Goal: Task Accomplishment & Management: Complete application form

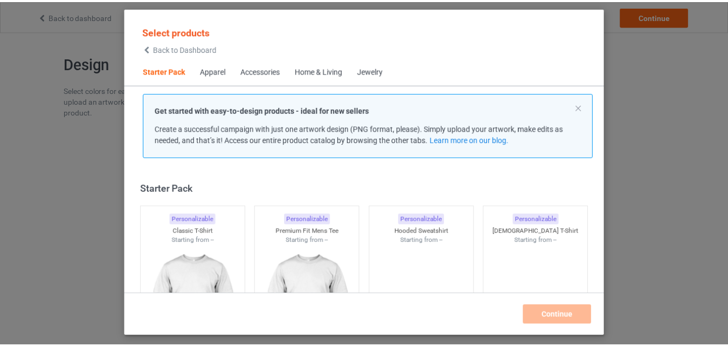
scroll to position [14, 0]
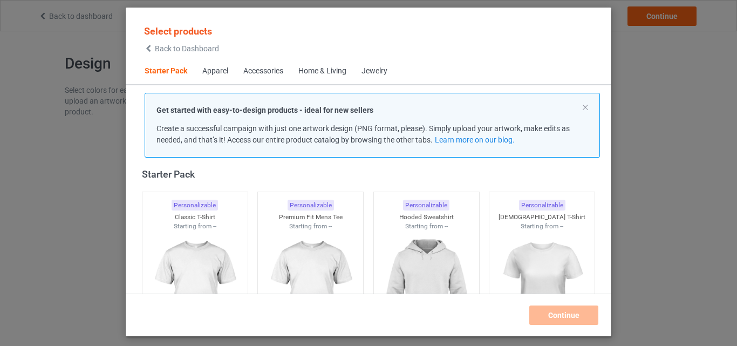
click at [204, 242] on img at bounding box center [195, 291] width 97 height 121
click at [306, 232] on img at bounding box center [310, 291] width 97 height 121
click at [386, 234] on img at bounding box center [426, 291] width 97 height 121
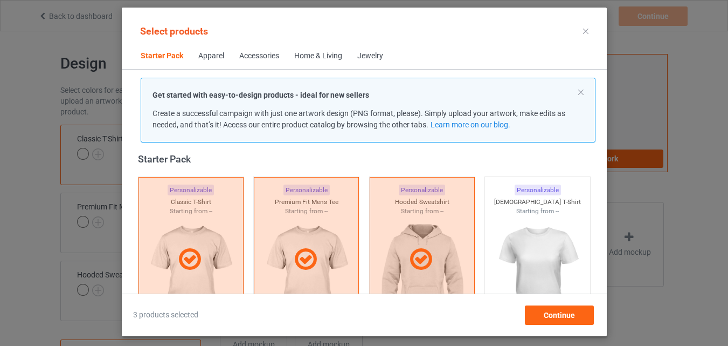
scroll to position [338, 0]
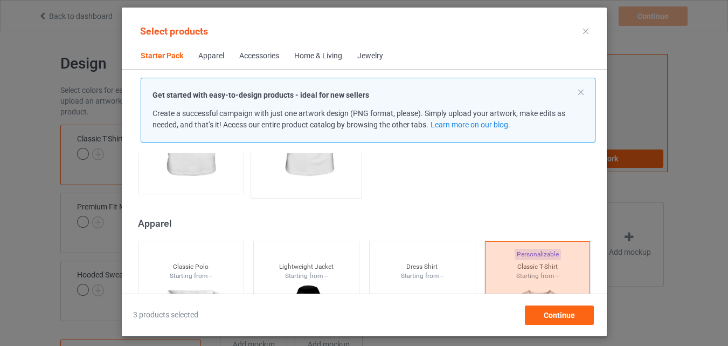
click at [205, 174] on img at bounding box center [190, 127] width 97 height 121
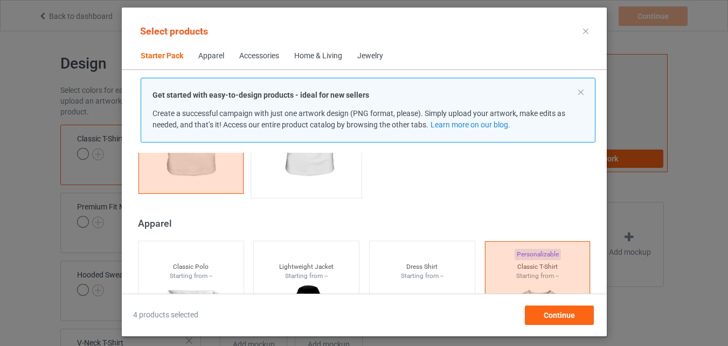
click at [325, 183] on img at bounding box center [306, 128] width 101 height 127
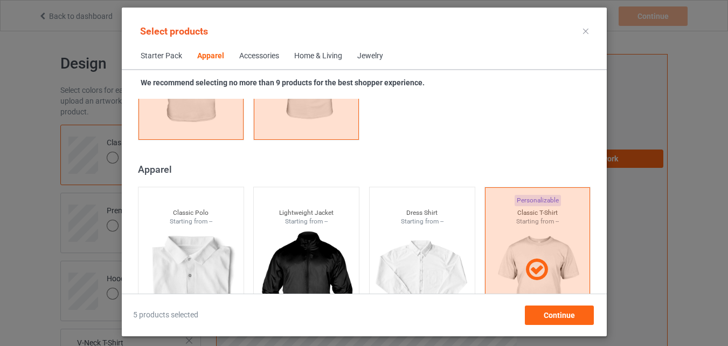
scroll to position [877, 0]
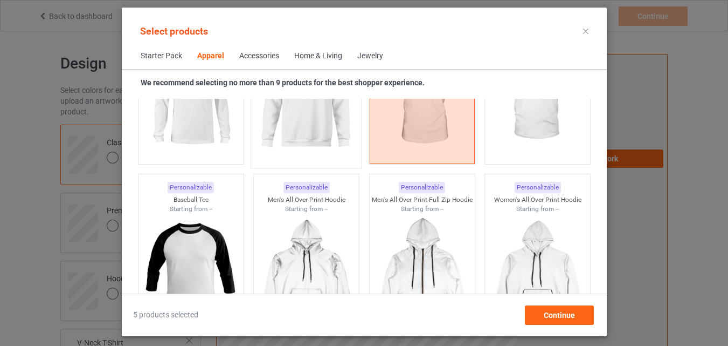
click at [225, 114] on img at bounding box center [190, 98] width 97 height 121
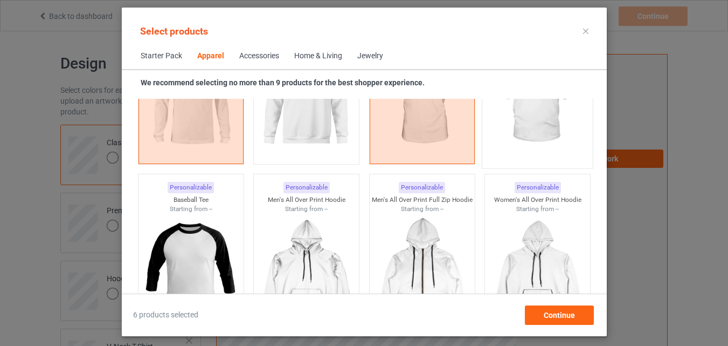
click at [326, 142] on img at bounding box center [306, 98] width 97 height 121
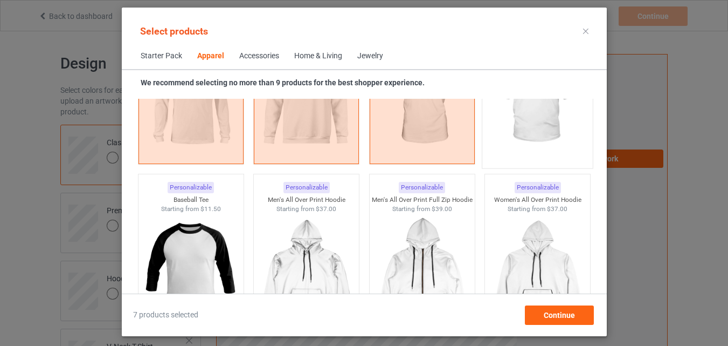
click at [555, 120] on img at bounding box center [537, 99] width 101 height 127
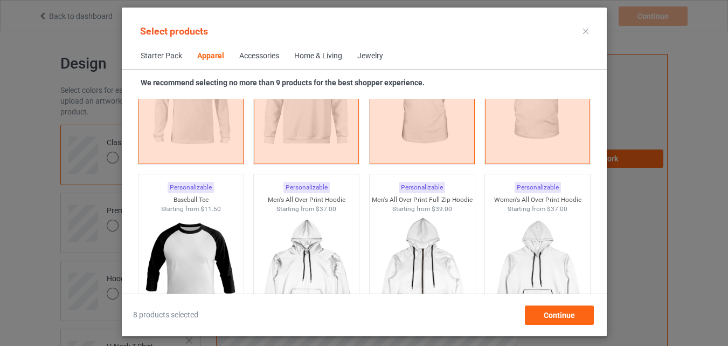
click at [206, 223] on img at bounding box center [190, 273] width 97 height 121
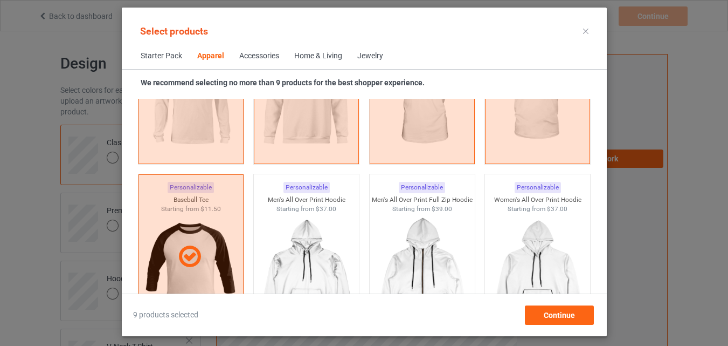
click at [321, 57] on div "Home & Living" at bounding box center [318, 56] width 48 height 11
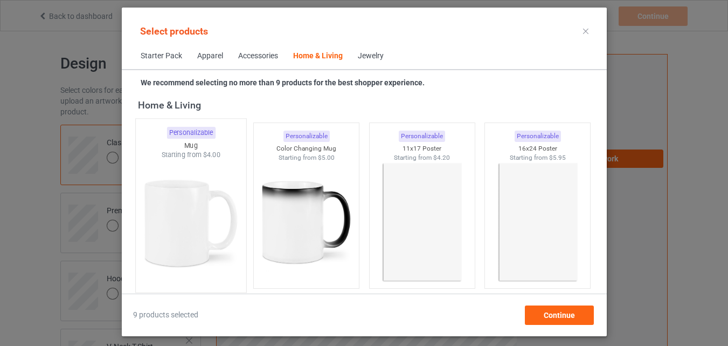
click at [205, 214] on img at bounding box center [190, 223] width 101 height 127
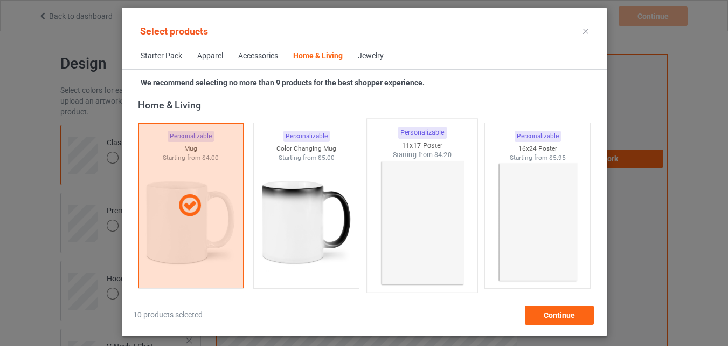
drag, startPoint x: 271, startPoint y: 213, endPoint x: 400, endPoint y: 216, distance: 129.4
click at [271, 213] on img at bounding box center [306, 222] width 97 height 121
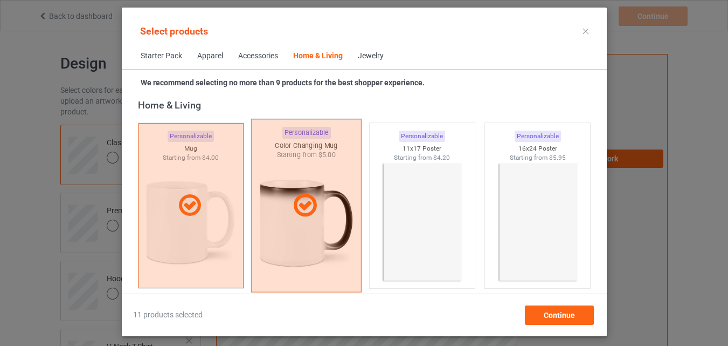
drag, startPoint x: 402, startPoint y: 216, endPoint x: 321, endPoint y: 135, distance: 113.6
click at [402, 216] on img at bounding box center [422, 222] width 97 height 121
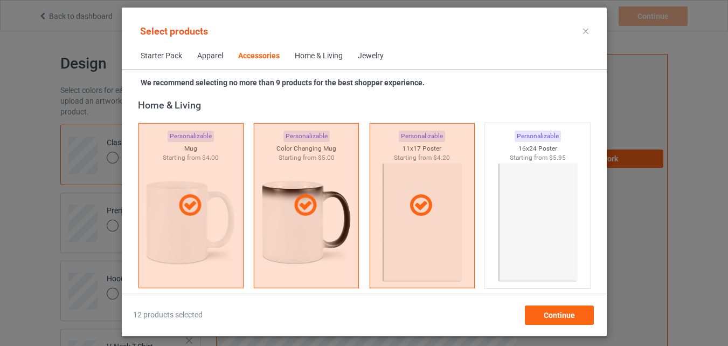
scroll to position [4270, 0]
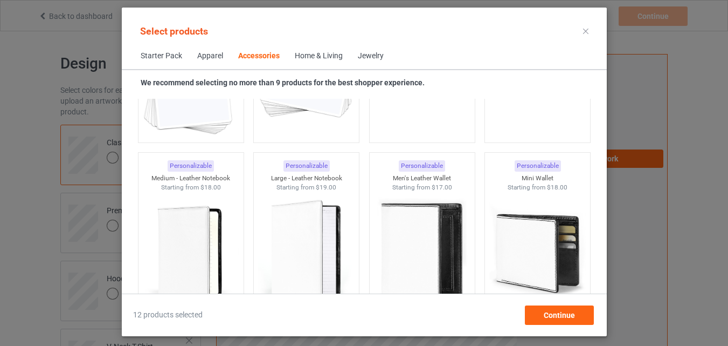
click at [196, 135] on img at bounding box center [190, 76] width 97 height 121
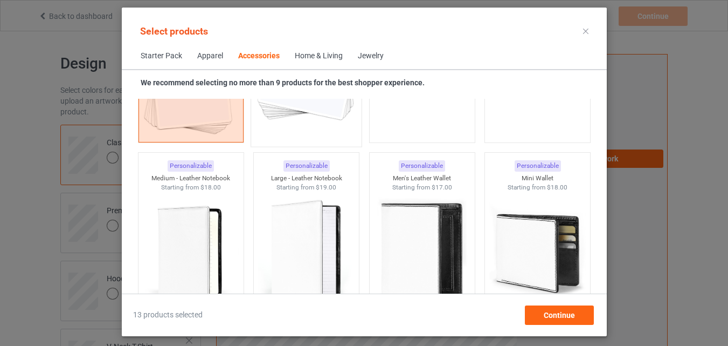
click at [259, 134] on img at bounding box center [306, 77] width 101 height 127
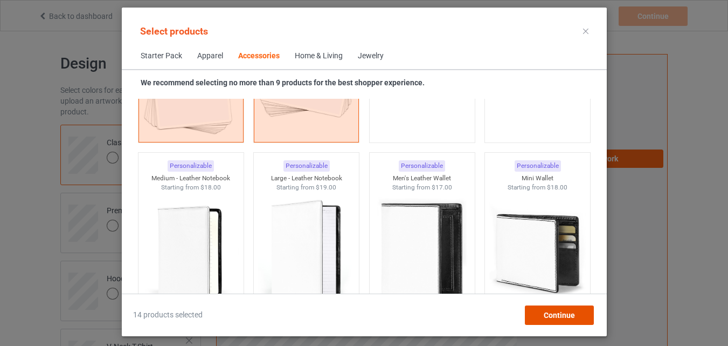
click at [545, 308] on div "Continue" at bounding box center [559, 314] width 69 height 19
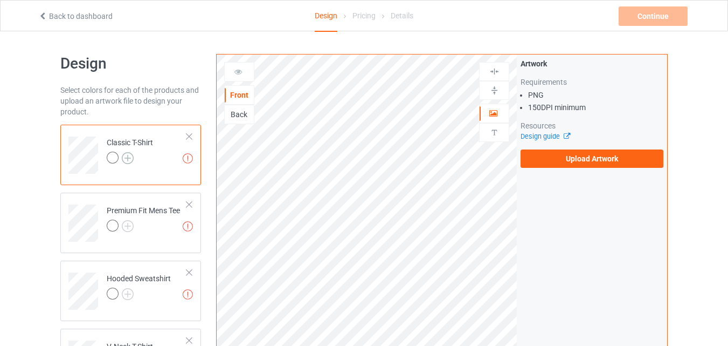
click at [125, 154] on img at bounding box center [128, 158] width 12 height 12
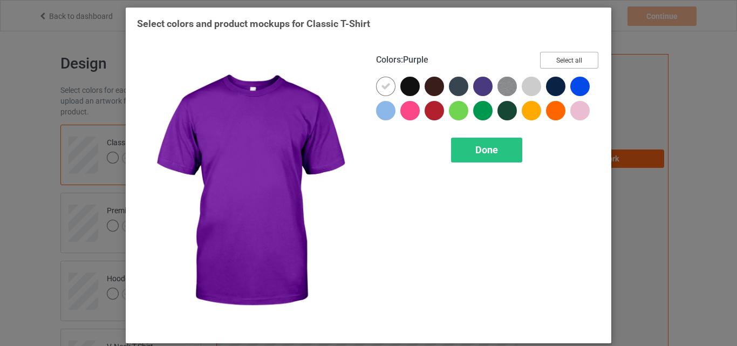
click at [550, 56] on button "Select all" at bounding box center [569, 60] width 58 height 17
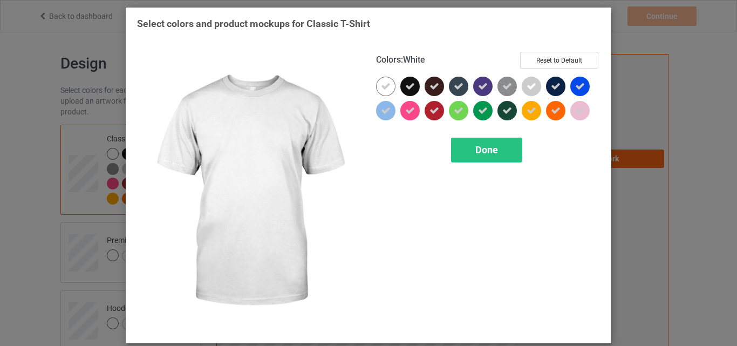
click at [383, 85] on icon at bounding box center [386, 86] width 10 height 10
drag, startPoint x: 383, startPoint y: 85, endPoint x: 491, endPoint y: 173, distance: 138.8
click at [384, 86] on div at bounding box center [385, 86] width 19 height 19
click at [479, 143] on div "Done" at bounding box center [486, 149] width 71 height 25
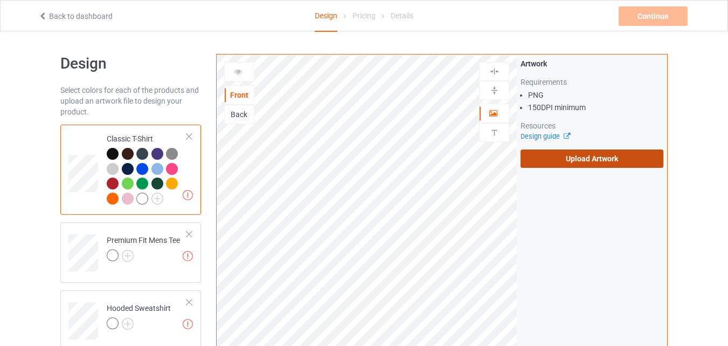
click at [577, 153] on label "Upload Artwork" at bounding box center [592, 158] width 143 height 18
click at [0, 0] on input "Upload Artwork" at bounding box center [0, 0] width 0 height 0
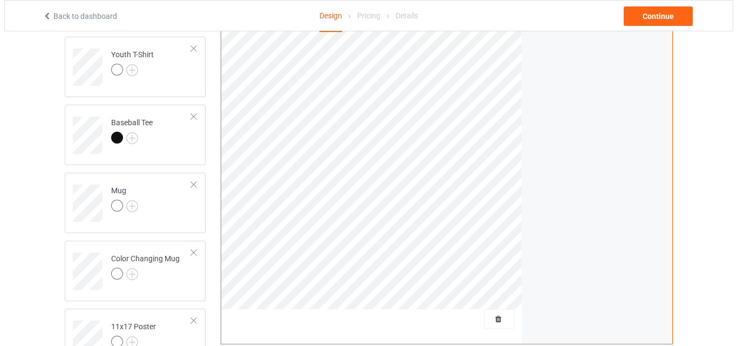
scroll to position [826, 0]
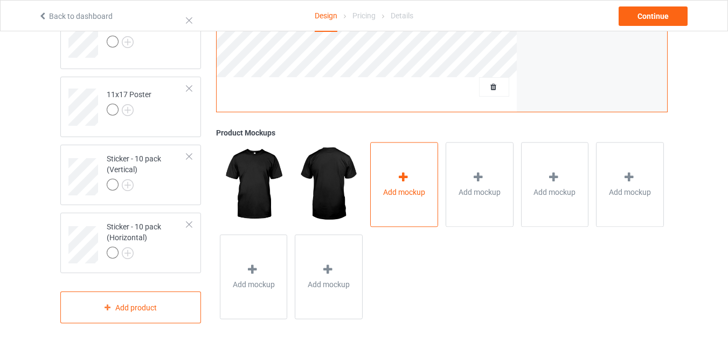
click at [383, 178] on div "Add mockup" at bounding box center [404, 184] width 68 height 85
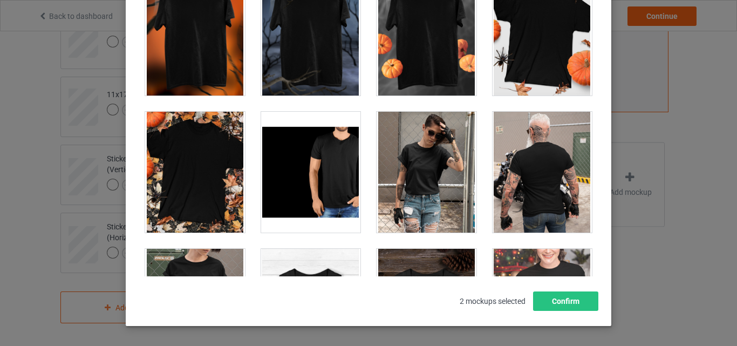
scroll to position [10841, 0]
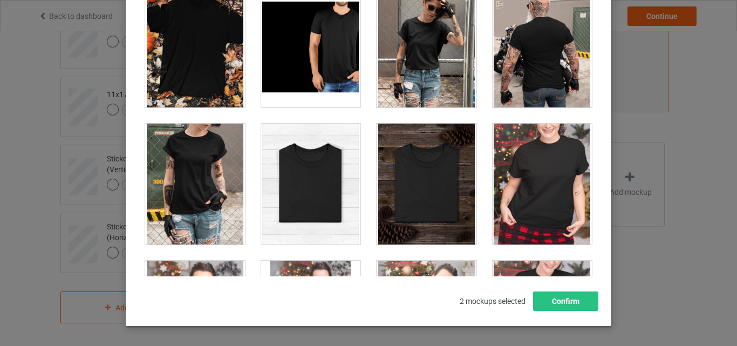
click at [309, 136] on div at bounding box center [311, 183] width 100 height 121
click at [407, 148] on div at bounding box center [426, 183] width 100 height 121
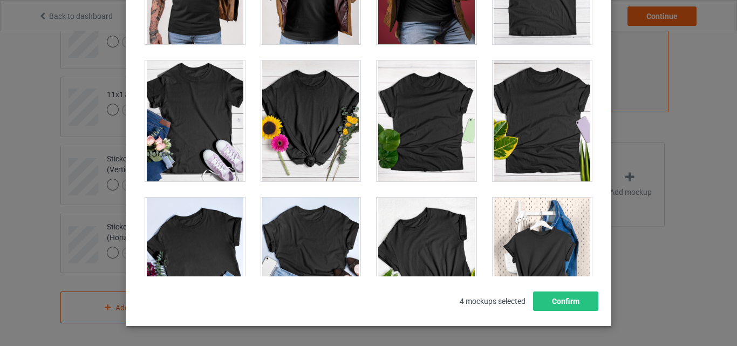
scroll to position [14933, 0]
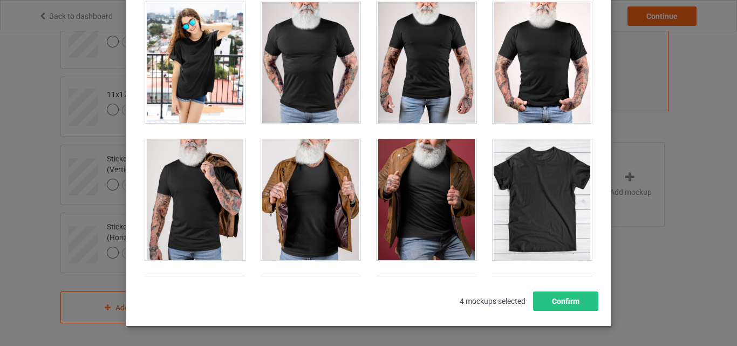
click at [543, 167] on div at bounding box center [542, 199] width 100 height 121
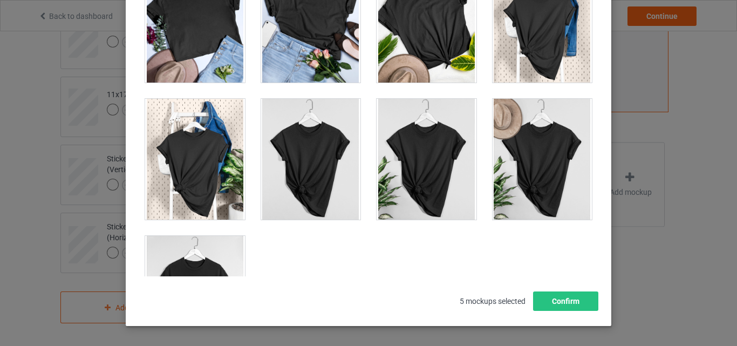
scroll to position [15473, 0]
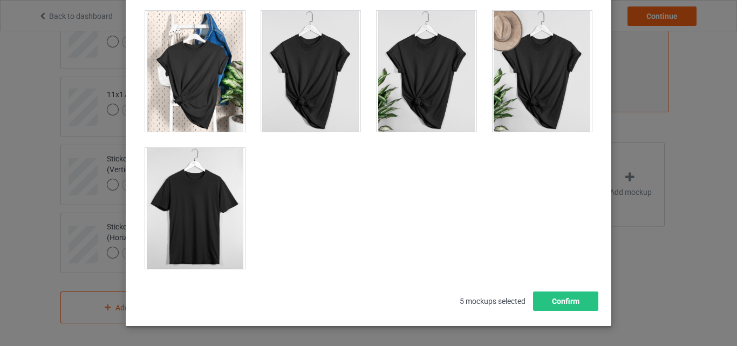
click at [223, 203] on div at bounding box center [195, 208] width 100 height 121
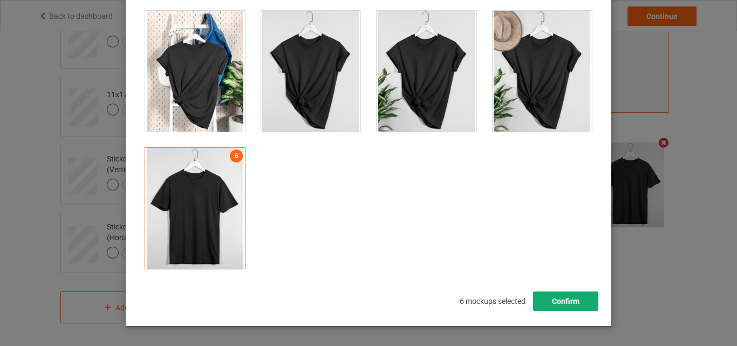
click at [556, 296] on button "Confirm" at bounding box center [565, 300] width 65 height 19
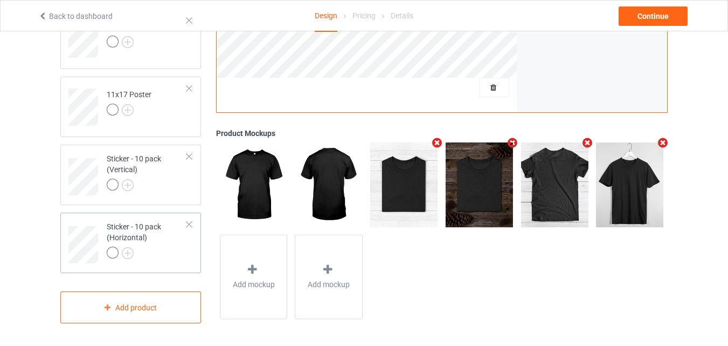
click at [176, 240] on div "Sticker - 10 pack (Horizontal)" at bounding box center [147, 239] width 80 height 37
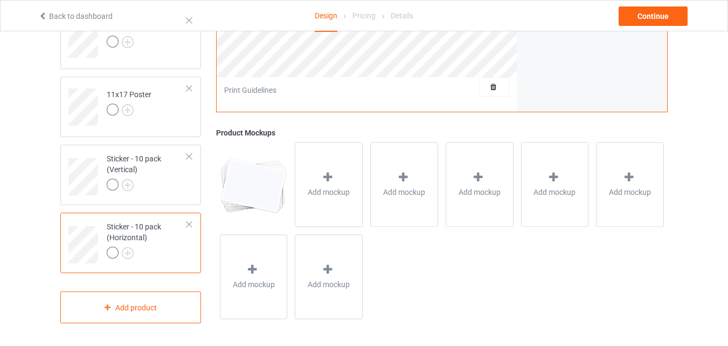
click at [326, 182] on icon at bounding box center [327, 177] width 13 height 11
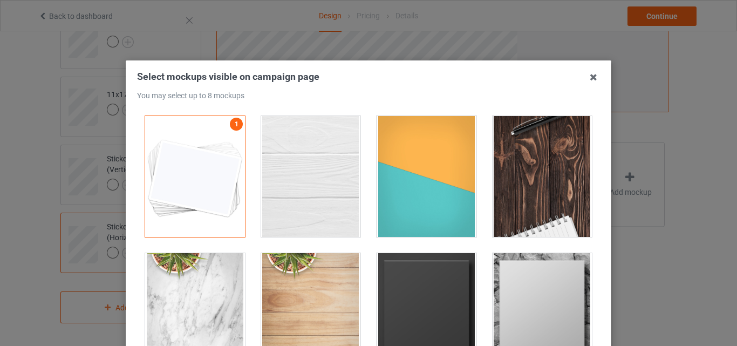
drag, startPoint x: 314, startPoint y: 177, endPoint x: 403, endPoint y: 177, distance: 88.4
click at [315, 177] on div at bounding box center [311, 176] width 100 height 121
drag, startPoint x: 415, startPoint y: 176, endPoint x: 432, endPoint y: 176, distance: 17.3
click at [416, 176] on div at bounding box center [426, 176] width 100 height 121
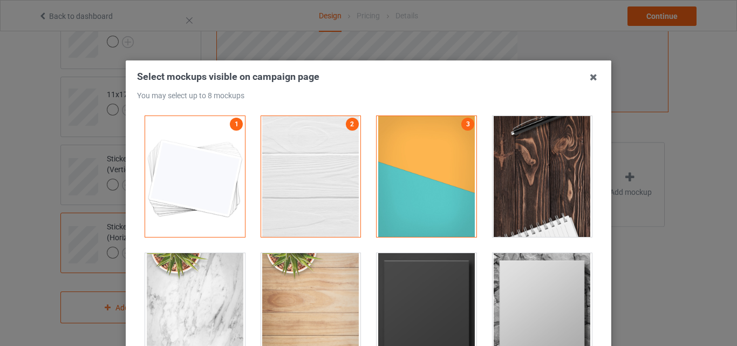
click at [499, 176] on div at bounding box center [542, 176] width 100 height 121
drag, startPoint x: 432, startPoint y: 284, endPoint x: 498, endPoint y: 287, distance: 65.3
click at [433, 284] on div at bounding box center [426, 313] width 100 height 121
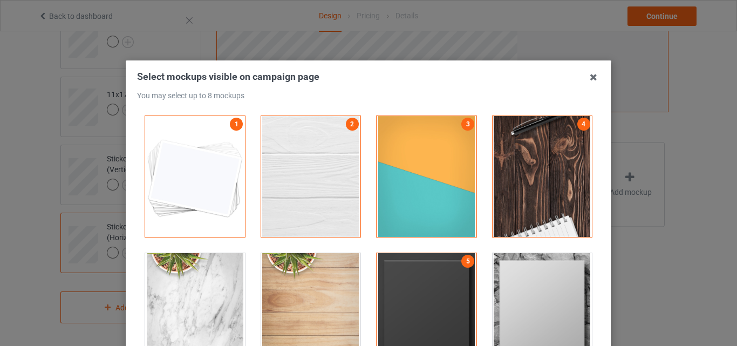
click at [499, 287] on div at bounding box center [542, 313] width 100 height 121
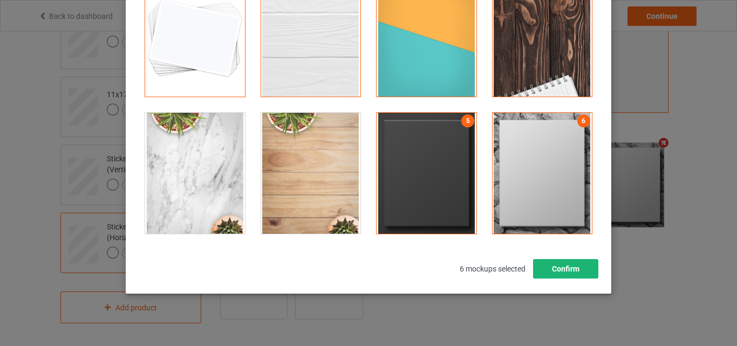
scroll to position [148, 0]
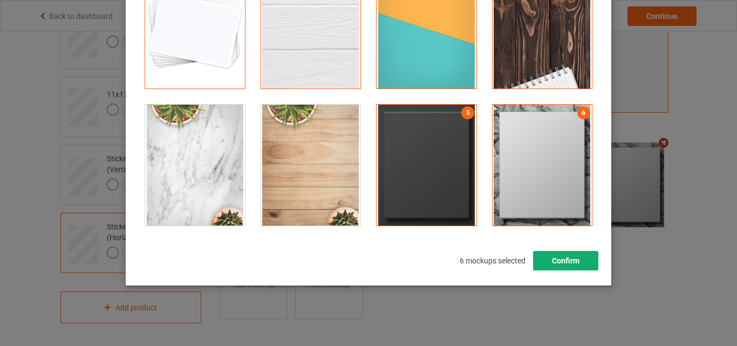
click at [589, 260] on button "Confirm" at bounding box center [565, 260] width 65 height 19
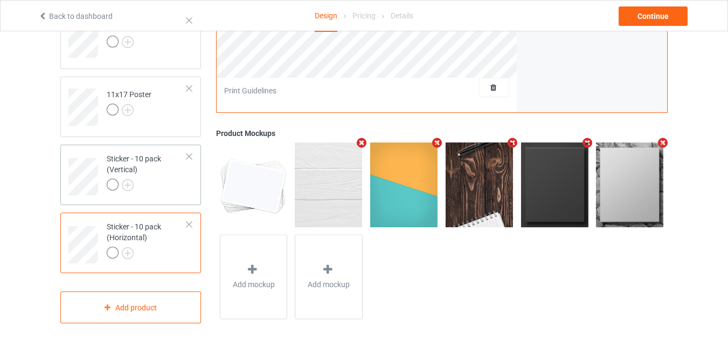
click at [168, 174] on div "Sticker - 10 pack (Vertical)" at bounding box center [147, 171] width 80 height 37
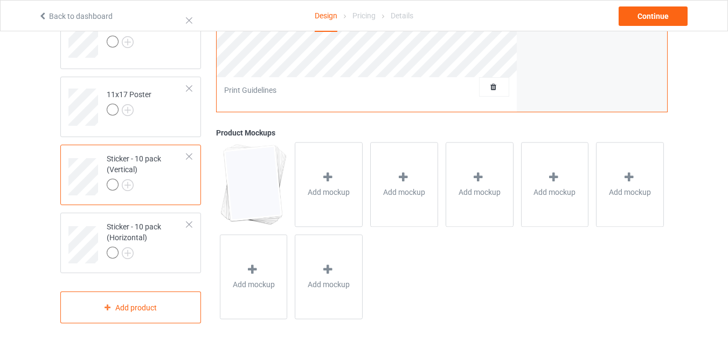
click at [321, 185] on div at bounding box center [328, 179] width 15 height 16
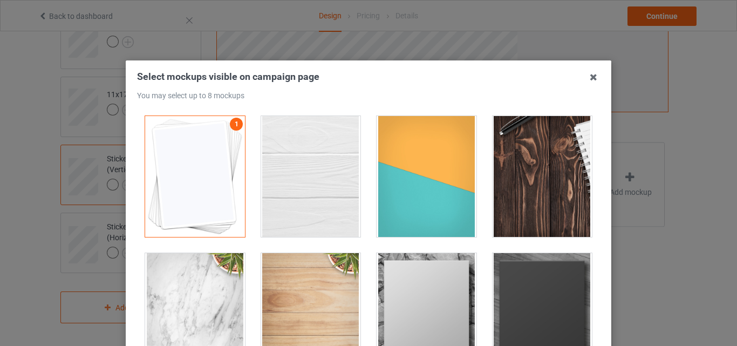
click at [314, 175] on div at bounding box center [311, 176] width 100 height 121
click at [402, 183] on div at bounding box center [426, 176] width 100 height 121
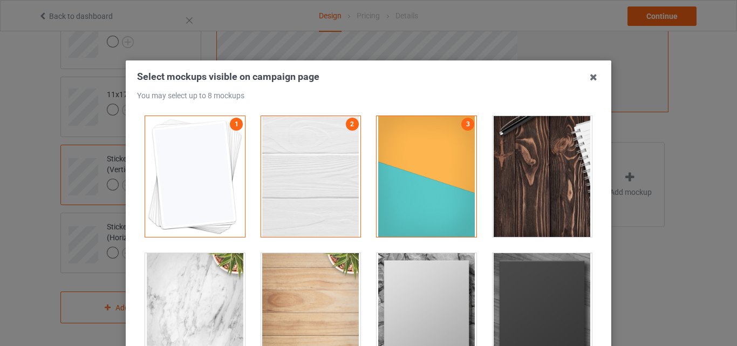
drag, startPoint x: 507, startPoint y: 183, endPoint x: 479, endPoint y: 204, distance: 35.2
click at [507, 183] on div at bounding box center [542, 176] width 100 height 121
click at [436, 262] on div at bounding box center [426, 313] width 100 height 121
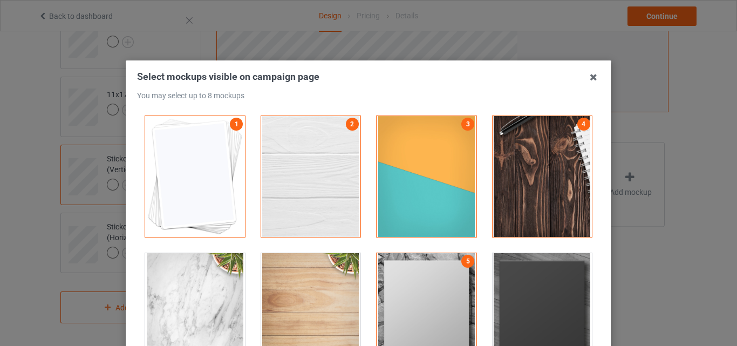
click at [563, 274] on div at bounding box center [542, 313] width 100 height 121
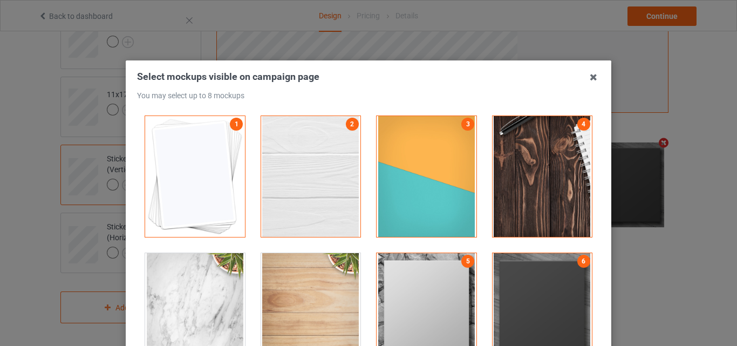
scroll to position [108, 0]
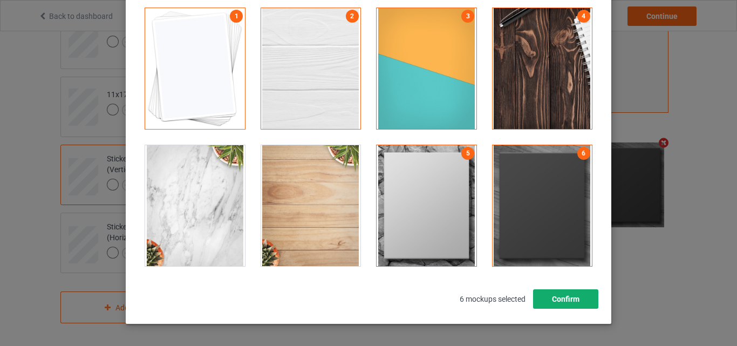
click at [574, 299] on button "Confirm" at bounding box center [565, 298] width 65 height 19
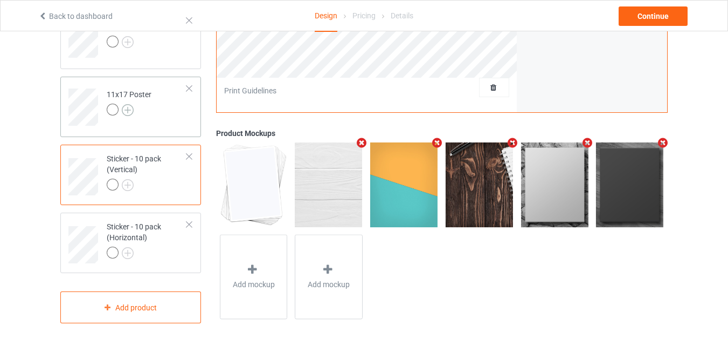
click at [130, 109] on img at bounding box center [128, 110] width 12 height 12
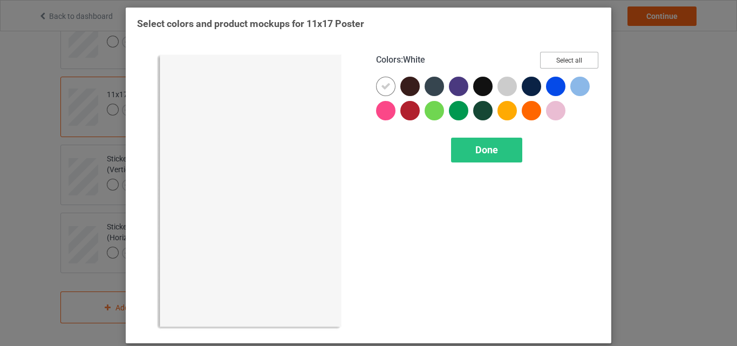
click at [559, 58] on button "Select all" at bounding box center [569, 60] width 58 height 17
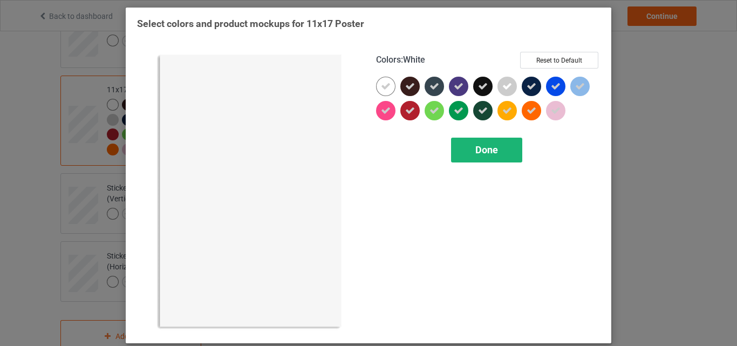
click at [383, 82] on icon at bounding box center [386, 86] width 10 height 10
click at [383, 82] on div at bounding box center [385, 86] width 19 height 19
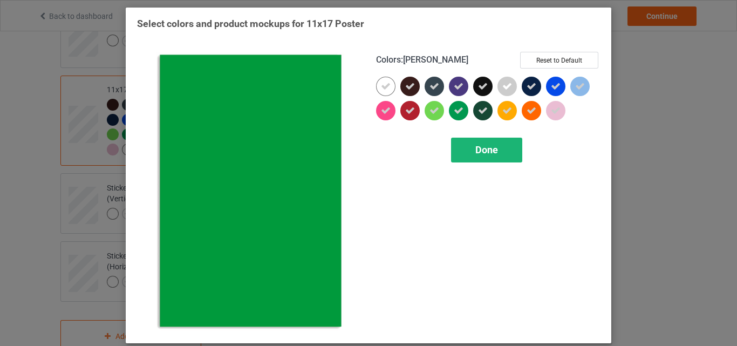
click at [465, 149] on div "Done" at bounding box center [486, 149] width 71 height 25
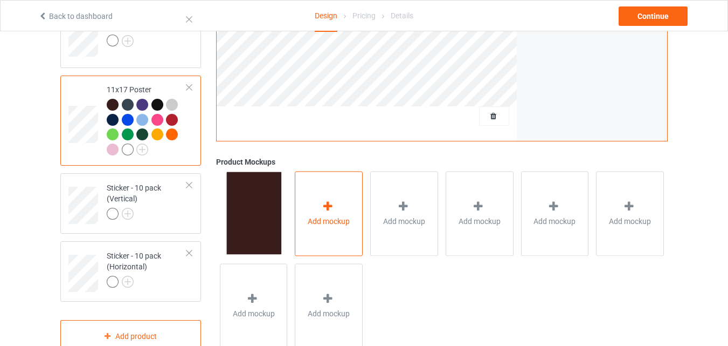
click at [361, 201] on div "Add mockup" at bounding box center [329, 213] width 68 height 85
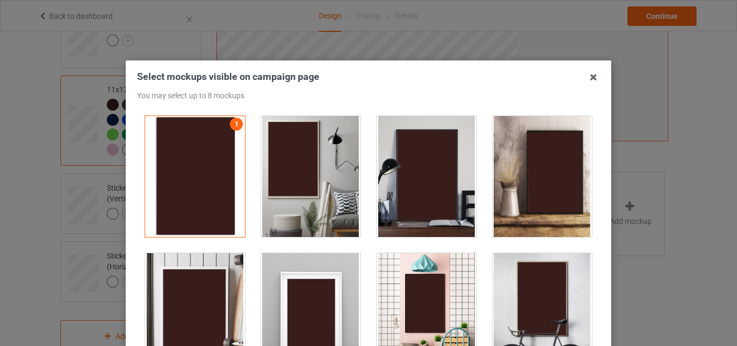
click at [316, 162] on div at bounding box center [311, 176] width 100 height 121
drag, startPoint x: 419, startPoint y: 170, endPoint x: 377, endPoint y: 201, distance: 52.4
click at [419, 170] on div at bounding box center [426, 176] width 100 height 121
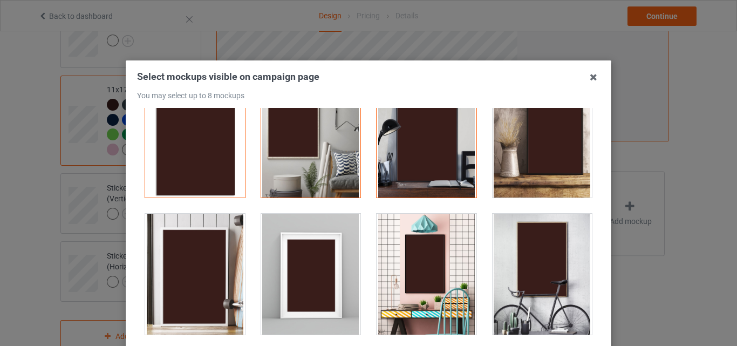
scroll to position [108, 0]
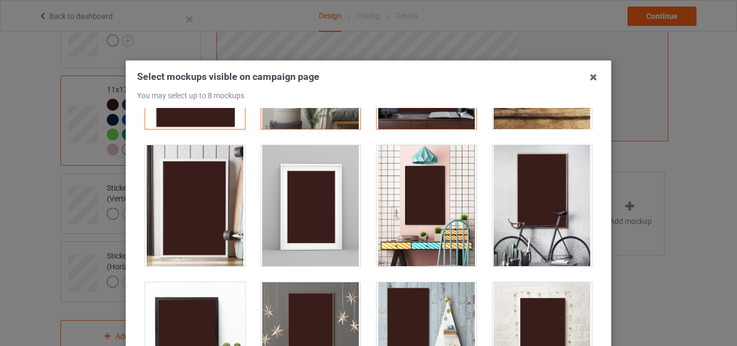
click at [313, 199] on div at bounding box center [311, 205] width 100 height 121
drag, startPoint x: 200, startPoint y: 193, endPoint x: 279, endPoint y: 196, distance: 78.8
click at [201, 192] on div at bounding box center [195, 205] width 100 height 121
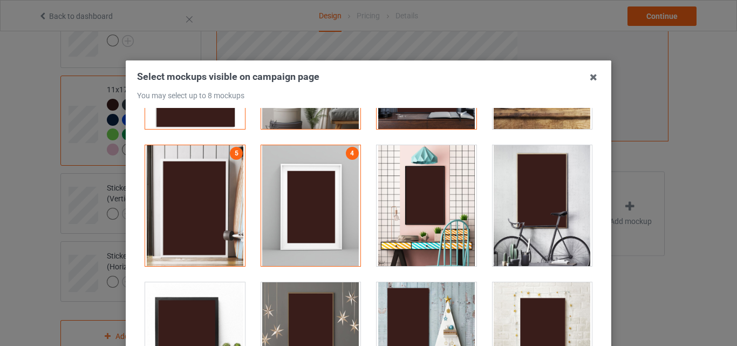
click at [333, 203] on div at bounding box center [311, 205] width 100 height 121
click at [533, 205] on div at bounding box center [542, 205] width 100 height 121
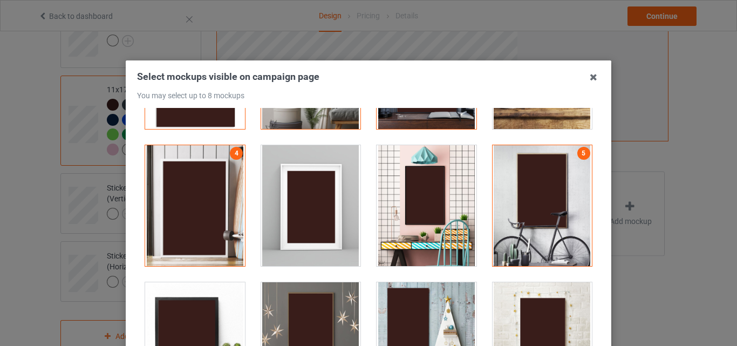
drag, startPoint x: 307, startPoint y: 300, endPoint x: 378, endPoint y: 302, distance: 70.7
click at [307, 301] on div at bounding box center [311, 342] width 100 height 121
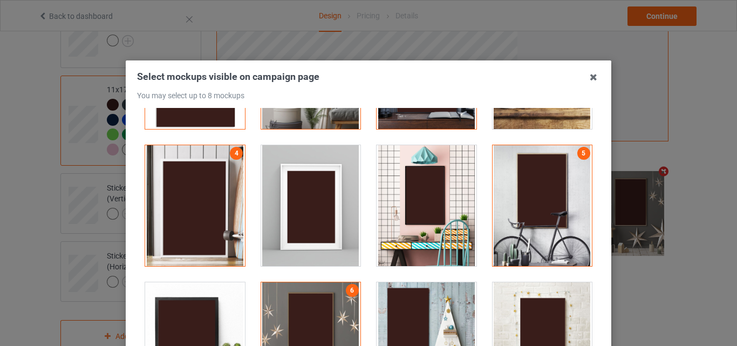
click at [401, 302] on div at bounding box center [426, 342] width 100 height 121
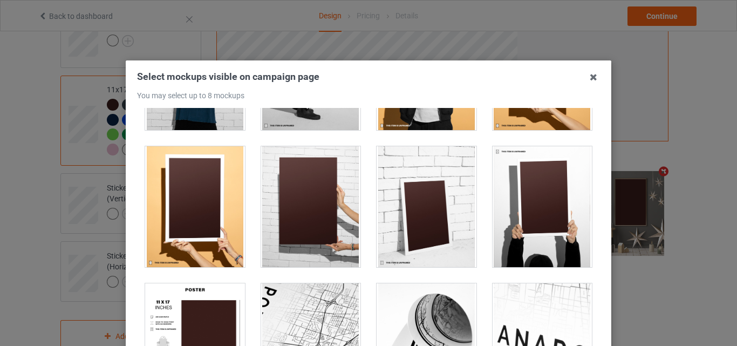
scroll to position [1078, 0]
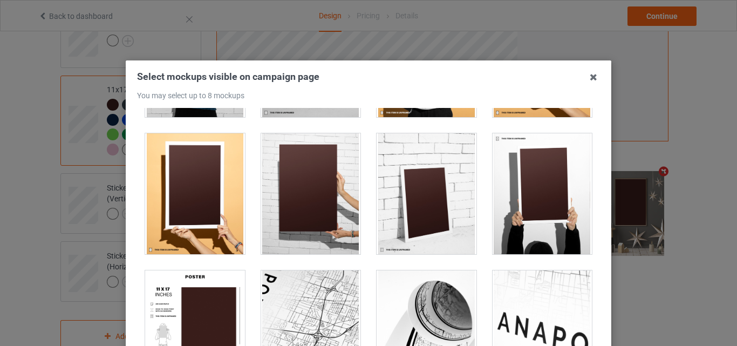
click at [300, 210] on div at bounding box center [311, 193] width 100 height 121
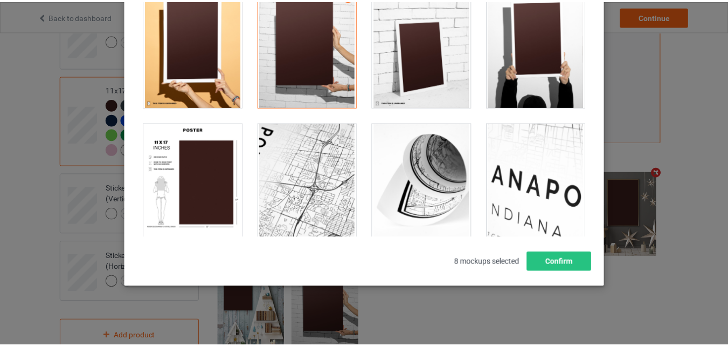
scroll to position [148, 0]
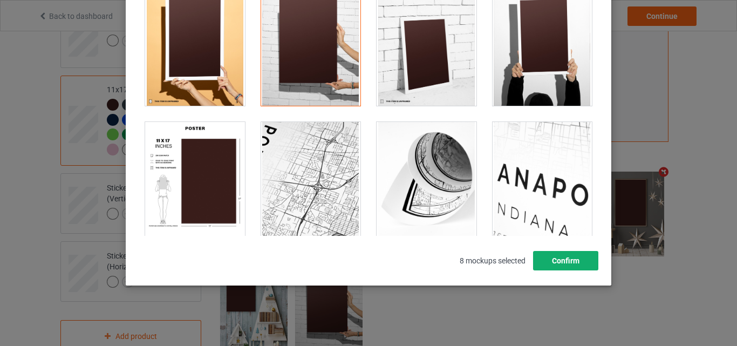
click at [559, 267] on button "Confirm" at bounding box center [565, 260] width 65 height 19
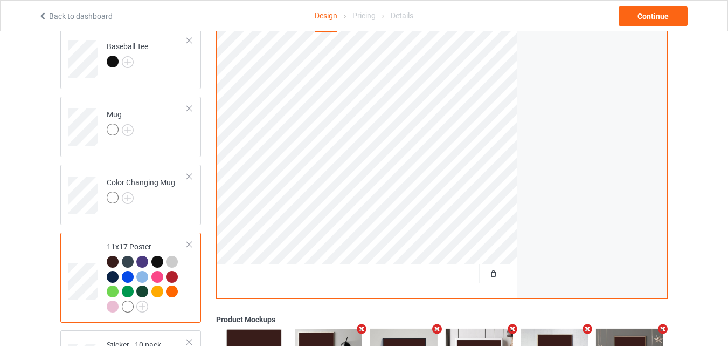
scroll to position [664, 0]
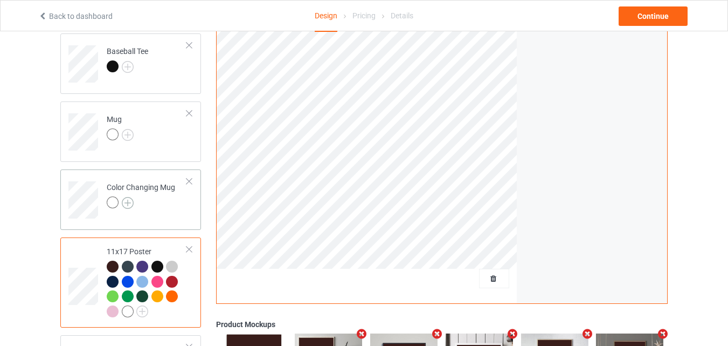
click at [132, 200] on img at bounding box center [128, 203] width 12 height 12
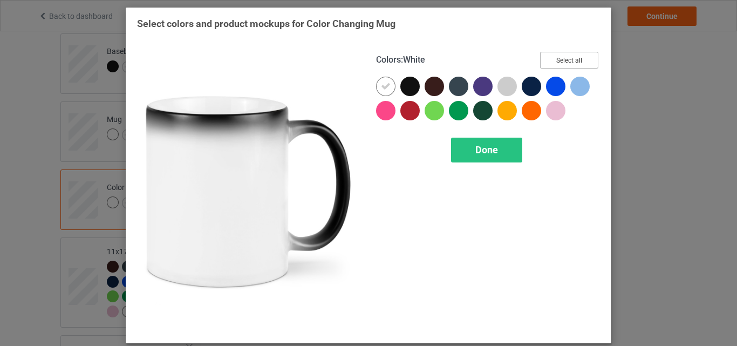
click at [557, 60] on button "Select all" at bounding box center [569, 60] width 58 height 17
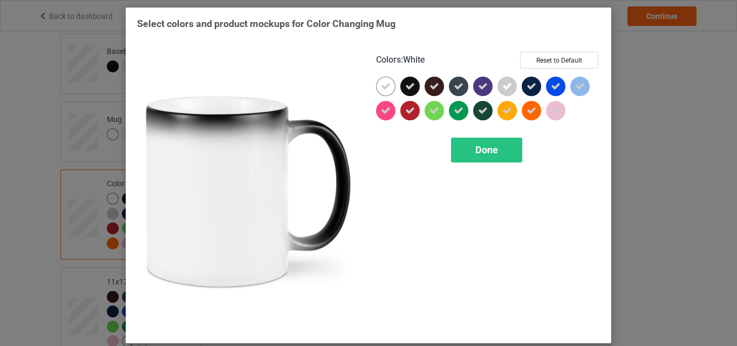
click at [384, 80] on div at bounding box center [385, 86] width 19 height 19
click at [486, 143] on div "Done" at bounding box center [486, 149] width 71 height 25
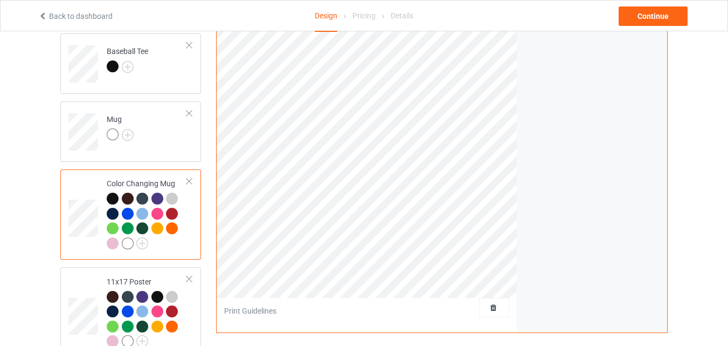
scroll to position [503, 0]
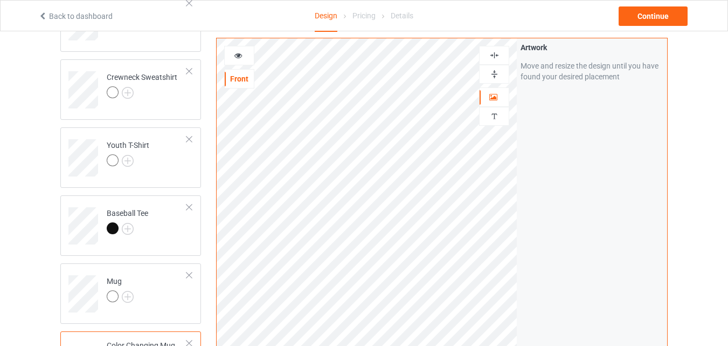
click at [493, 75] on img at bounding box center [495, 74] width 10 height 10
click at [244, 56] on div at bounding box center [239, 55] width 29 height 11
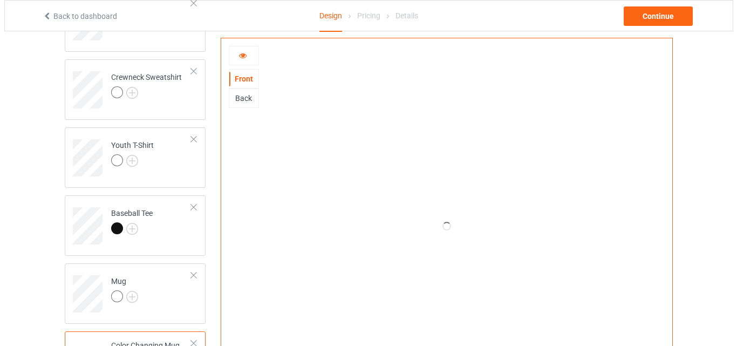
scroll to position [880, 0]
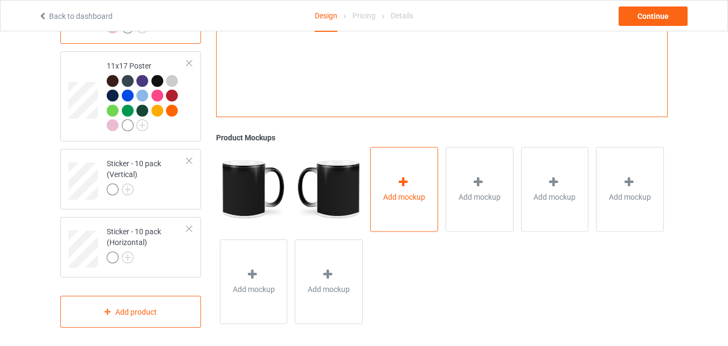
click at [404, 196] on span "Add mockup" at bounding box center [404, 196] width 42 height 11
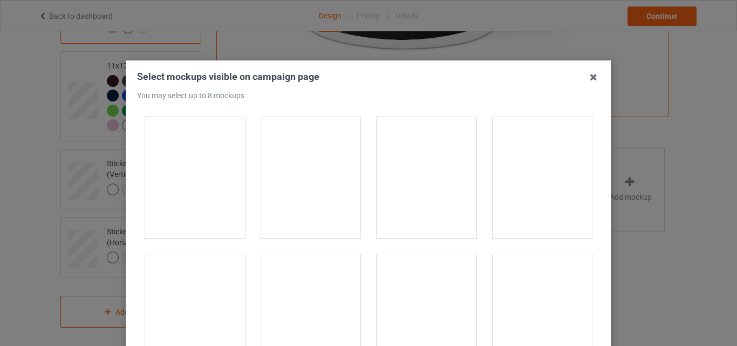
scroll to position [1941, 0]
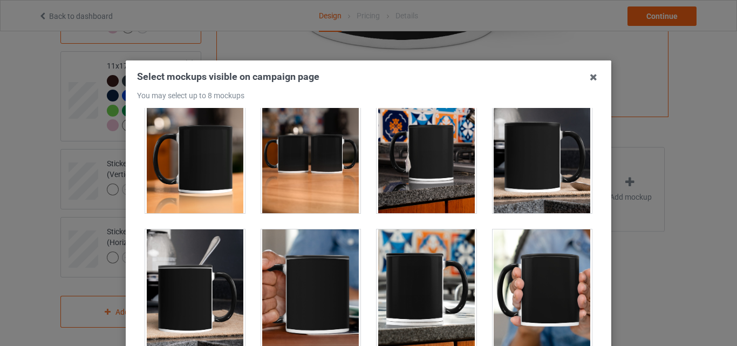
click at [212, 180] on div at bounding box center [195, 152] width 100 height 121
drag, startPoint x: 302, startPoint y: 188, endPoint x: 395, endPoint y: 170, distance: 94.5
click at [302, 188] on div at bounding box center [311, 152] width 100 height 121
click at [452, 165] on div at bounding box center [426, 152] width 100 height 121
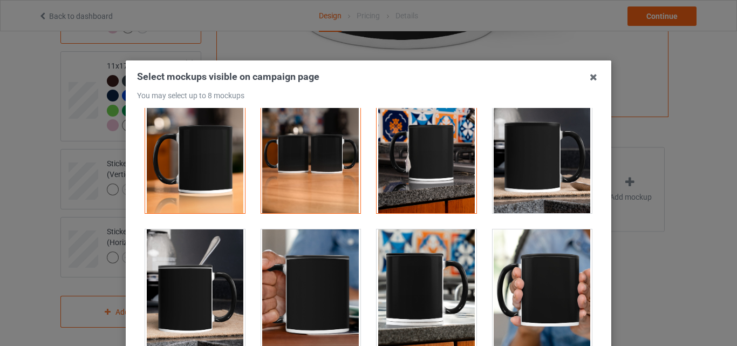
click at [505, 163] on div at bounding box center [542, 152] width 100 height 121
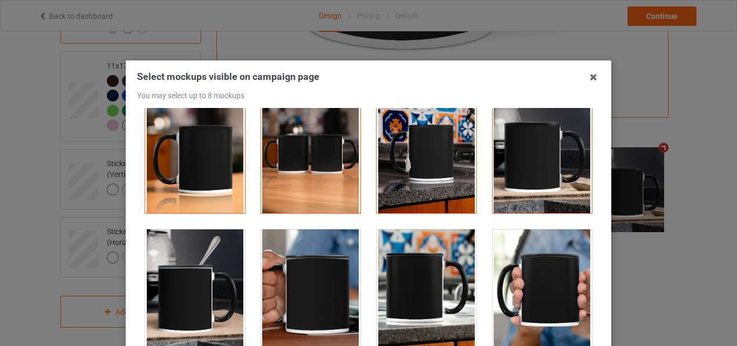
click at [233, 256] on div at bounding box center [195, 289] width 100 height 121
click at [552, 259] on div at bounding box center [542, 289] width 100 height 121
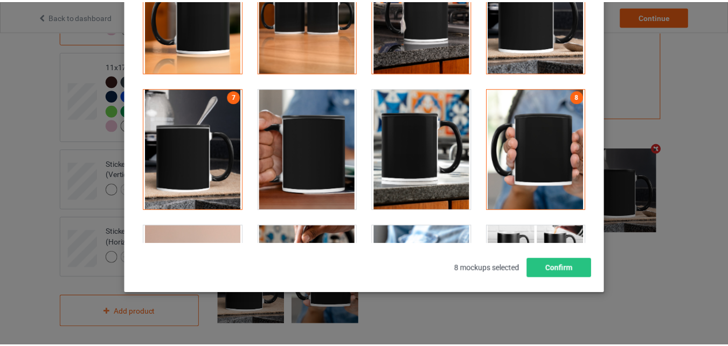
scroll to position [148, 0]
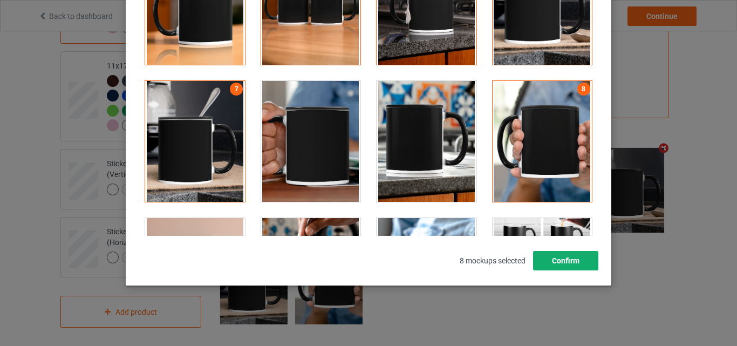
click at [561, 259] on button "Confirm" at bounding box center [565, 260] width 65 height 19
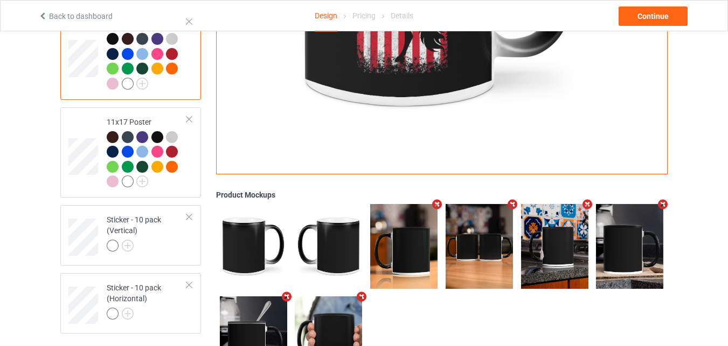
scroll to position [664, 0]
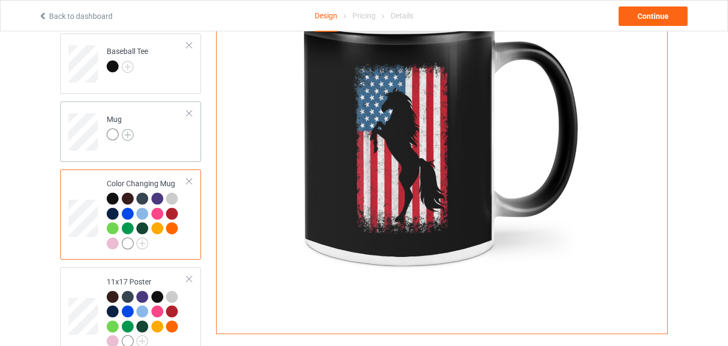
click at [132, 131] on img at bounding box center [128, 135] width 12 height 12
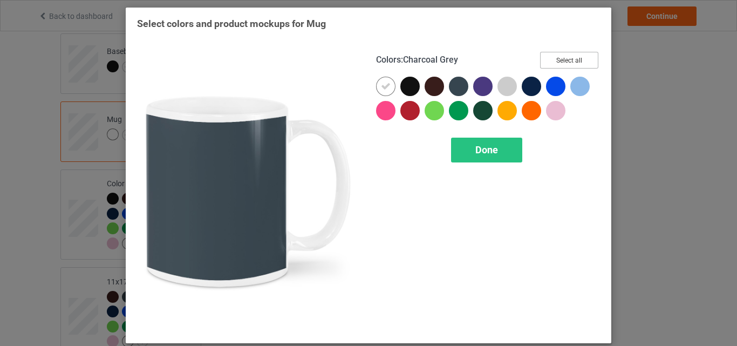
click at [568, 57] on button "Select all" at bounding box center [569, 60] width 58 height 17
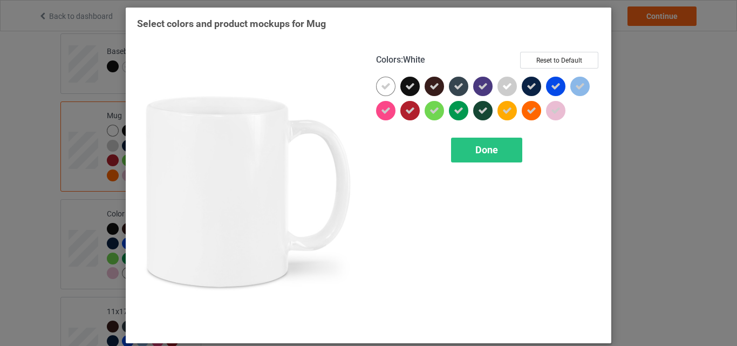
click at [381, 84] on icon at bounding box center [386, 86] width 10 height 10
drag, startPoint x: 377, startPoint y: 84, endPoint x: 420, endPoint y: 115, distance: 52.5
click at [377, 84] on div at bounding box center [385, 86] width 19 height 19
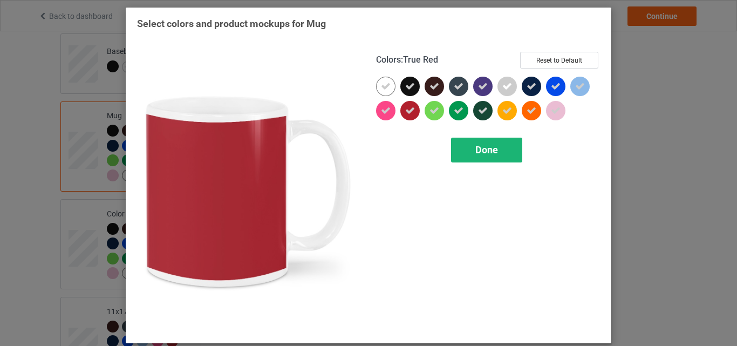
click at [478, 155] on span "Done" at bounding box center [486, 149] width 23 height 11
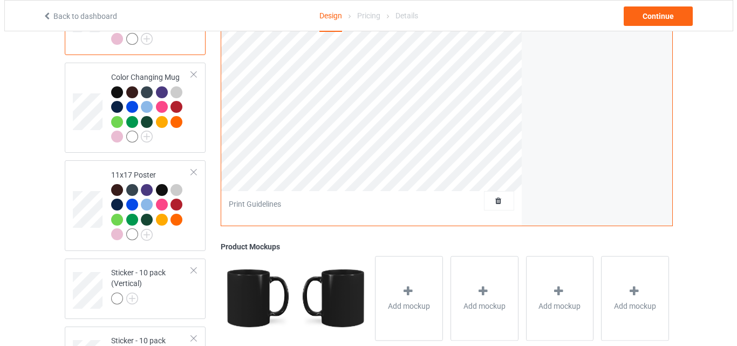
scroll to position [917, 0]
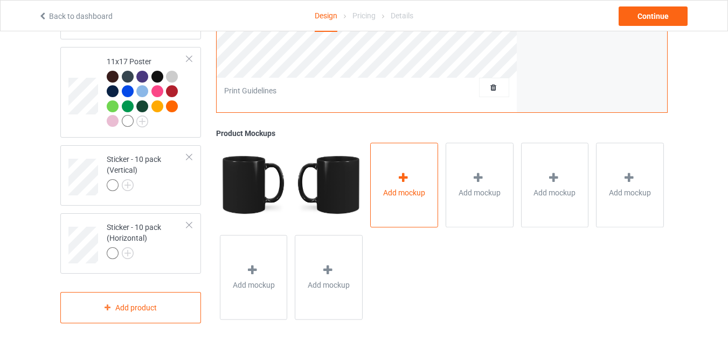
click at [406, 170] on div "Add mockup" at bounding box center [404, 184] width 68 height 85
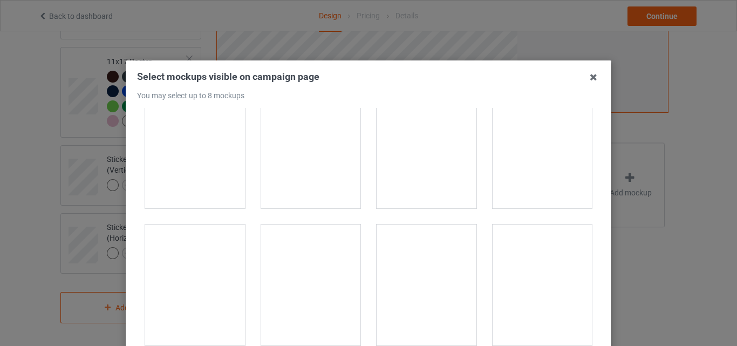
scroll to position [1671, 0]
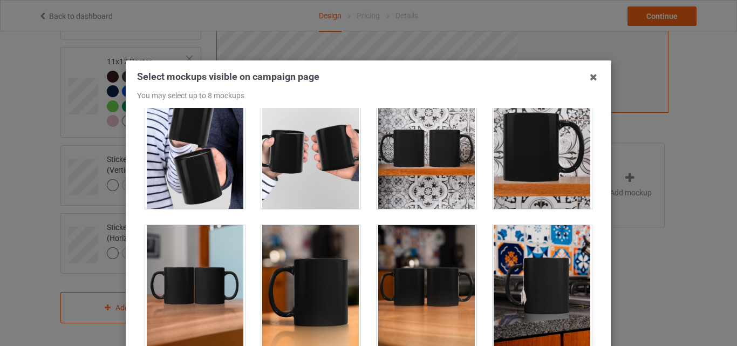
click at [211, 264] on div at bounding box center [195, 285] width 100 height 121
click at [331, 263] on div at bounding box center [311, 285] width 100 height 121
click at [402, 262] on div at bounding box center [426, 285] width 100 height 121
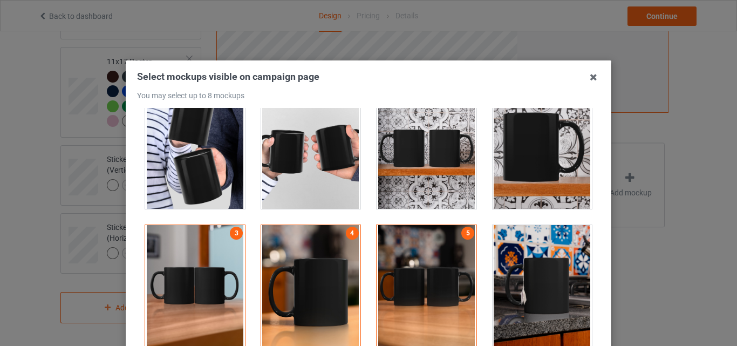
click at [514, 272] on div at bounding box center [542, 285] width 100 height 121
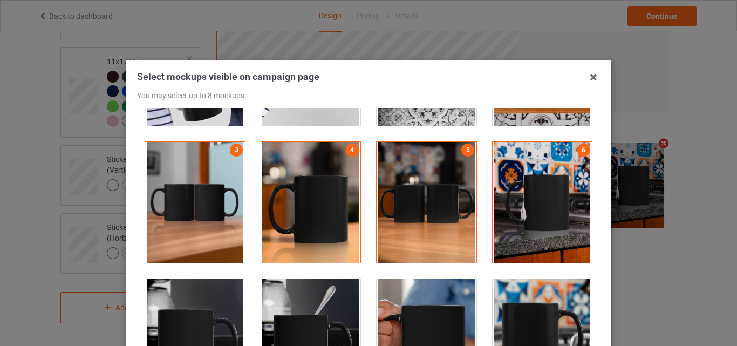
scroll to position [1887, 0]
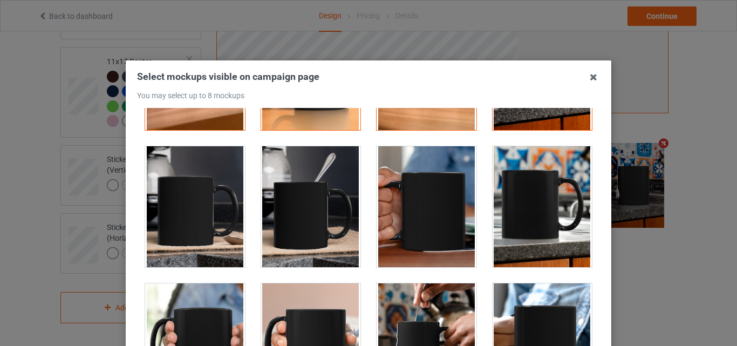
click at [435, 202] on div at bounding box center [426, 206] width 100 height 121
click at [546, 204] on div at bounding box center [542, 206] width 100 height 121
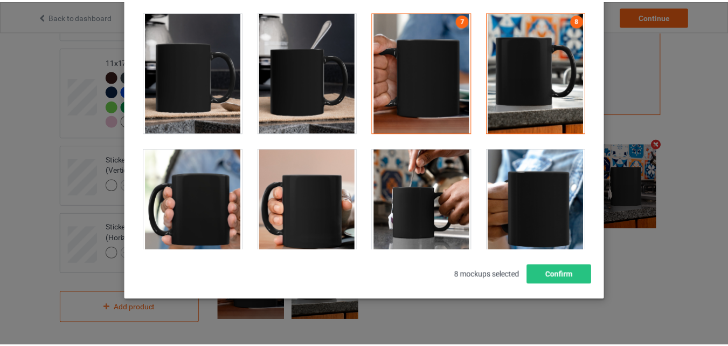
scroll to position [148, 0]
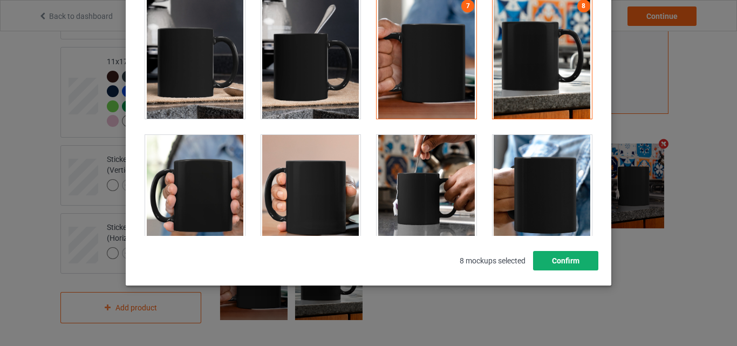
click at [569, 264] on button "Confirm" at bounding box center [565, 260] width 65 height 19
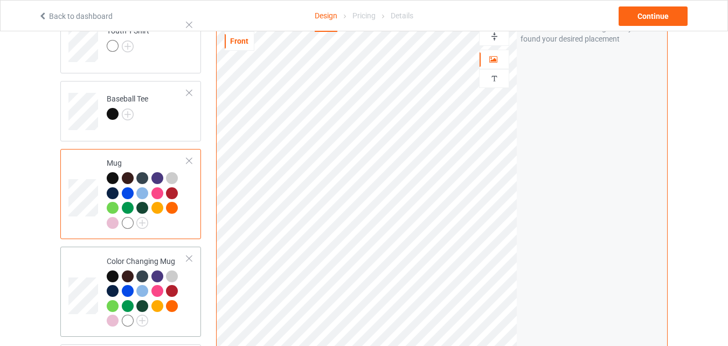
scroll to position [593, 0]
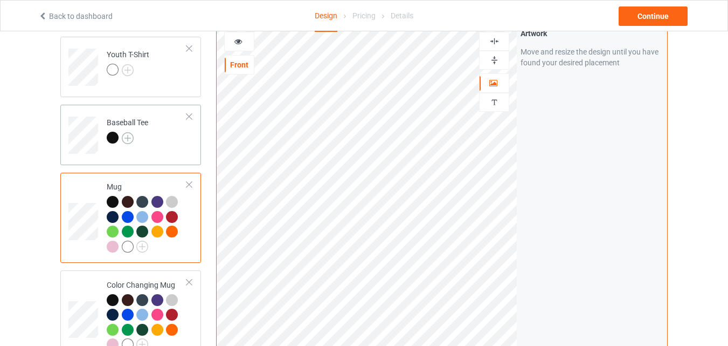
click at [129, 135] on img at bounding box center [128, 138] width 12 height 12
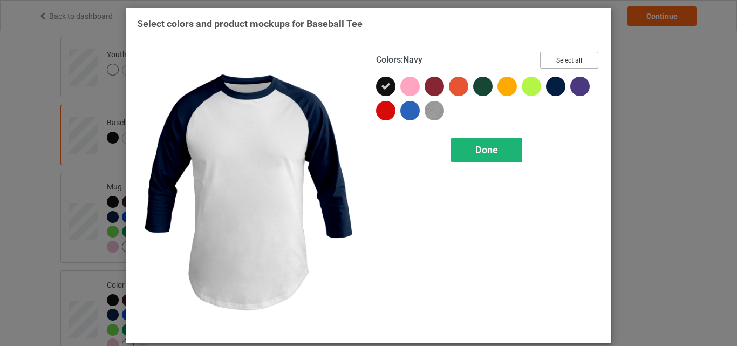
drag, startPoint x: 558, startPoint y: 64, endPoint x: 498, endPoint y: 138, distance: 94.7
click at [558, 64] on button "Select all" at bounding box center [569, 60] width 58 height 17
click at [498, 138] on div "Done" at bounding box center [486, 149] width 71 height 25
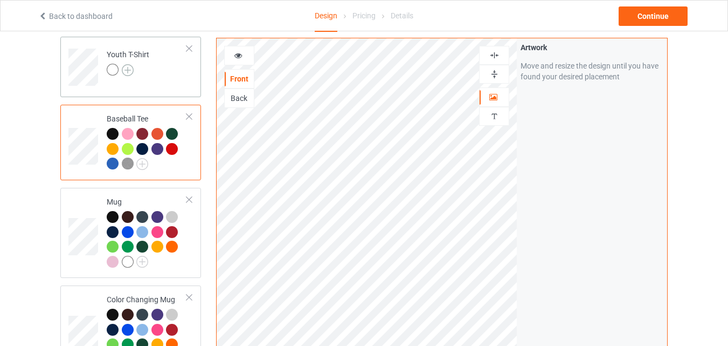
click at [129, 70] on img at bounding box center [128, 70] width 12 height 12
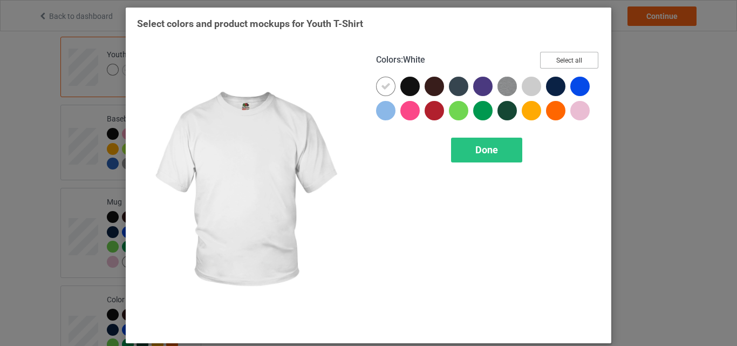
click at [546, 58] on button "Select all" at bounding box center [569, 60] width 58 height 17
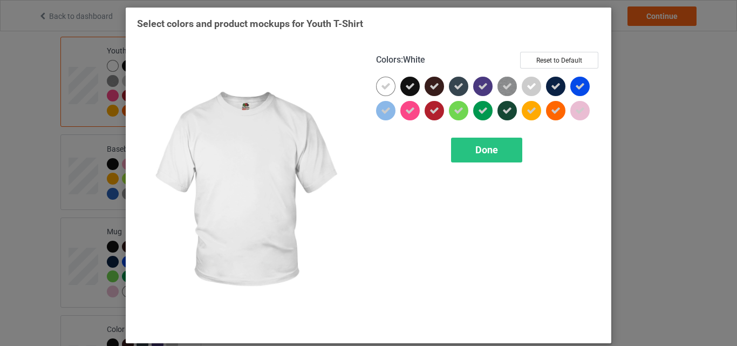
click at [383, 82] on icon at bounding box center [386, 86] width 10 height 10
click at [383, 82] on div at bounding box center [385, 86] width 19 height 19
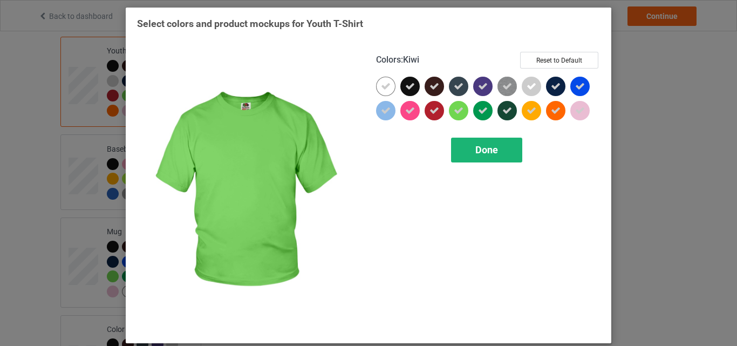
click at [508, 152] on div "Done" at bounding box center [486, 149] width 71 height 25
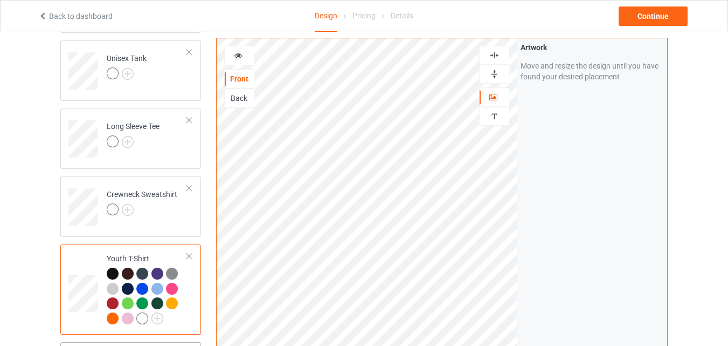
scroll to position [377, 0]
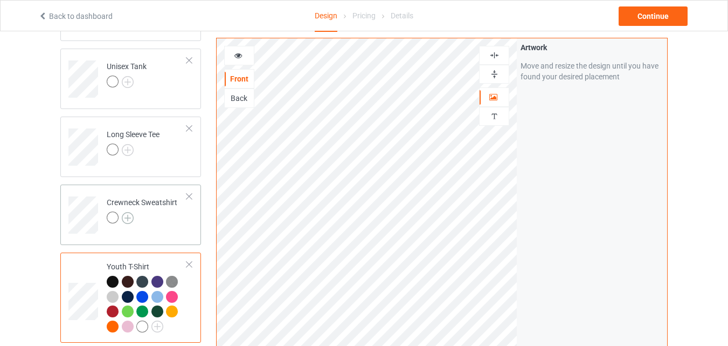
click at [132, 218] on img at bounding box center [128, 218] width 12 height 12
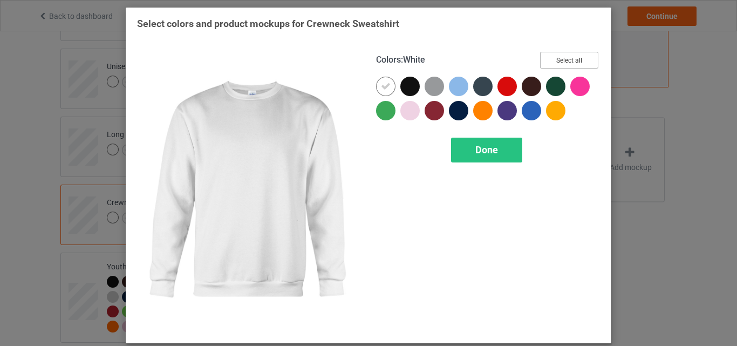
click at [581, 57] on button "Select all" at bounding box center [569, 60] width 58 height 17
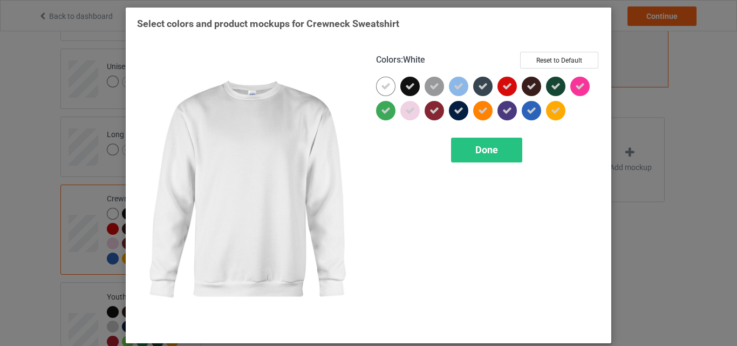
click at [376, 89] on div at bounding box center [385, 86] width 19 height 19
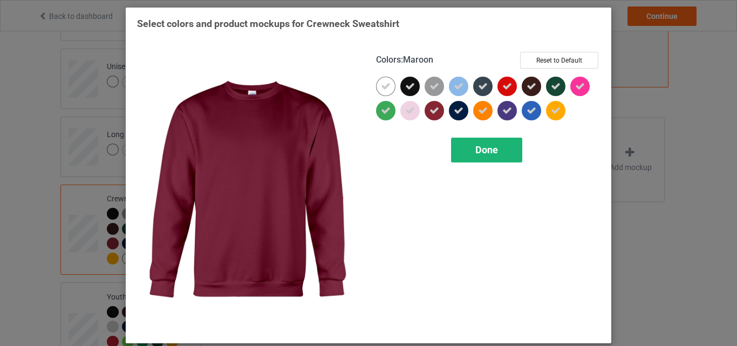
click at [464, 149] on div "Done" at bounding box center [486, 149] width 71 height 25
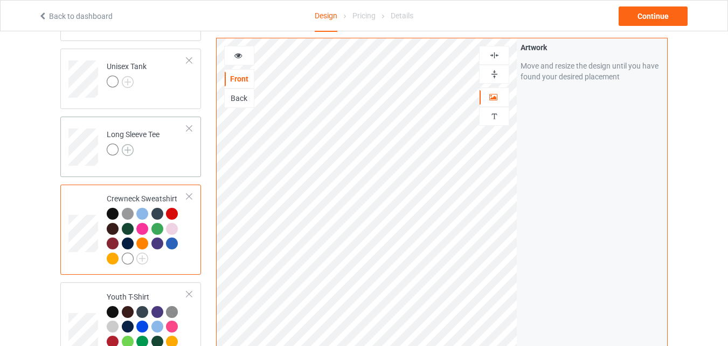
click at [129, 146] on img at bounding box center [128, 150] width 12 height 12
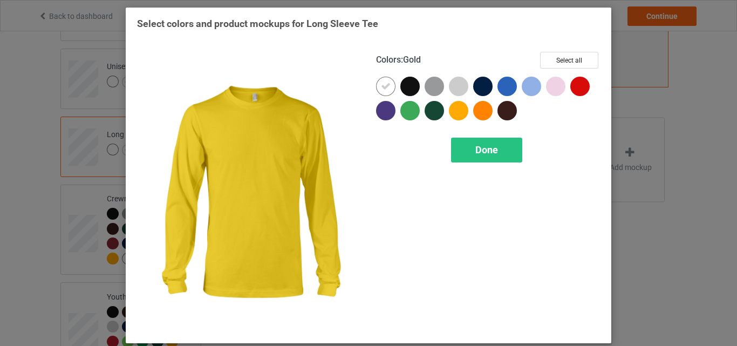
click at [582, 51] on div "Colors : Gold Select all Done" at bounding box center [487, 191] width 239 height 295
click at [581, 57] on button "Select all" at bounding box center [569, 60] width 58 height 17
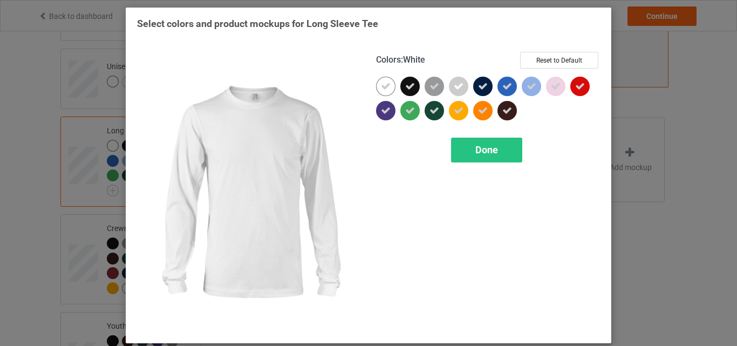
click at [381, 88] on icon at bounding box center [386, 86] width 10 height 10
click at [381, 88] on div at bounding box center [385, 86] width 19 height 19
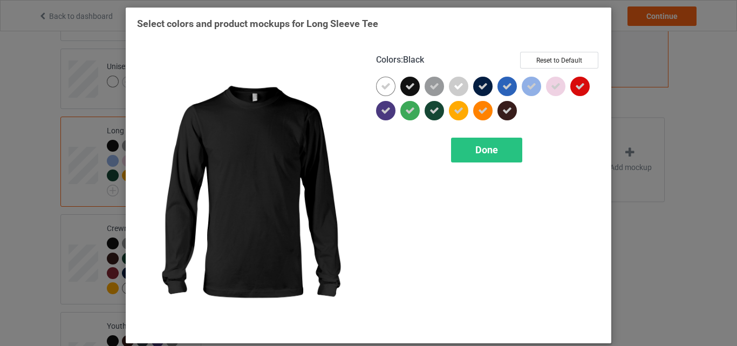
click at [459, 137] on div "Colors : Black Reset to Default Done" at bounding box center [487, 191] width 239 height 295
click at [463, 141] on div "Done" at bounding box center [486, 149] width 71 height 25
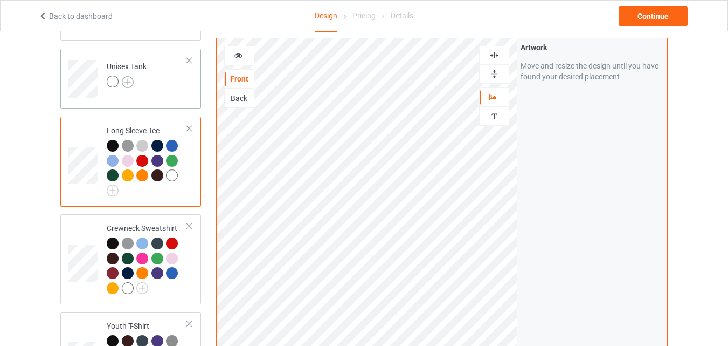
click at [130, 82] on img at bounding box center [128, 82] width 12 height 12
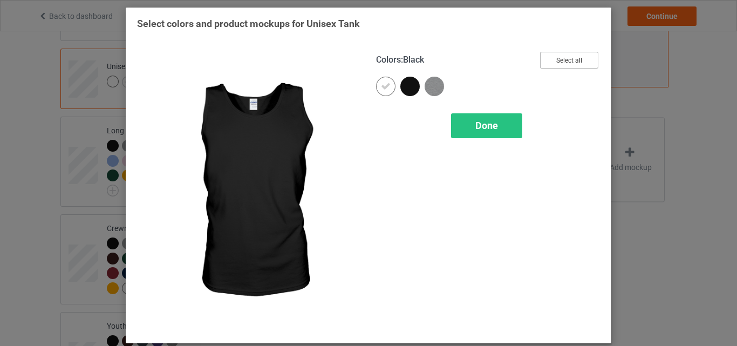
click at [543, 58] on button "Select all" at bounding box center [569, 60] width 58 height 17
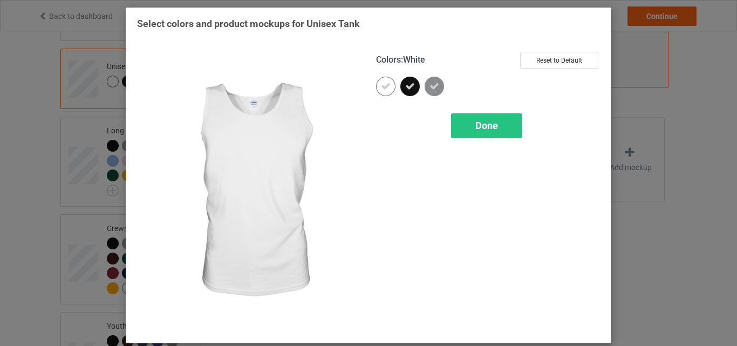
click at [386, 86] on icon at bounding box center [386, 86] width 10 height 10
click at [386, 86] on div at bounding box center [385, 86] width 19 height 19
click at [475, 126] on span "Done" at bounding box center [486, 125] width 23 height 11
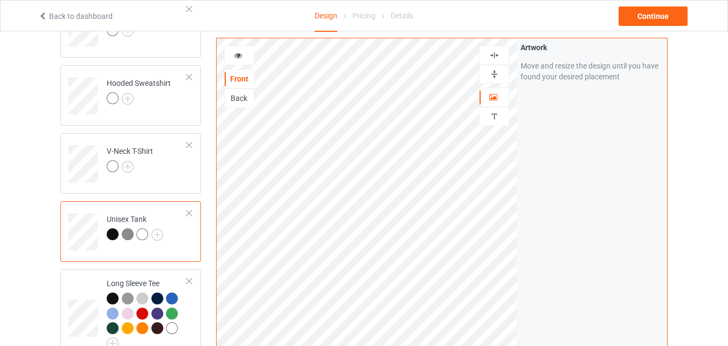
scroll to position [216, 0]
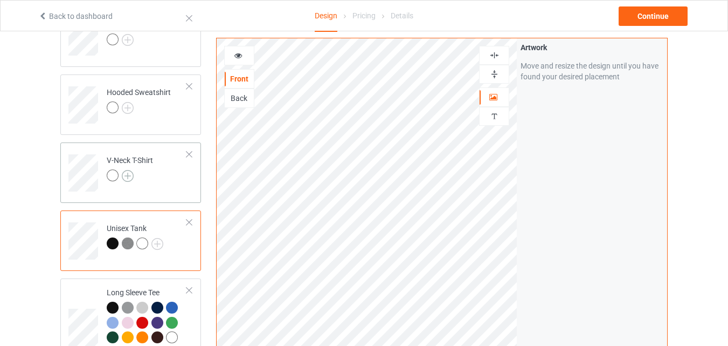
click at [128, 173] on img at bounding box center [128, 176] width 12 height 12
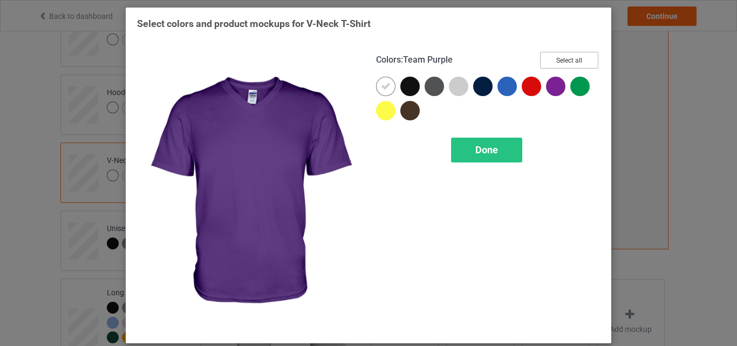
click at [567, 57] on button "Select all" at bounding box center [569, 60] width 58 height 17
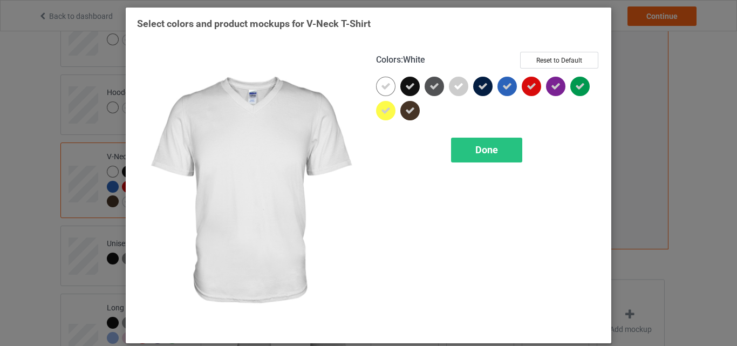
click at [376, 90] on div at bounding box center [385, 86] width 19 height 19
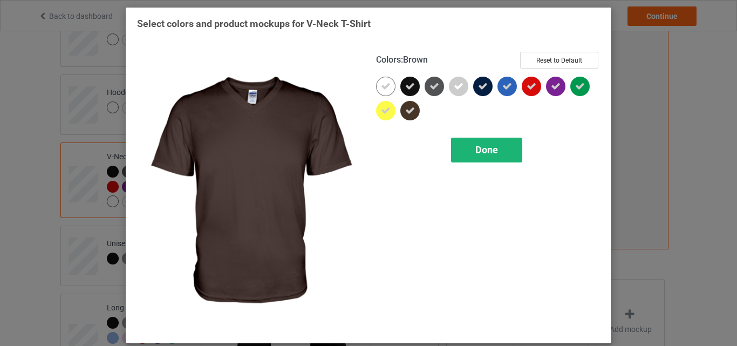
click at [465, 152] on div "Done" at bounding box center [486, 149] width 71 height 25
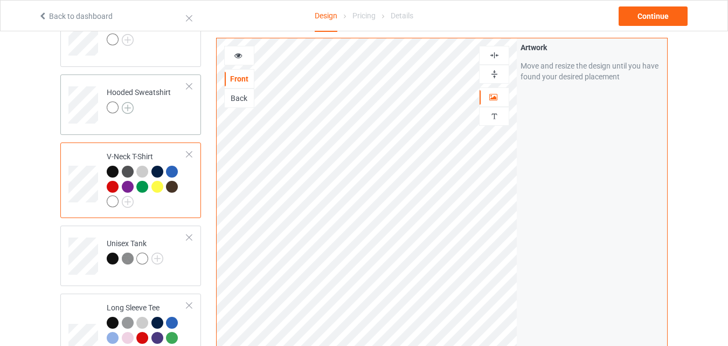
click at [130, 105] on img at bounding box center [128, 108] width 12 height 12
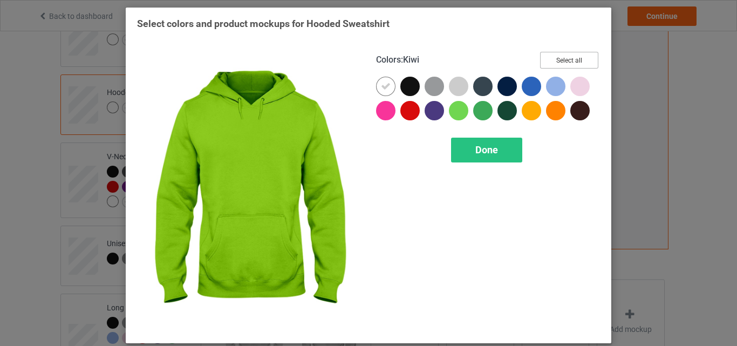
click at [556, 63] on button "Select all" at bounding box center [569, 60] width 58 height 17
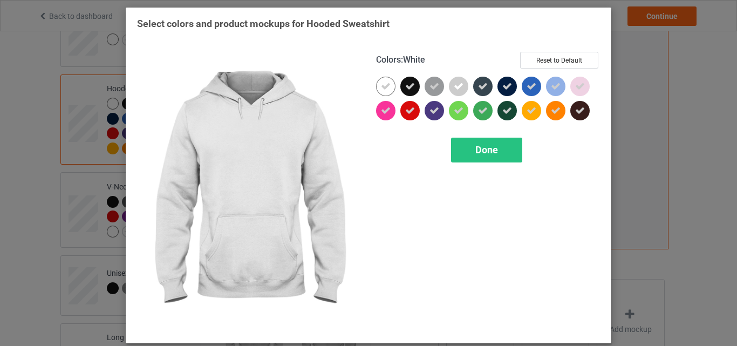
click at [383, 93] on div at bounding box center [385, 86] width 19 height 19
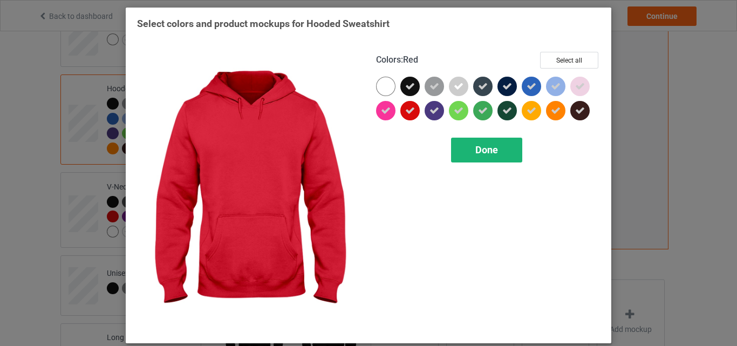
click at [462, 146] on div "Done" at bounding box center [486, 149] width 71 height 25
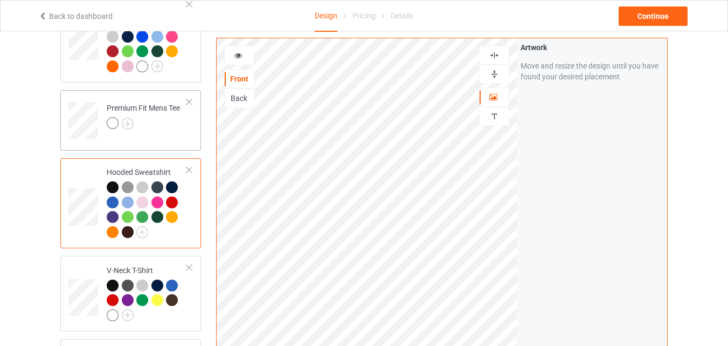
scroll to position [108, 0]
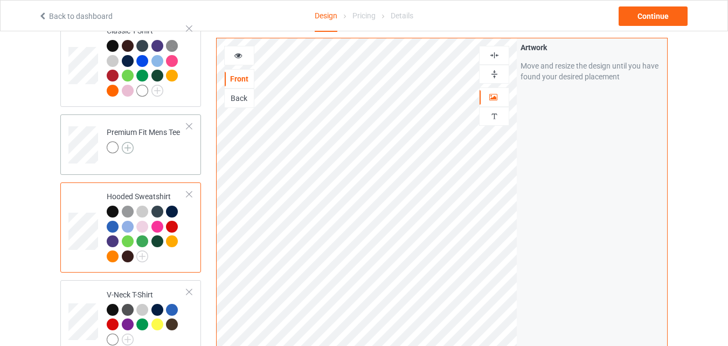
click at [124, 149] on img at bounding box center [128, 148] width 12 height 12
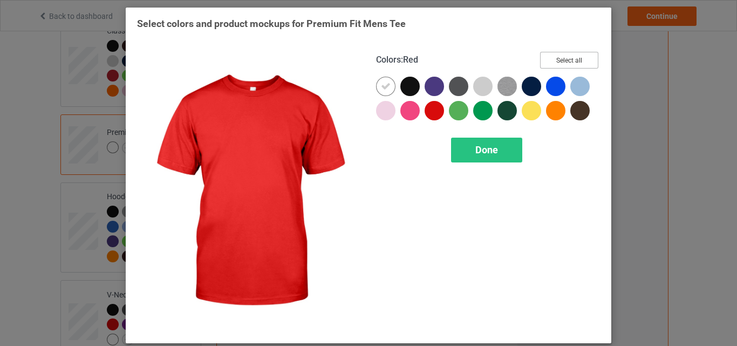
click at [553, 67] on button "Select all" at bounding box center [569, 60] width 58 height 17
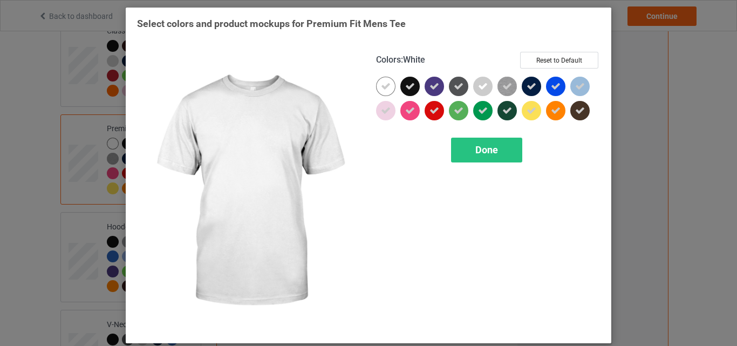
click at [387, 88] on div at bounding box center [385, 86] width 19 height 19
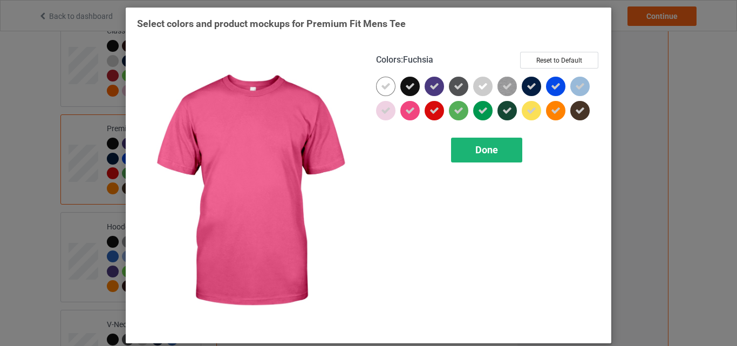
click at [464, 142] on div "Done" at bounding box center [486, 149] width 71 height 25
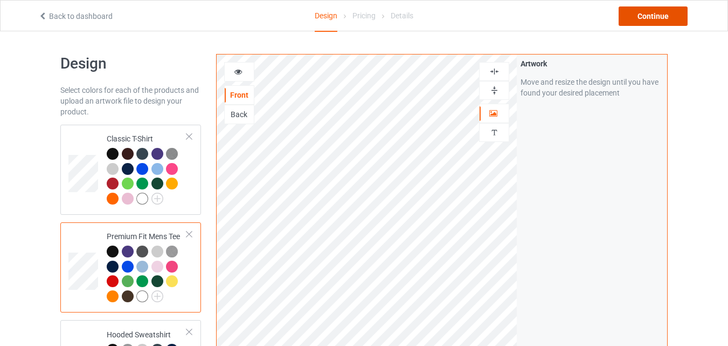
click at [650, 23] on div "Continue" at bounding box center [653, 15] width 69 height 19
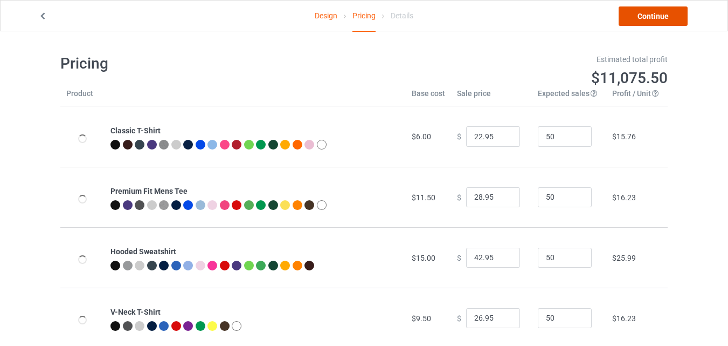
click at [650, 23] on link "Continue" at bounding box center [653, 15] width 69 height 19
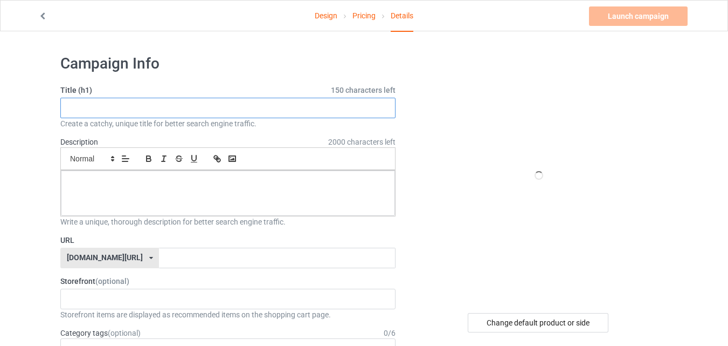
click at [300, 104] on input "text" at bounding box center [227, 108] width 335 height 20
paste input "Horse American Flag"
type input "Horse American Flag"
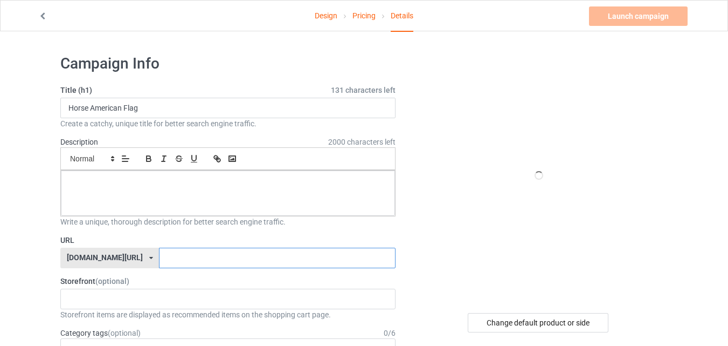
click at [230, 257] on input "text" at bounding box center [277, 257] width 236 height 20
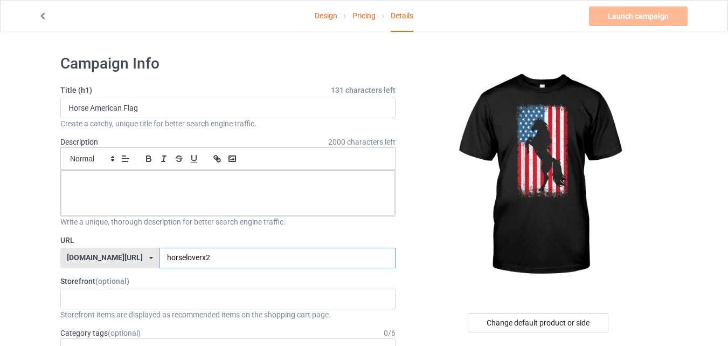
scroll to position [54, 0]
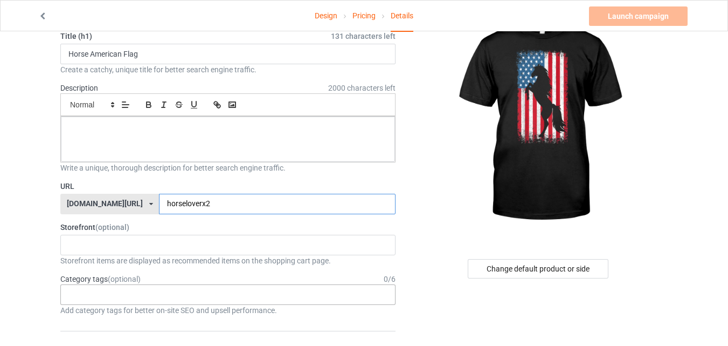
type input "horseloverx2"
click at [230, 290] on div "Age > 1-19 > 1 Age > 1-12 Months > 1 Month Age > 1-12 Months Age > 1-19 Age > 1…" at bounding box center [227, 294] width 335 height 20
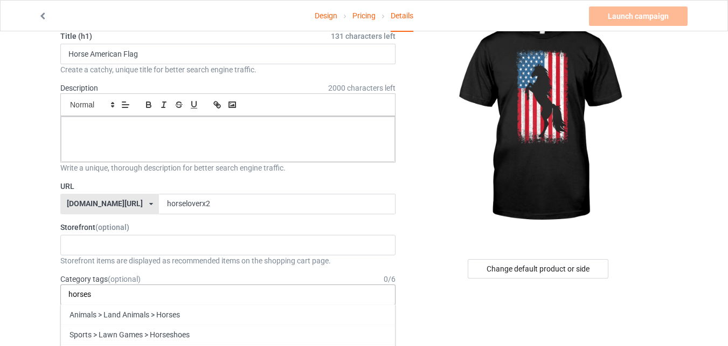
type input "horses"
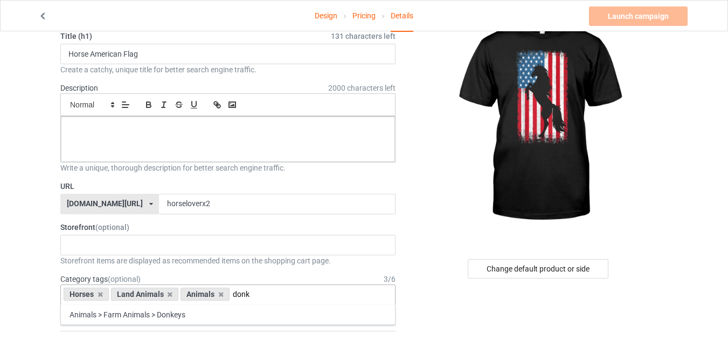
type input "donk"
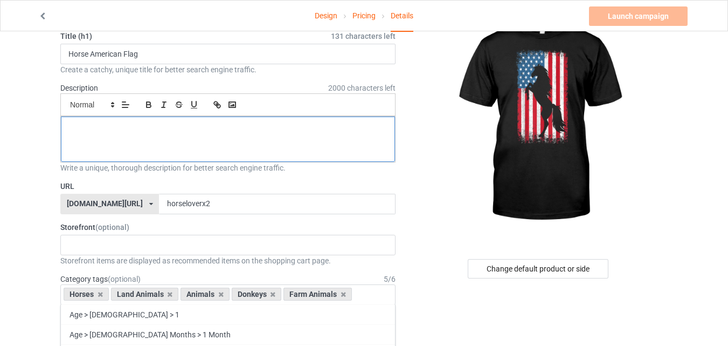
click at [164, 134] on div at bounding box center [228, 138] width 334 height 45
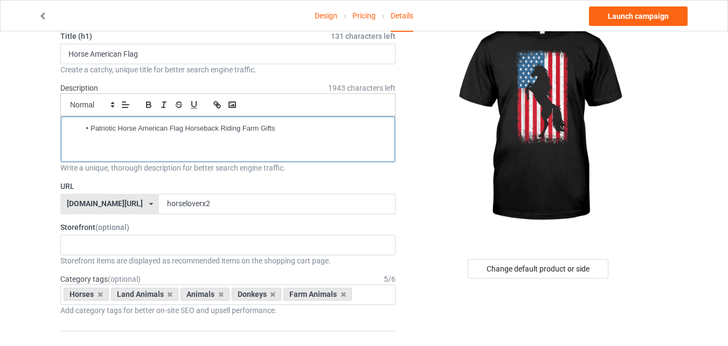
scroll to position [0, 0]
drag, startPoint x: 92, startPoint y: 125, endPoint x: 53, endPoint y: 107, distance: 43.0
drag, startPoint x: 89, startPoint y: 127, endPoint x: 66, endPoint y: 127, distance: 23.2
click at [66, 127] on div "Patriotic Horse American Flag Horseback Riding Farm Gifts" at bounding box center [228, 138] width 334 height 45
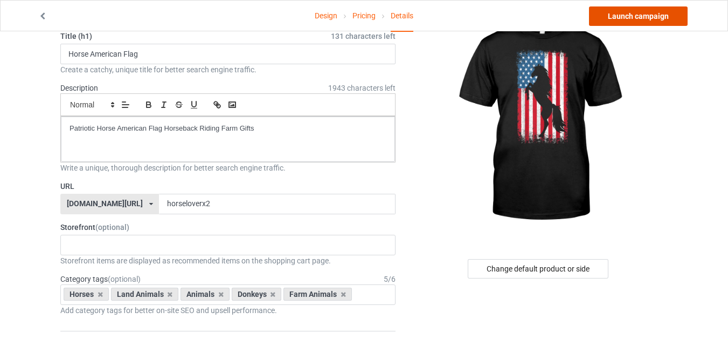
click at [614, 24] on link "Launch campaign" at bounding box center [638, 15] width 99 height 19
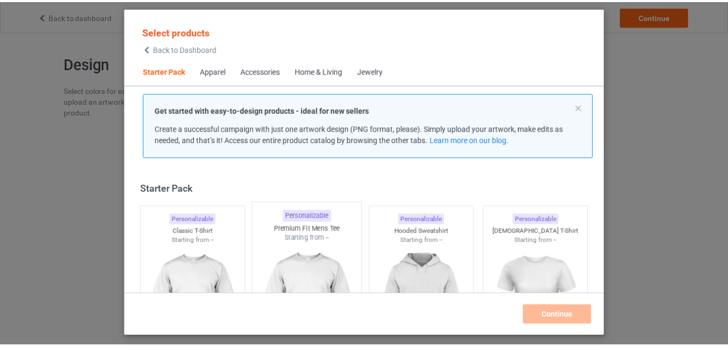
scroll to position [14, 0]
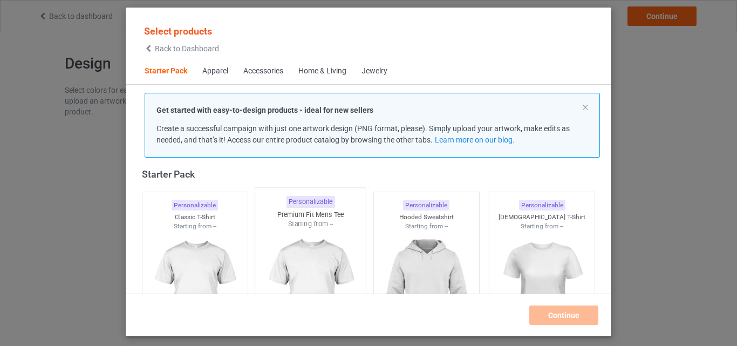
click at [210, 233] on img at bounding box center [195, 291] width 97 height 121
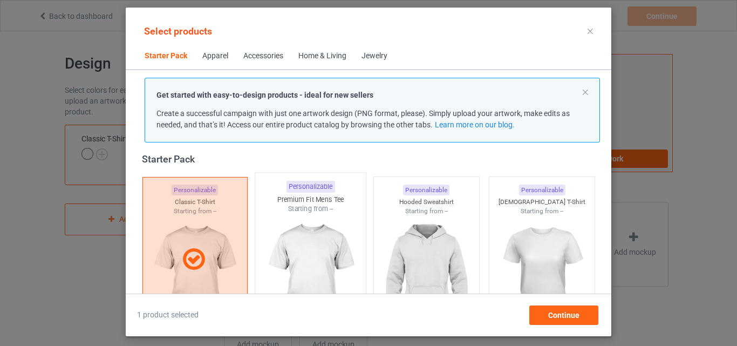
click at [286, 224] on img at bounding box center [310, 277] width 101 height 127
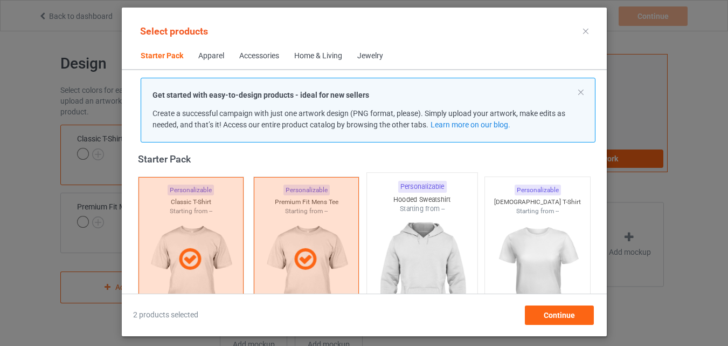
click at [397, 223] on img at bounding box center [421, 277] width 101 height 127
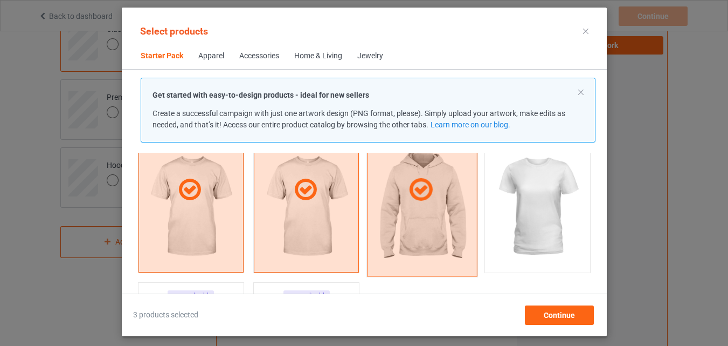
scroll to position [122, 0]
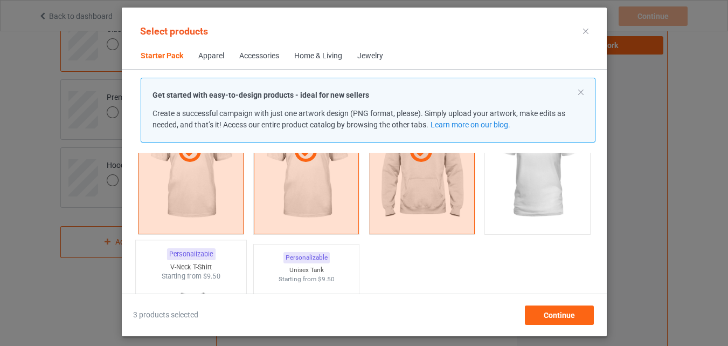
click at [209, 264] on div "V-Neck T-Shirt" at bounding box center [190, 266] width 111 height 9
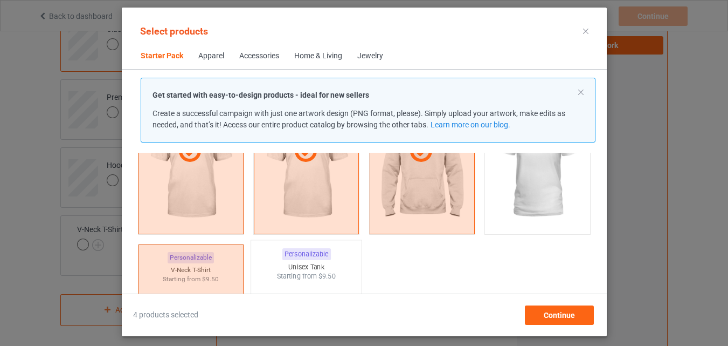
click at [266, 260] on div "Personalizable Unisex Tank Starting from $9.50" at bounding box center [307, 327] width 112 height 174
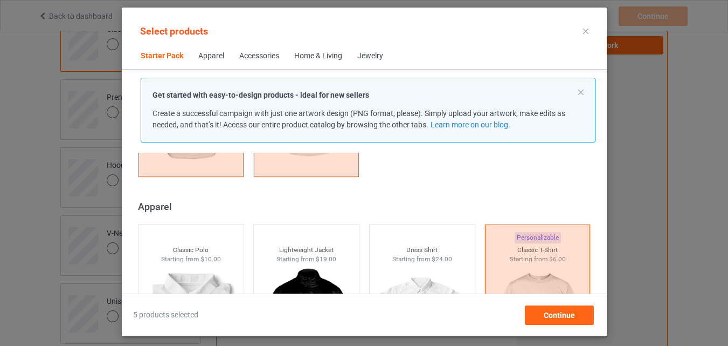
scroll to position [391, 0]
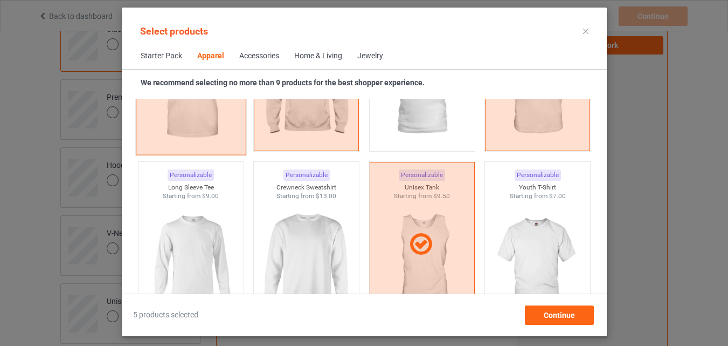
scroll to position [715, 0]
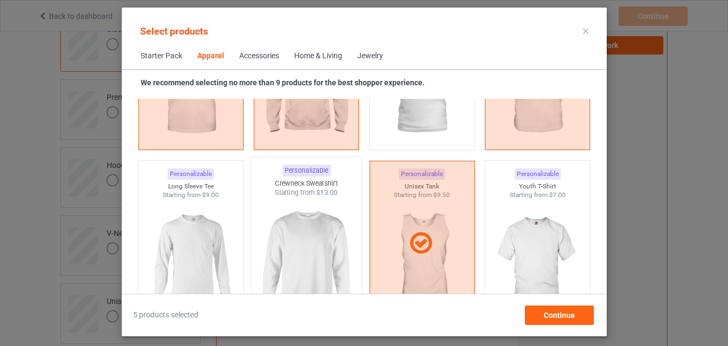
drag, startPoint x: 231, startPoint y: 215, endPoint x: 261, endPoint y: 212, distance: 30.3
click at [231, 215] on img at bounding box center [190, 259] width 97 height 121
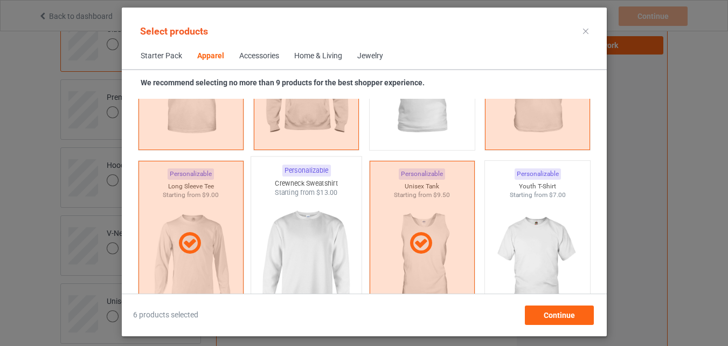
click at [261, 212] on img at bounding box center [306, 260] width 101 height 127
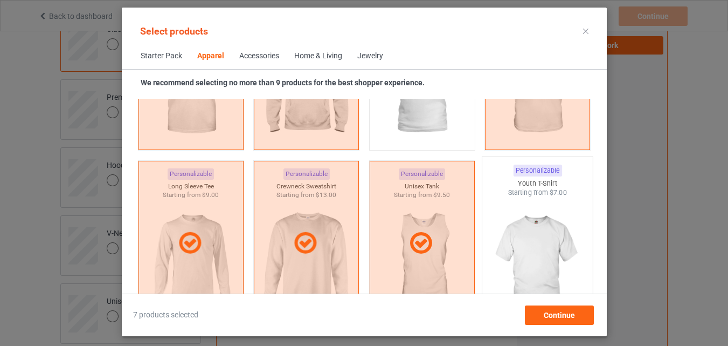
click at [510, 207] on img at bounding box center [537, 260] width 101 height 127
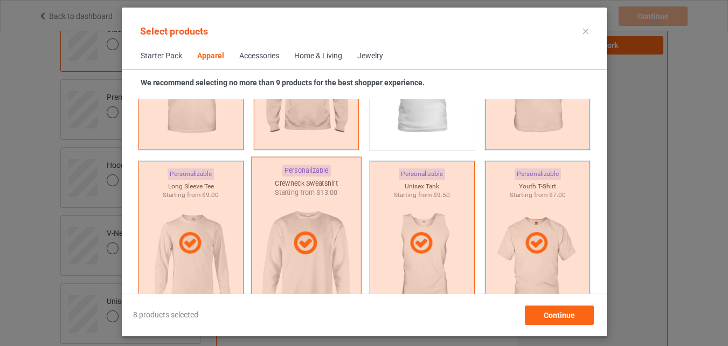
scroll to position [823, 0]
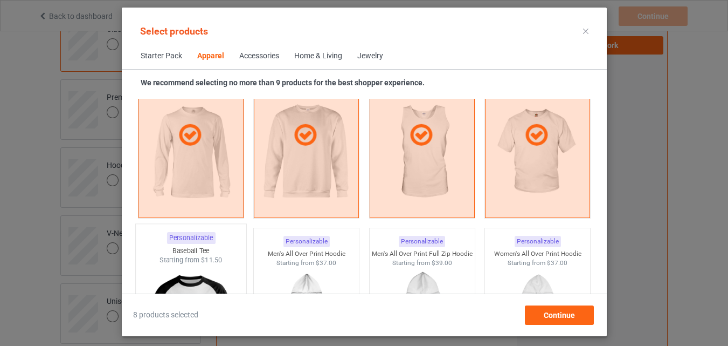
click at [174, 253] on div "Baseball Tee" at bounding box center [190, 250] width 111 height 9
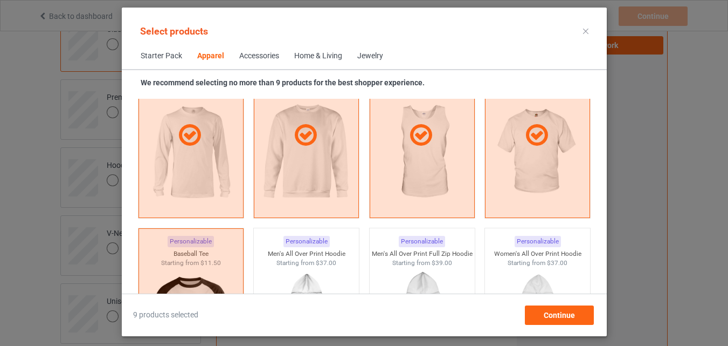
click at [302, 57] on div "Home & Living" at bounding box center [318, 56] width 48 height 11
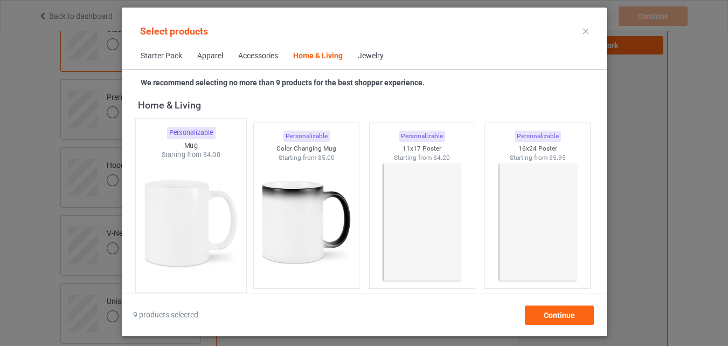
click at [182, 180] on img at bounding box center [190, 223] width 101 height 127
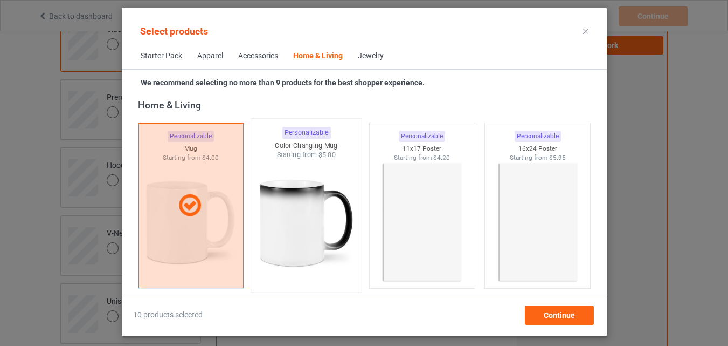
click at [269, 181] on img at bounding box center [306, 223] width 101 height 127
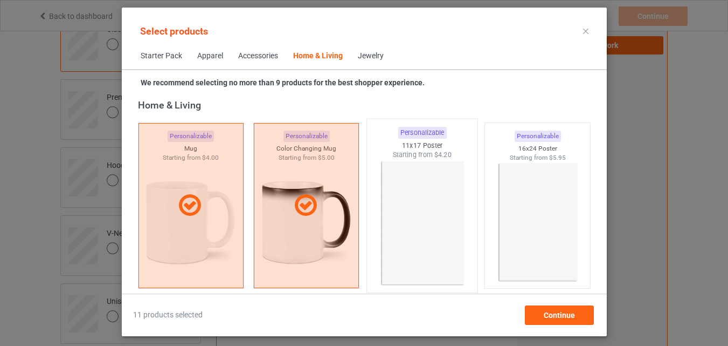
click at [407, 183] on img at bounding box center [421, 223] width 101 height 127
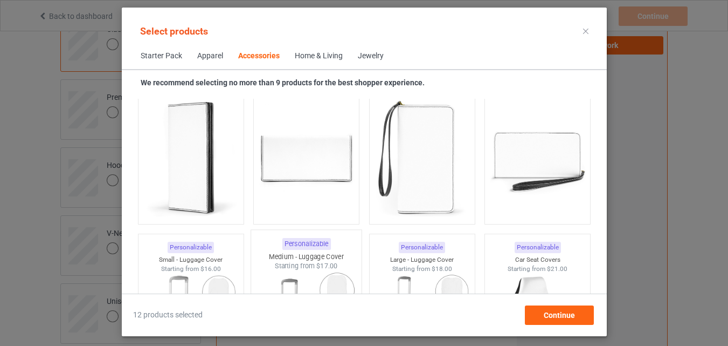
scroll to position [4270, 0]
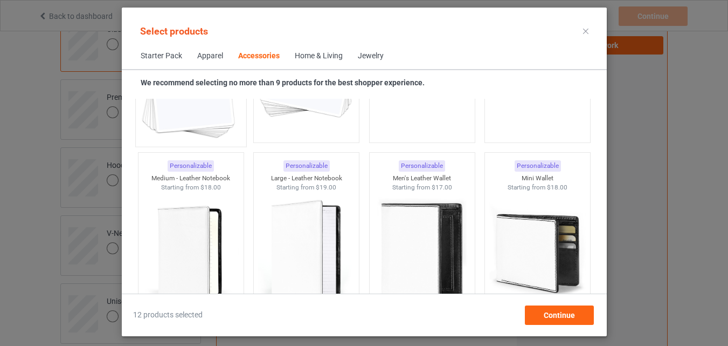
click at [205, 132] on img at bounding box center [190, 77] width 101 height 127
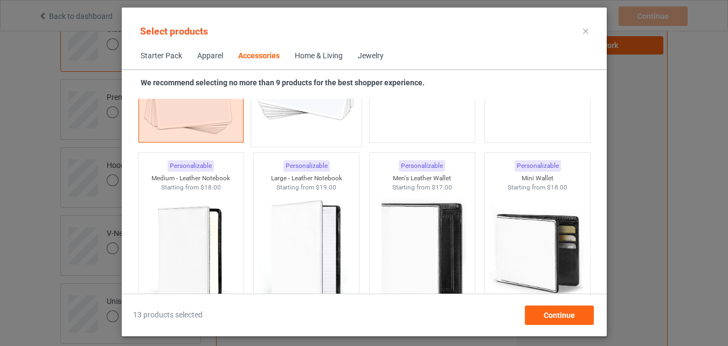
click at [265, 129] on img at bounding box center [306, 77] width 101 height 127
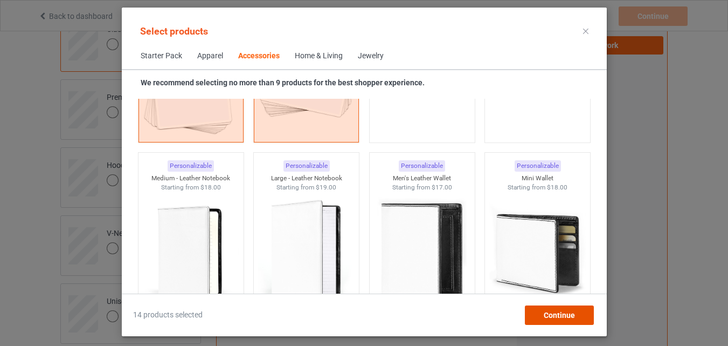
click at [570, 313] on span "Continue" at bounding box center [558, 315] width 31 height 9
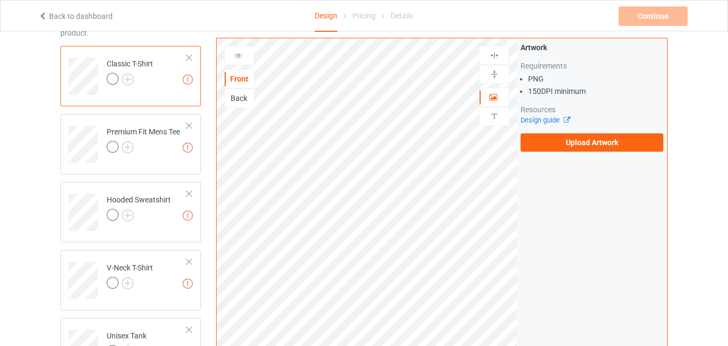
scroll to position [59, 0]
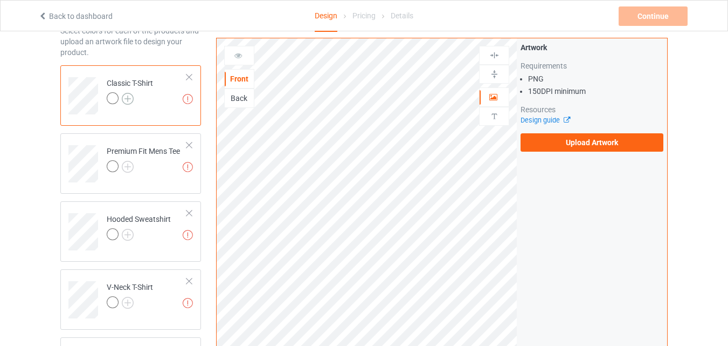
click at [123, 96] on img at bounding box center [128, 99] width 12 height 12
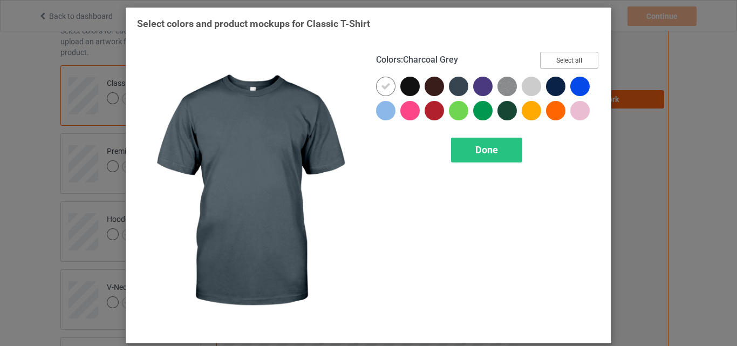
click at [550, 63] on button "Select all" at bounding box center [569, 60] width 58 height 17
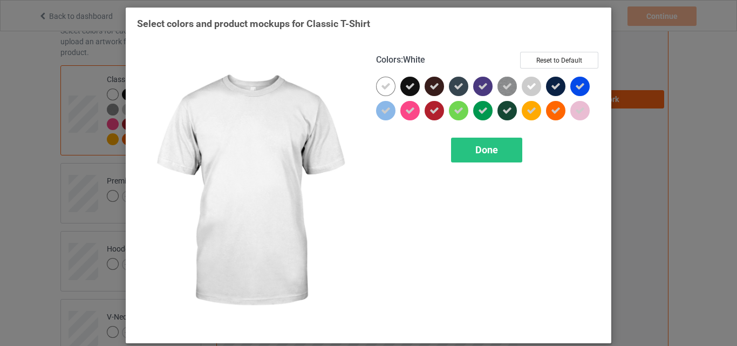
click at [383, 90] on icon at bounding box center [386, 86] width 10 height 10
click at [383, 90] on div at bounding box center [385, 86] width 19 height 19
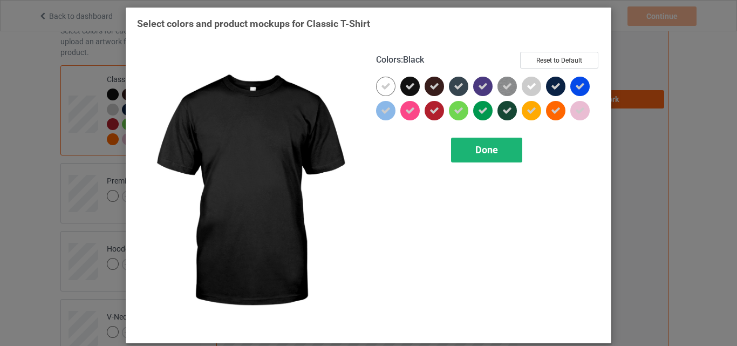
click at [471, 149] on div "Done" at bounding box center [486, 149] width 71 height 25
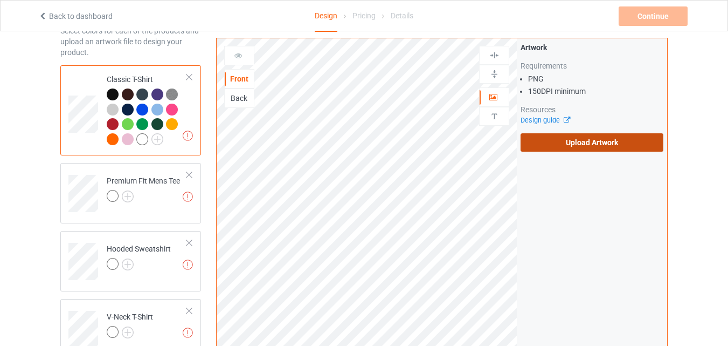
click at [559, 139] on label "Upload Artwork" at bounding box center [592, 142] width 143 height 18
click at [0, 0] on input "Upload Artwork" at bounding box center [0, 0] width 0 height 0
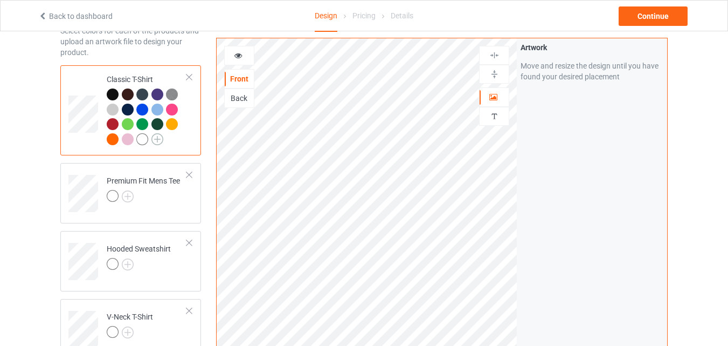
click at [157, 135] on img at bounding box center [158, 139] width 12 height 12
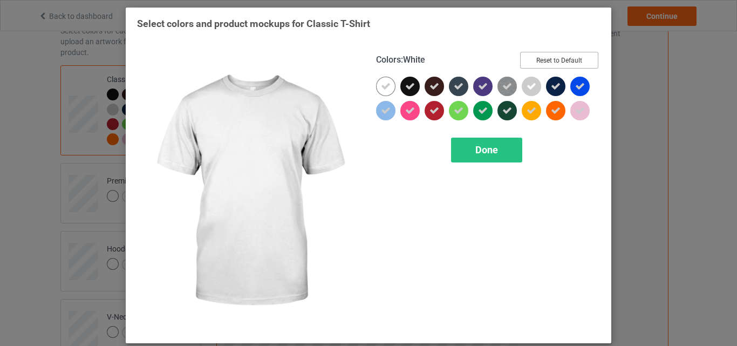
click at [541, 59] on button "Reset to Default" at bounding box center [559, 60] width 78 height 17
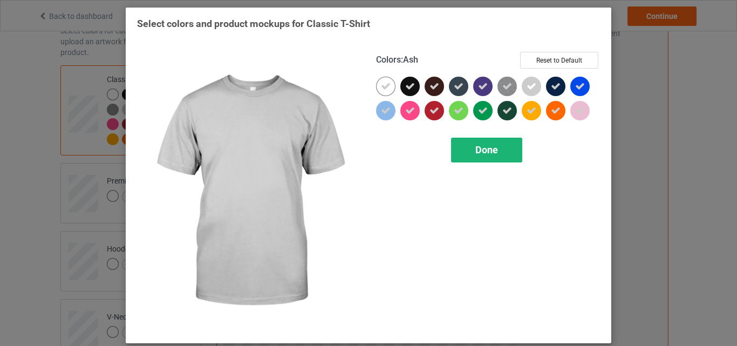
click at [475, 146] on span "Done" at bounding box center [486, 149] width 23 height 11
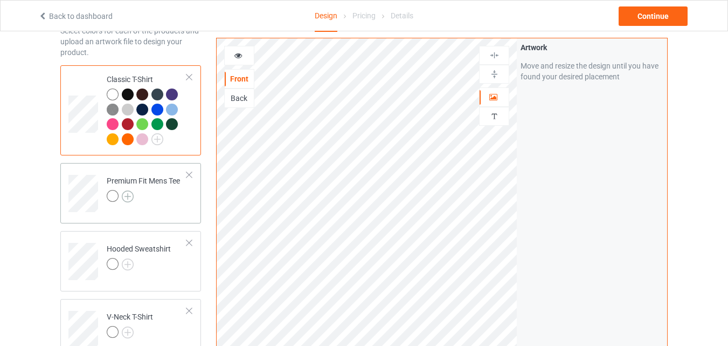
click at [126, 199] on img at bounding box center [128, 196] width 12 height 12
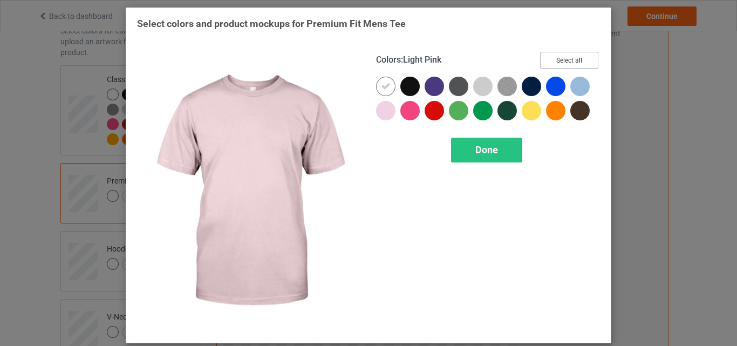
click at [563, 61] on button "Select all" at bounding box center [569, 60] width 58 height 17
click at [484, 156] on div "Done" at bounding box center [486, 149] width 71 height 25
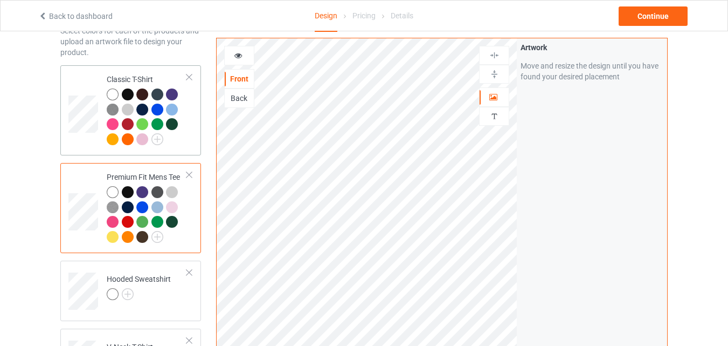
click at [115, 73] on td "Classic T-Shirt" at bounding box center [147, 110] width 92 height 81
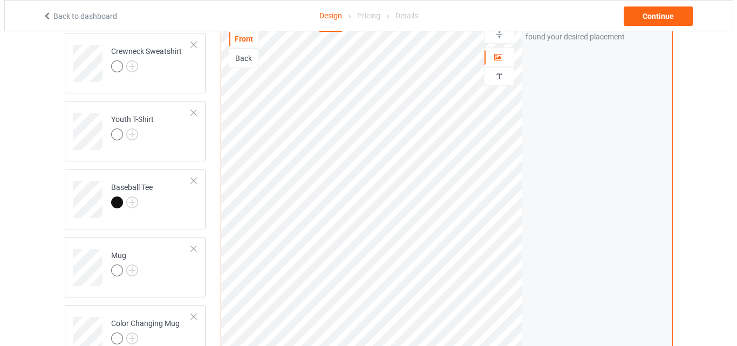
scroll to position [856, 0]
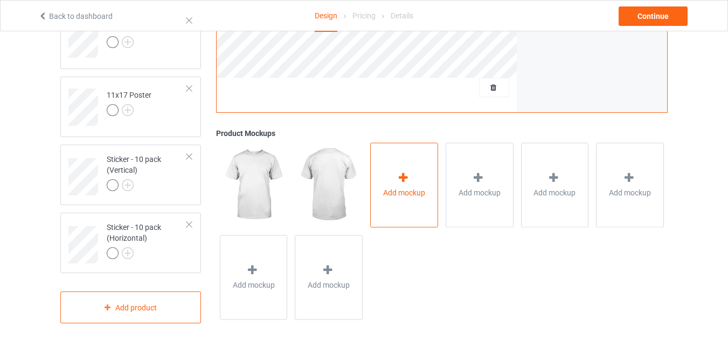
click at [424, 178] on div "Add mockup" at bounding box center [404, 184] width 68 height 85
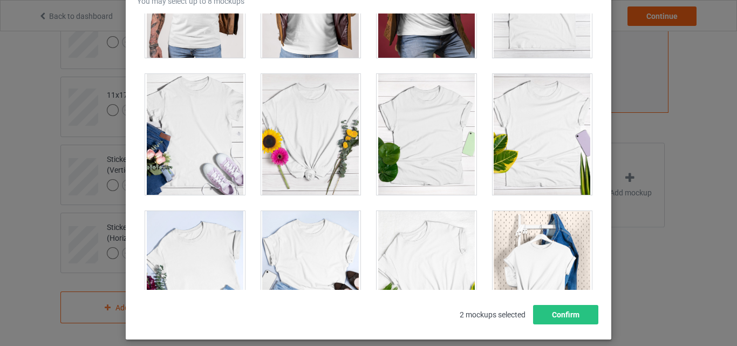
scroll to position [15095, 0]
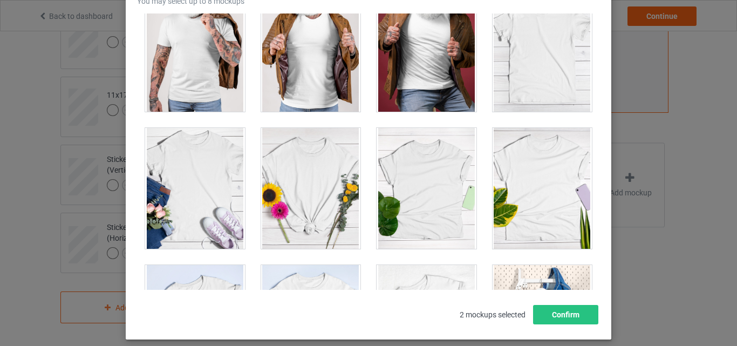
drag, startPoint x: 498, startPoint y: 63, endPoint x: 433, endPoint y: 154, distance: 112.2
click at [498, 62] on div at bounding box center [542, 51] width 100 height 121
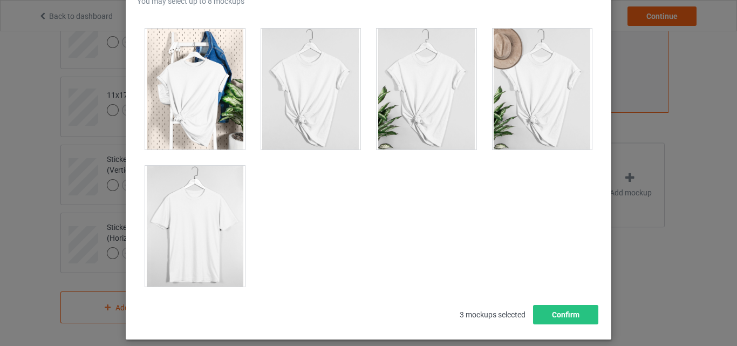
scroll to position [15473, 0]
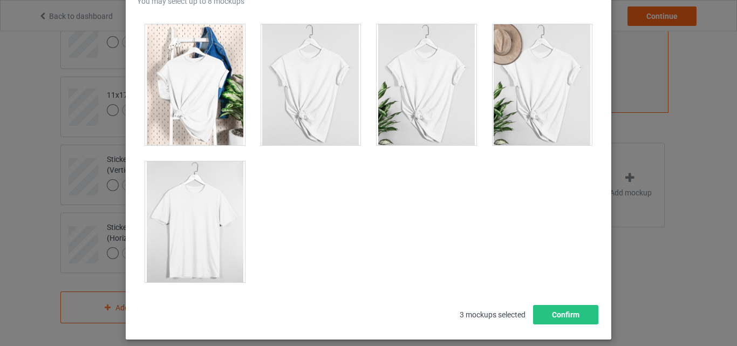
click at [210, 209] on div at bounding box center [195, 221] width 100 height 121
click at [553, 316] on button "Confirm" at bounding box center [565, 314] width 65 height 19
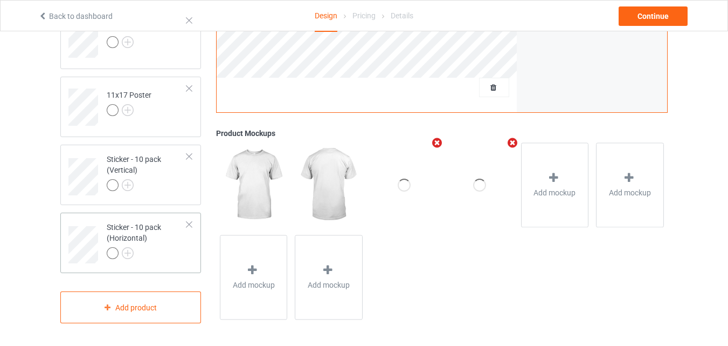
click at [155, 247] on div at bounding box center [147, 254] width 80 height 15
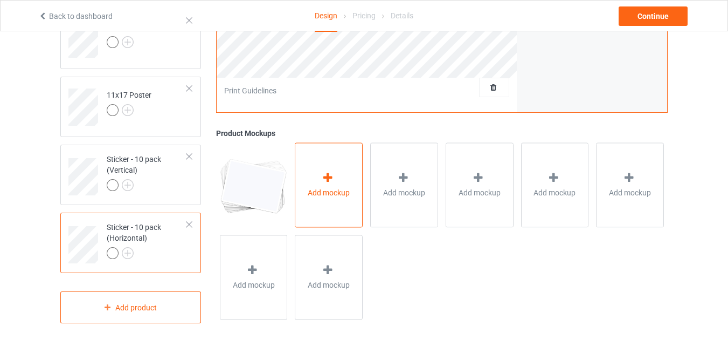
click at [338, 192] on span "Add mockup" at bounding box center [329, 192] width 42 height 11
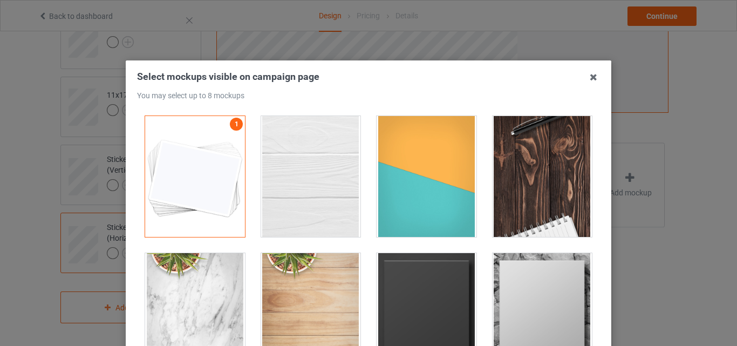
click at [341, 178] on div at bounding box center [311, 176] width 100 height 121
drag, startPoint x: 398, startPoint y: 180, endPoint x: 469, endPoint y: 187, distance: 71.0
click at [399, 180] on div at bounding box center [426, 176] width 100 height 121
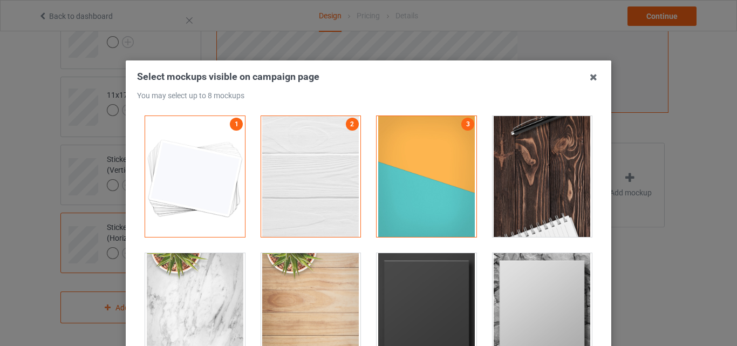
click at [559, 201] on div at bounding box center [542, 176] width 100 height 121
click at [436, 288] on div at bounding box center [426, 313] width 100 height 121
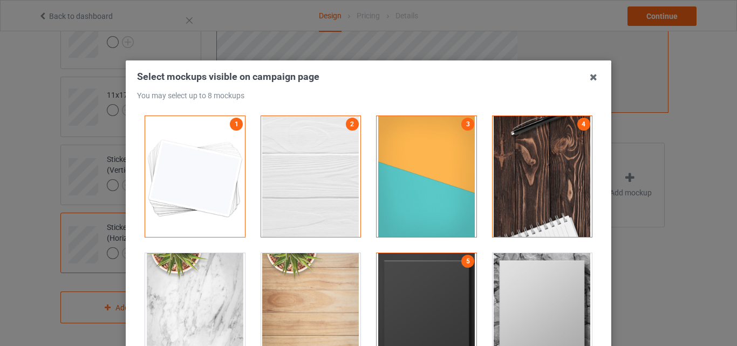
click at [524, 289] on div at bounding box center [542, 313] width 100 height 121
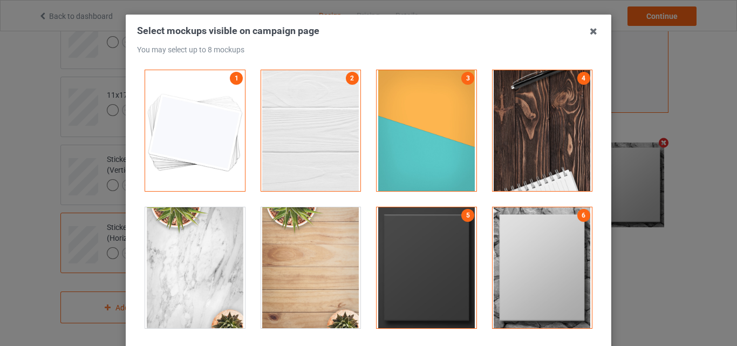
scroll to position [148, 0]
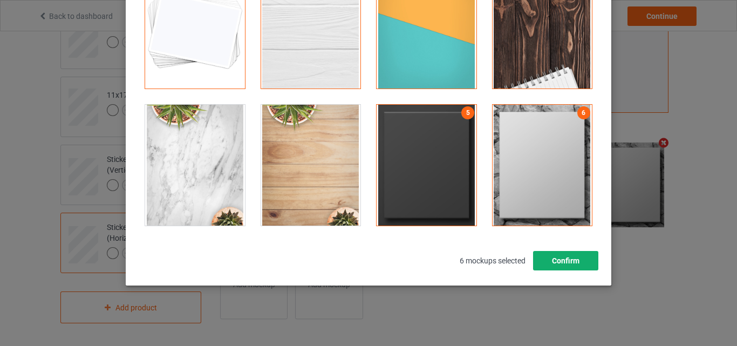
click at [567, 257] on button "Confirm" at bounding box center [565, 260] width 65 height 19
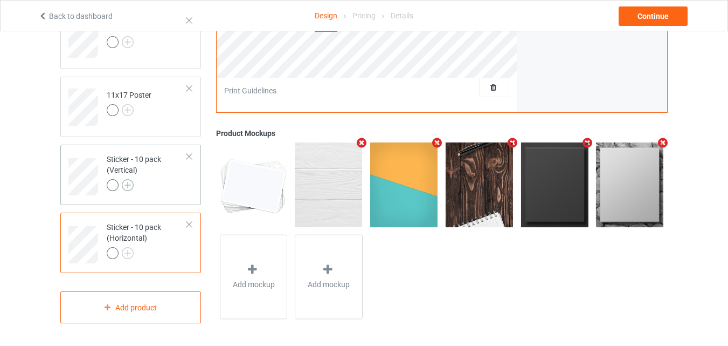
click at [129, 184] on img at bounding box center [128, 185] width 12 height 12
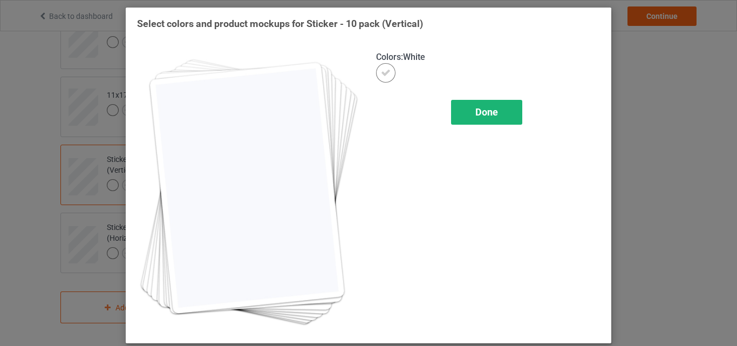
click at [479, 107] on span "Done" at bounding box center [486, 111] width 23 height 11
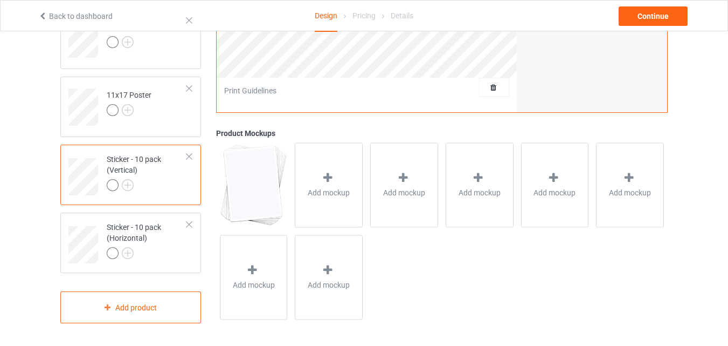
click at [181, 183] on div at bounding box center [147, 186] width 80 height 15
click at [333, 184] on div at bounding box center [328, 179] width 15 height 16
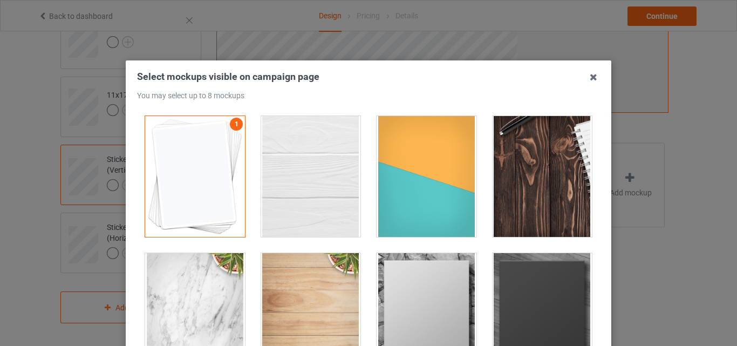
click at [340, 183] on div at bounding box center [311, 176] width 100 height 121
click at [400, 183] on div at bounding box center [426, 176] width 100 height 121
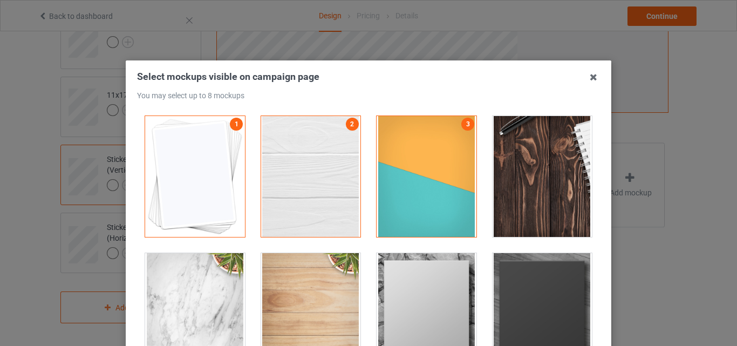
click at [536, 183] on div at bounding box center [542, 176] width 100 height 121
click at [446, 263] on div at bounding box center [426, 313] width 100 height 121
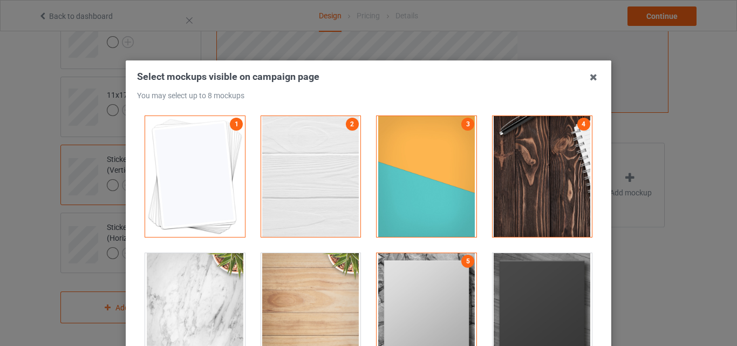
click at [500, 265] on div at bounding box center [542, 313] width 100 height 121
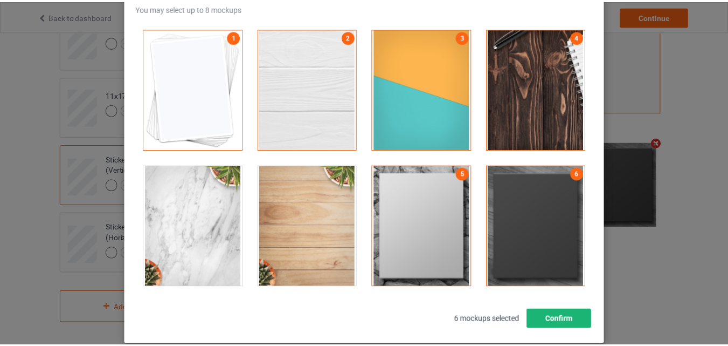
scroll to position [108, 0]
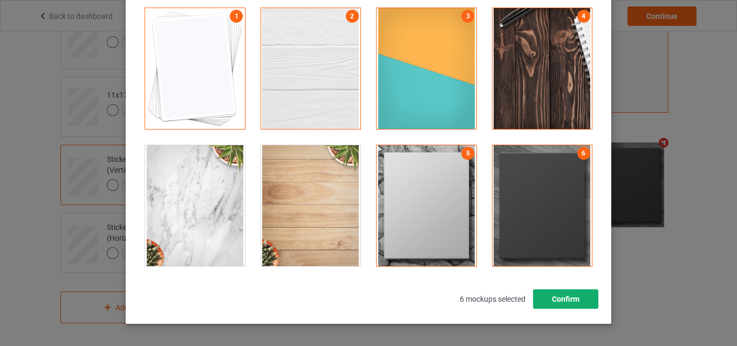
click at [545, 295] on button "Confirm" at bounding box center [565, 298] width 65 height 19
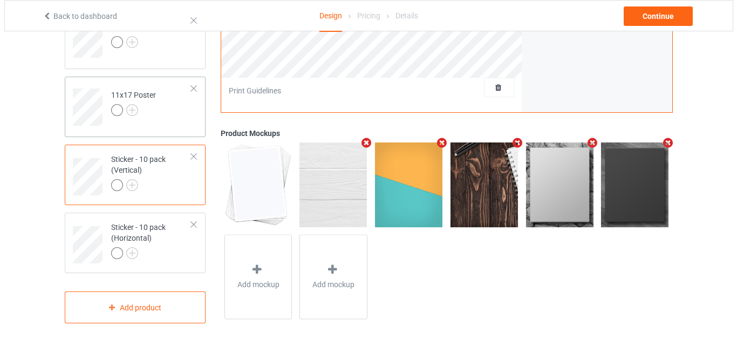
scroll to position [748, 0]
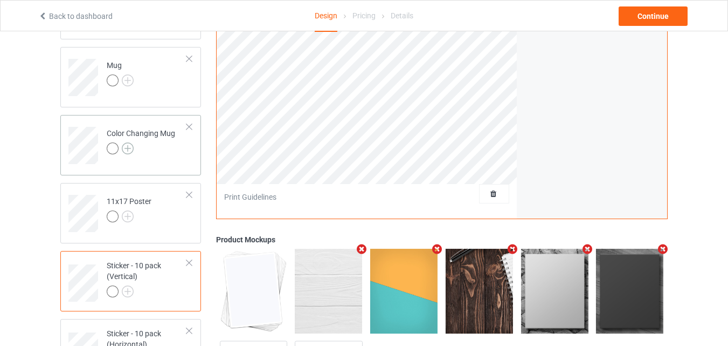
click at [130, 151] on img at bounding box center [128, 148] width 12 height 12
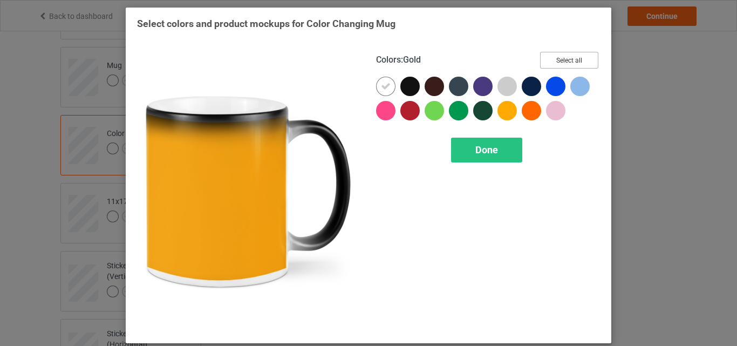
click at [558, 61] on button "Select all" at bounding box center [569, 60] width 58 height 17
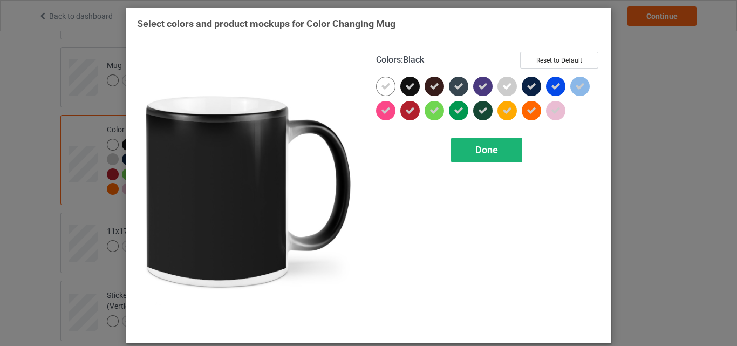
click at [469, 149] on div "Done" at bounding box center [486, 149] width 71 height 25
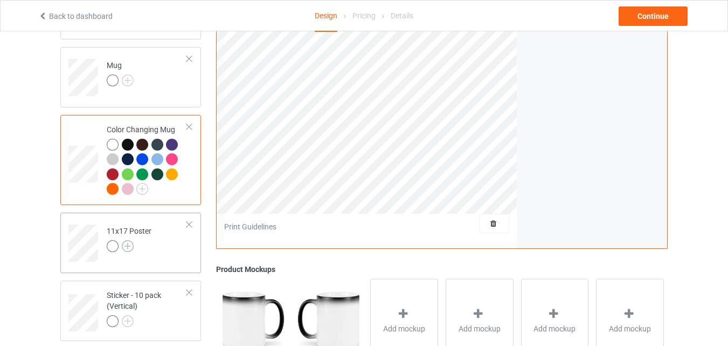
click at [130, 247] on img at bounding box center [128, 246] width 12 height 12
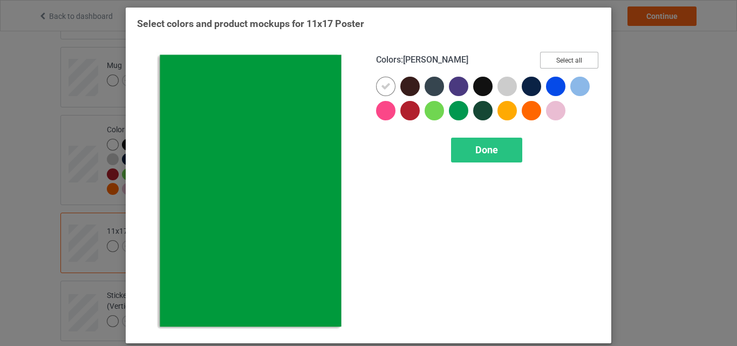
click at [559, 63] on button "Select all" at bounding box center [569, 60] width 58 height 17
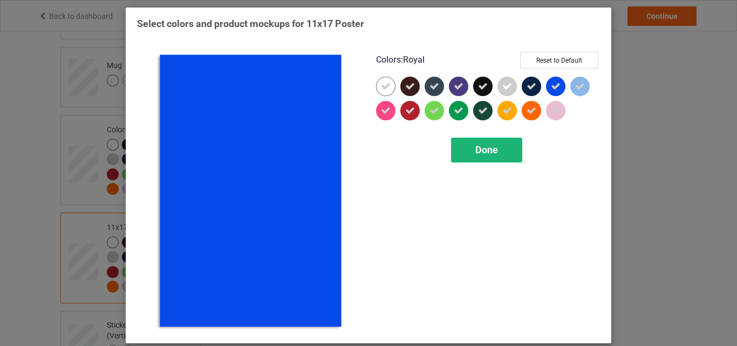
click at [501, 142] on div "Done" at bounding box center [486, 149] width 71 height 25
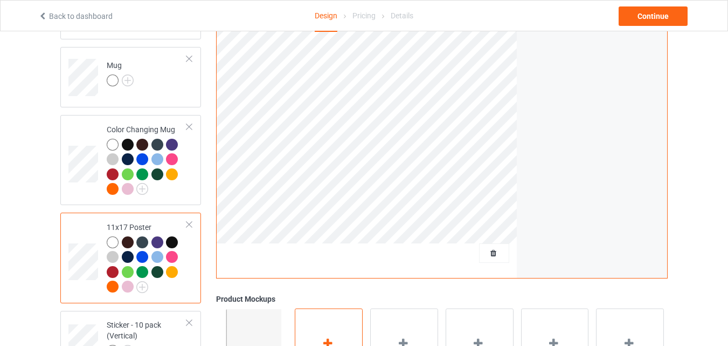
click at [323, 323] on div "Add mockup" at bounding box center [329, 350] width 68 height 85
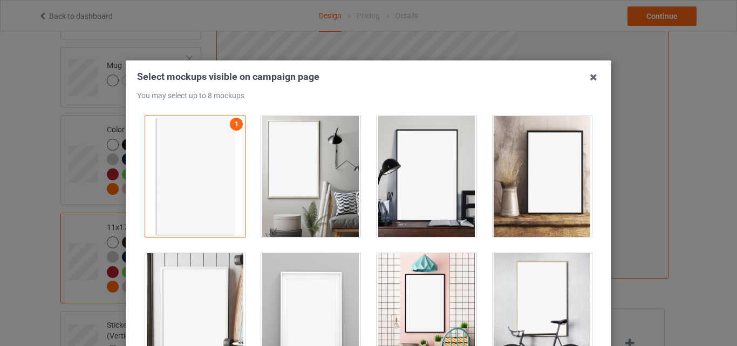
click at [298, 184] on div at bounding box center [311, 176] width 100 height 121
click at [405, 188] on div at bounding box center [426, 176] width 100 height 121
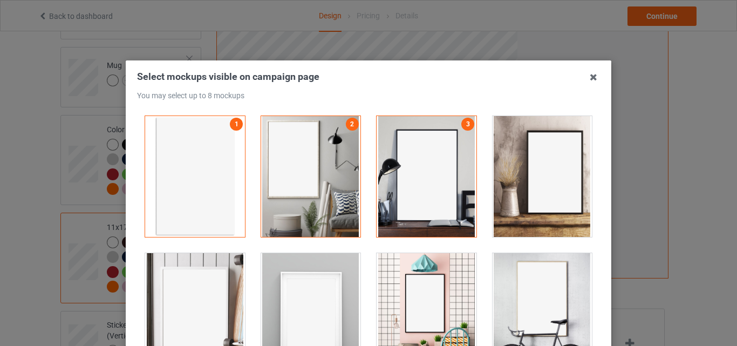
click at [216, 297] on div at bounding box center [195, 313] width 100 height 121
click at [530, 294] on div at bounding box center [542, 313] width 100 height 121
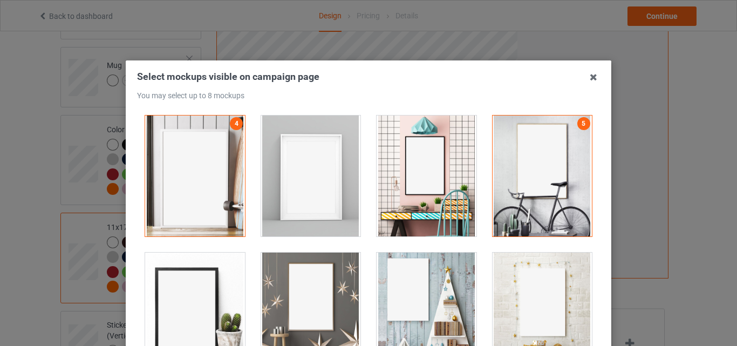
scroll to position [162, 0]
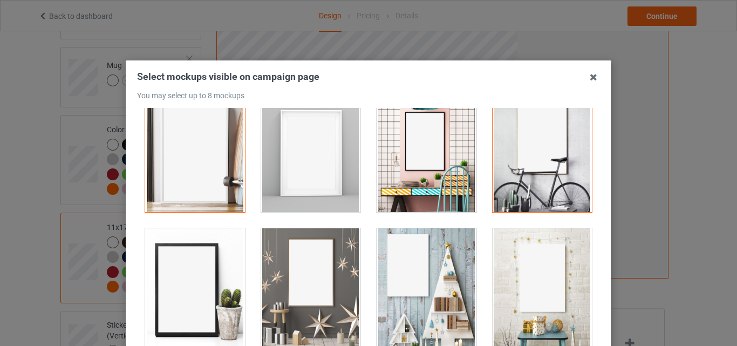
click at [417, 161] on div at bounding box center [426, 151] width 100 height 121
click at [527, 152] on div at bounding box center [542, 151] width 100 height 121
click at [190, 176] on div at bounding box center [195, 151] width 100 height 121
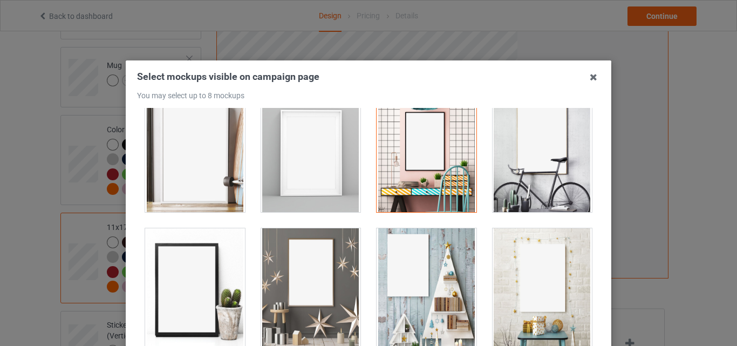
click at [277, 176] on div at bounding box center [311, 151] width 100 height 121
click at [299, 254] on div at bounding box center [311, 288] width 100 height 121
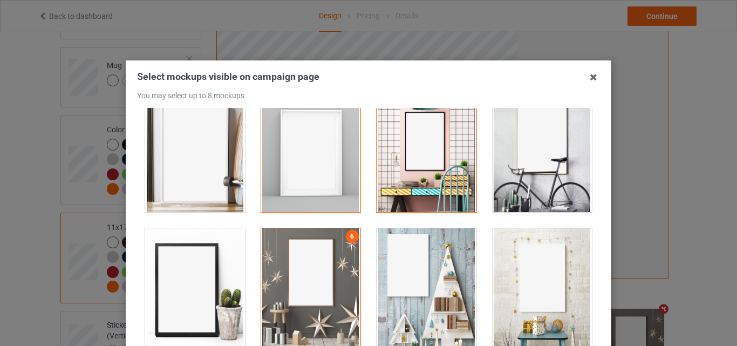
click at [421, 281] on div at bounding box center [426, 288] width 100 height 121
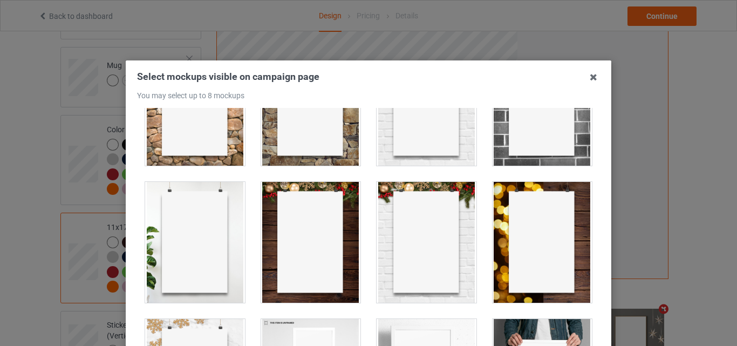
scroll to position [593, 0]
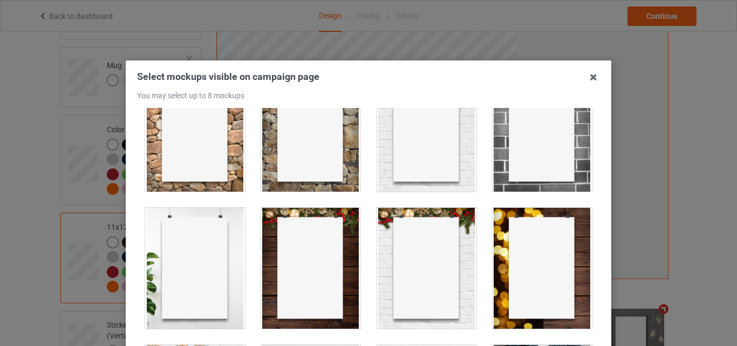
click at [541, 169] on div at bounding box center [542, 131] width 100 height 121
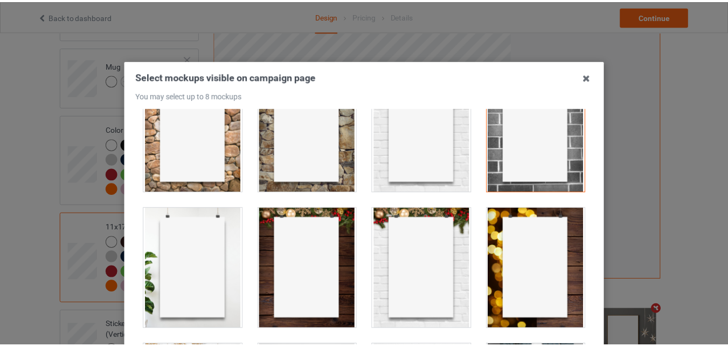
scroll to position [148, 0]
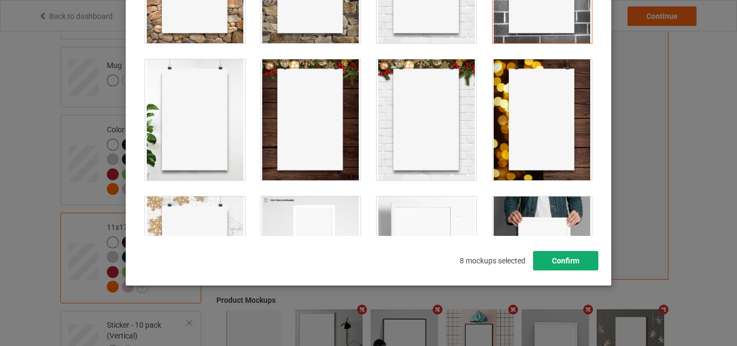
click at [570, 265] on button "Confirm" at bounding box center [565, 260] width 65 height 19
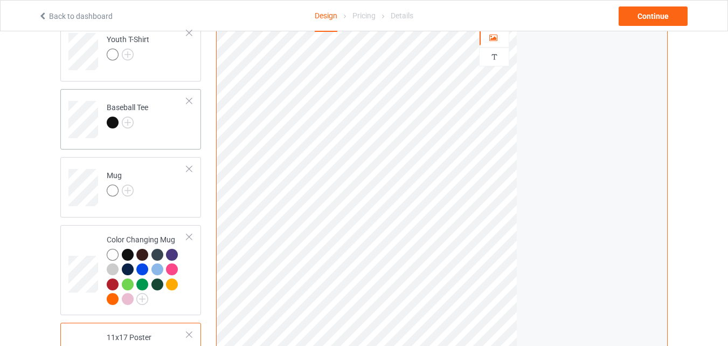
scroll to position [587, 0]
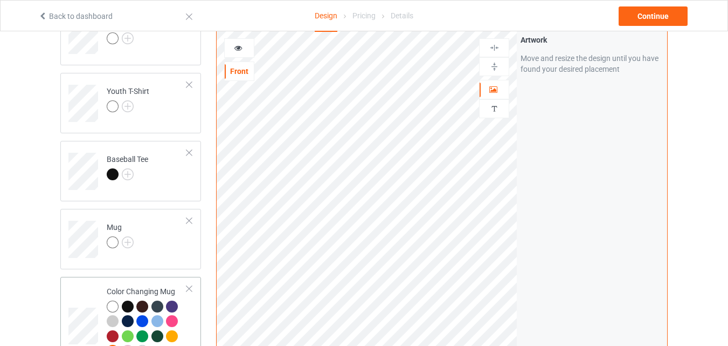
click at [110, 287] on div "Color Changing Mug" at bounding box center [147, 321] width 80 height 70
click at [493, 67] on img at bounding box center [495, 65] width 10 height 10
click at [234, 49] on icon at bounding box center [238, 46] width 9 height 8
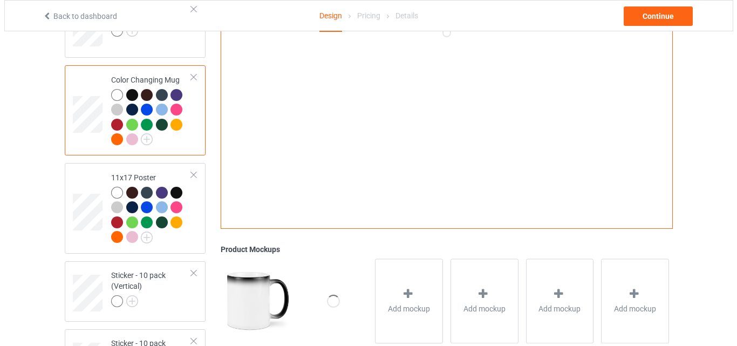
scroll to position [802, 0]
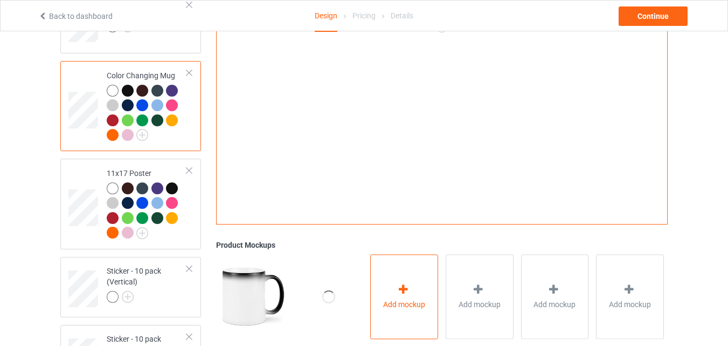
click at [397, 295] on icon at bounding box center [403, 289] width 13 height 11
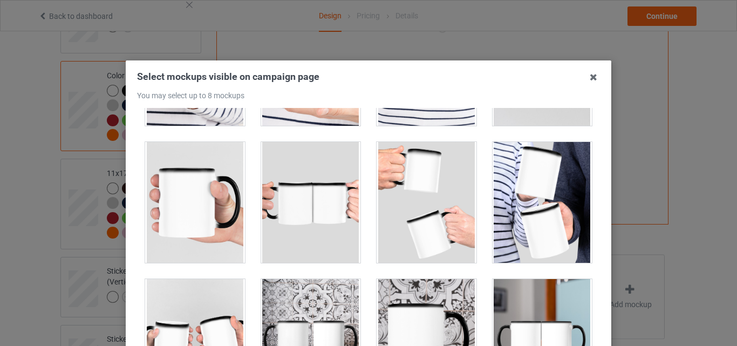
scroll to position [1725, 0]
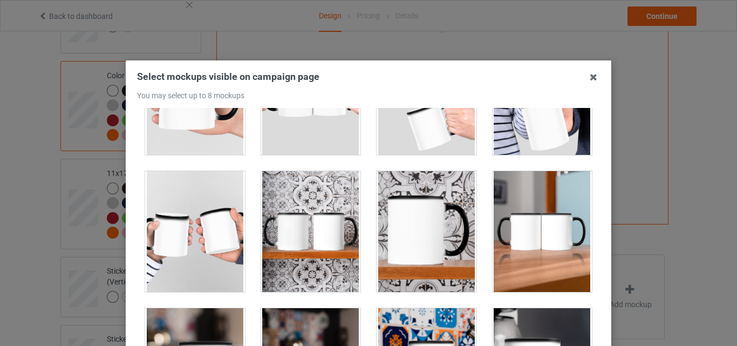
click at [173, 228] on div at bounding box center [195, 231] width 100 height 121
click at [305, 241] on div at bounding box center [311, 231] width 100 height 121
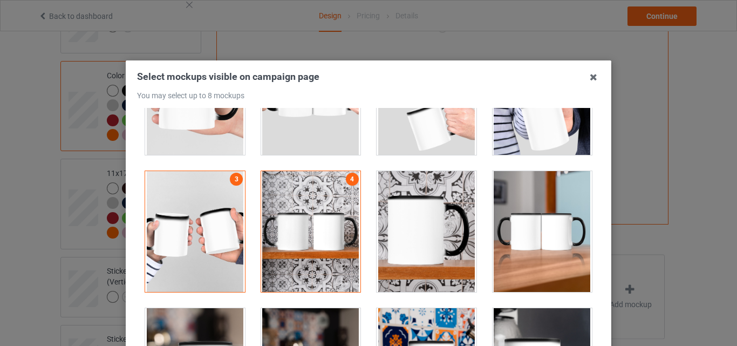
click at [385, 240] on div at bounding box center [426, 231] width 100 height 121
click at [504, 237] on div at bounding box center [542, 231] width 100 height 121
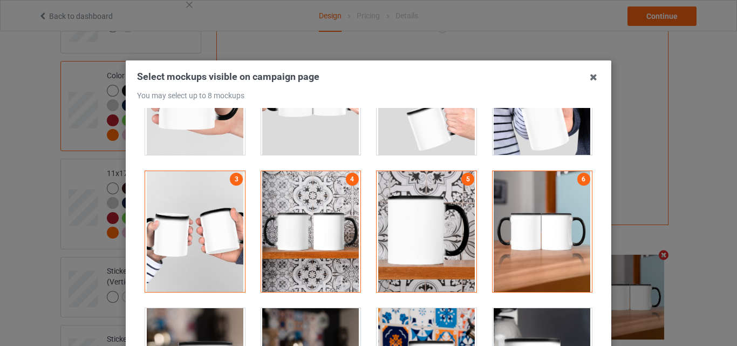
click at [235, 228] on div at bounding box center [195, 231] width 100 height 121
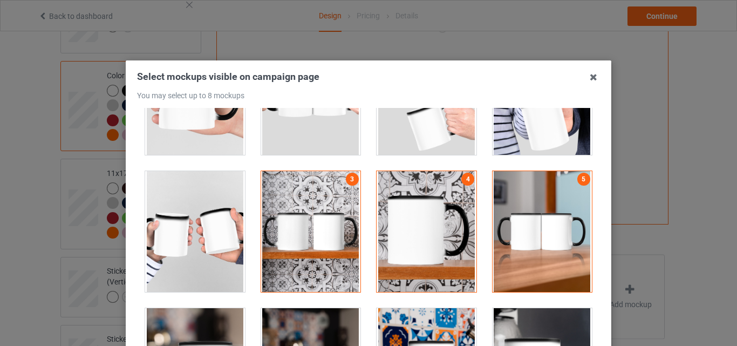
click at [298, 228] on div at bounding box center [311, 231] width 100 height 121
click at [397, 228] on div at bounding box center [426, 231] width 100 height 121
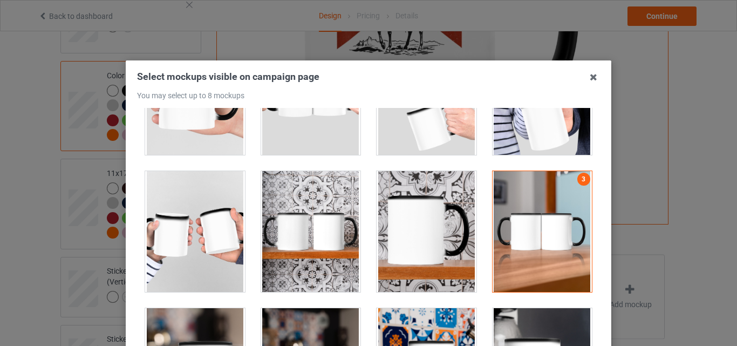
click at [554, 249] on div at bounding box center [542, 231] width 100 height 121
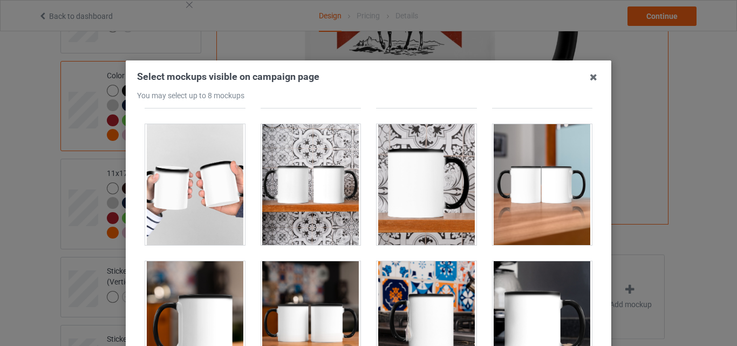
scroll to position [1833, 0]
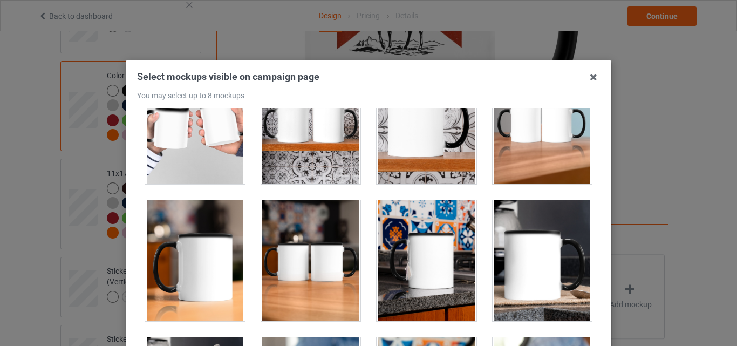
click at [190, 261] on div at bounding box center [195, 260] width 100 height 121
click at [278, 268] on div at bounding box center [311, 260] width 100 height 121
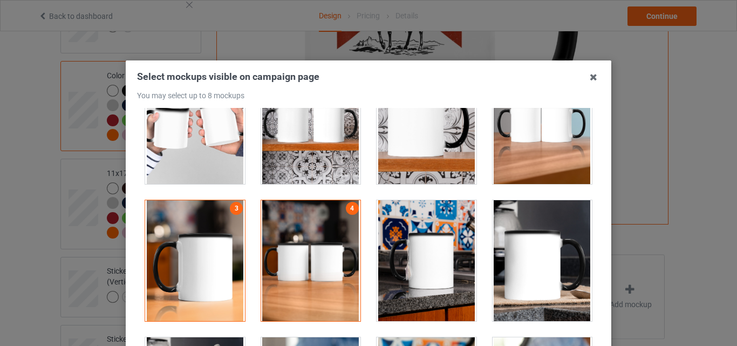
click at [426, 266] on div at bounding box center [426, 260] width 100 height 121
click at [559, 263] on div at bounding box center [542, 260] width 100 height 121
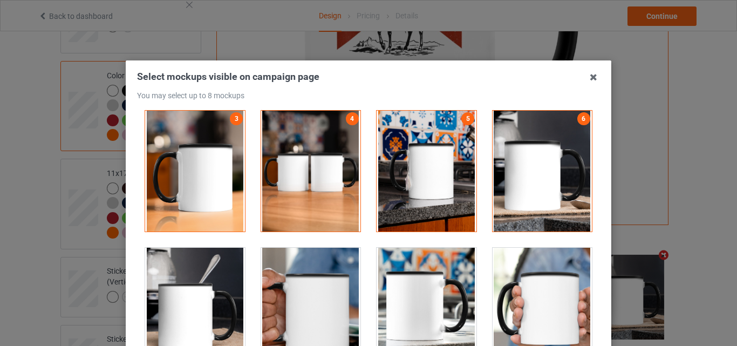
scroll to position [1941, 0]
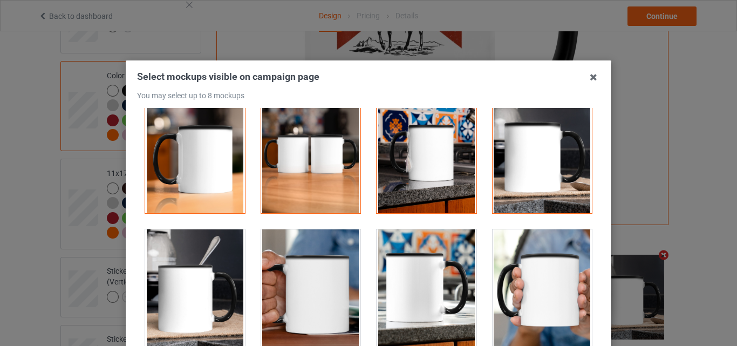
drag, startPoint x: 172, startPoint y: 281, endPoint x: 402, endPoint y: 281, distance: 230.2
click at [173, 281] on div at bounding box center [195, 289] width 100 height 121
click at [507, 280] on div at bounding box center [542, 289] width 100 height 121
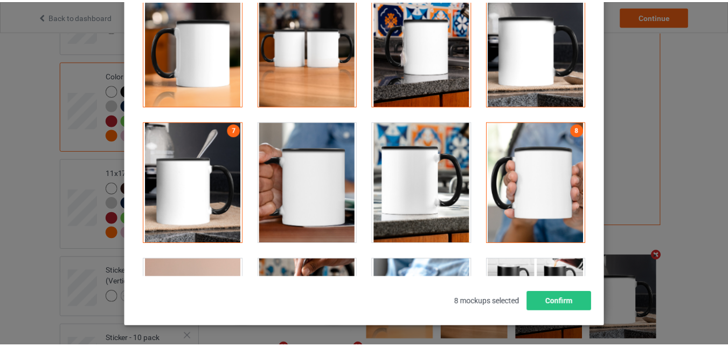
scroll to position [108, 0]
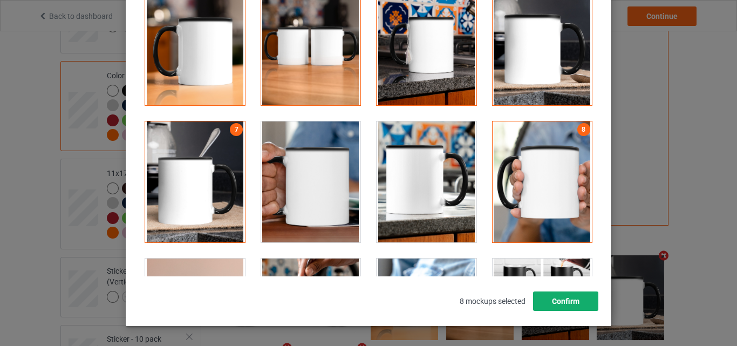
click at [589, 301] on button "Confirm" at bounding box center [565, 300] width 65 height 19
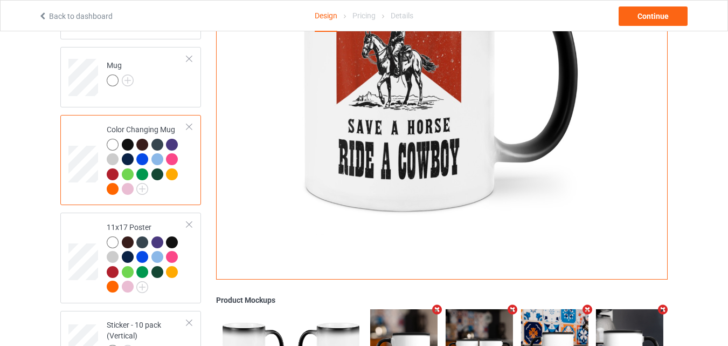
scroll to position [694, 0]
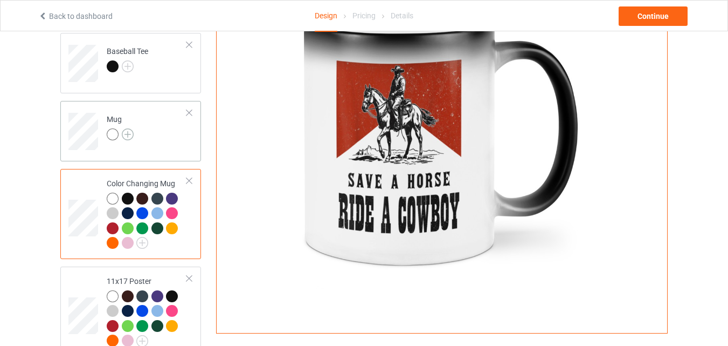
click at [130, 134] on img at bounding box center [128, 134] width 12 height 12
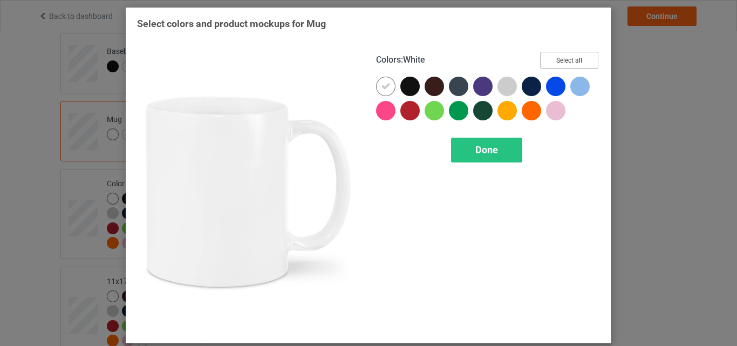
click at [545, 58] on button "Select all" at bounding box center [569, 60] width 58 height 17
click at [465, 146] on div "Done" at bounding box center [486, 149] width 71 height 25
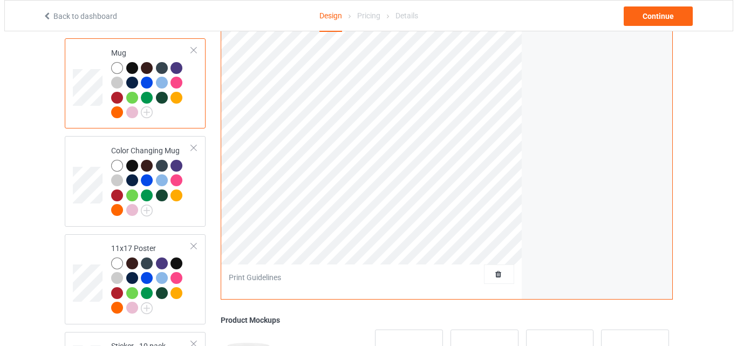
scroll to position [802, 0]
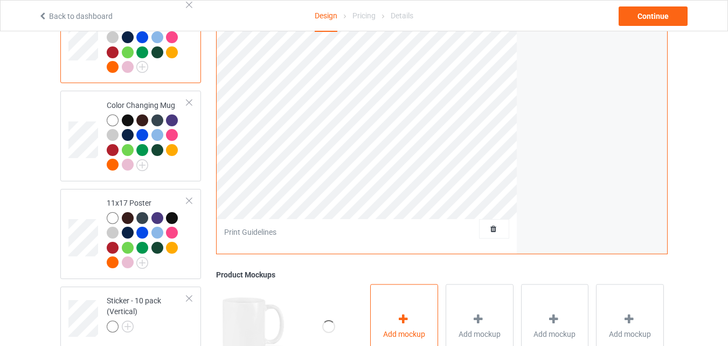
click at [404, 295] on div "Add mockup" at bounding box center [404, 326] width 68 height 85
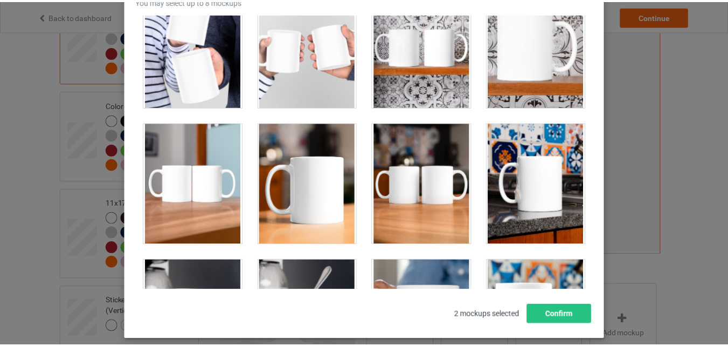
scroll to position [1725, 0]
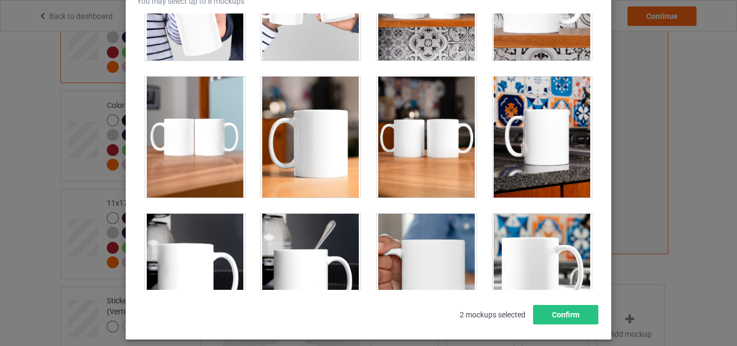
click at [223, 169] on div at bounding box center [195, 137] width 100 height 121
click at [269, 165] on div at bounding box center [311, 137] width 100 height 121
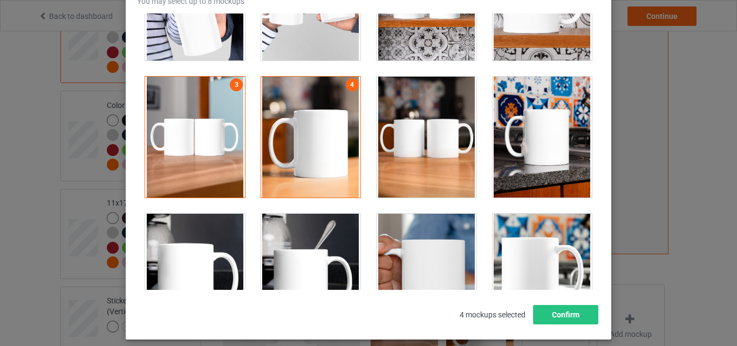
click at [404, 156] on div at bounding box center [426, 137] width 100 height 121
click at [526, 149] on div at bounding box center [542, 137] width 100 height 121
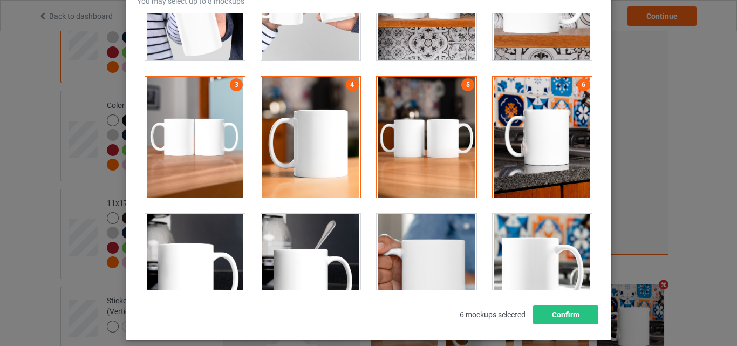
click at [456, 246] on div at bounding box center [426, 274] width 100 height 121
click at [497, 246] on div at bounding box center [542, 274] width 100 height 121
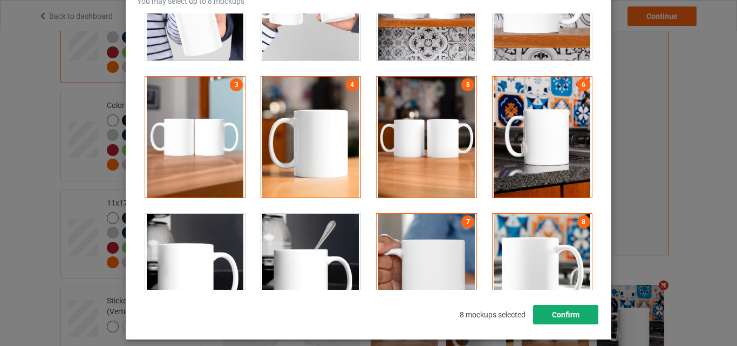
click at [569, 317] on button "Confirm" at bounding box center [565, 314] width 65 height 19
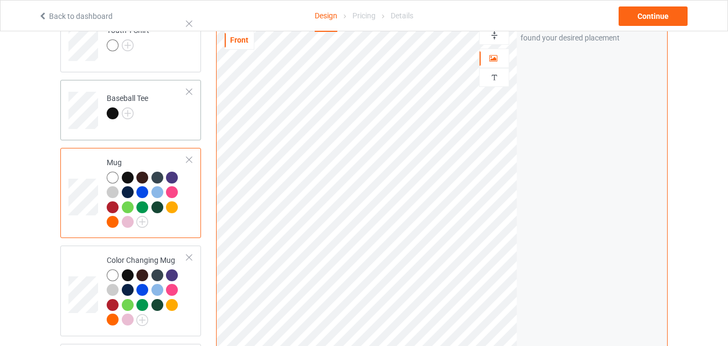
scroll to position [587, 0]
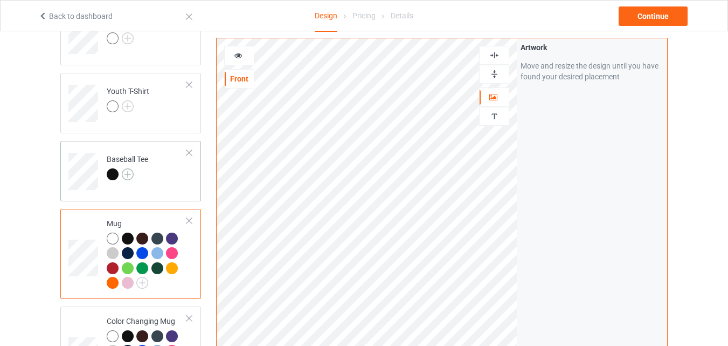
click at [130, 174] on img at bounding box center [128, 174] width 12 height 12
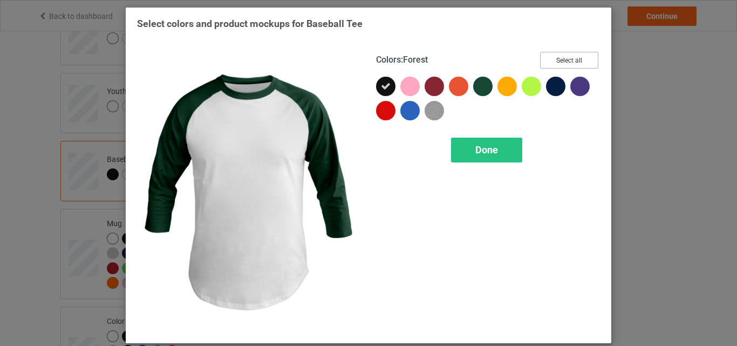
click at [565, 65] on button "Select all" at bounding box center [569, 60] width 58 height 17
click at [478, 159] on div "Done" at bounding box center [486, 149] width 71 height 25
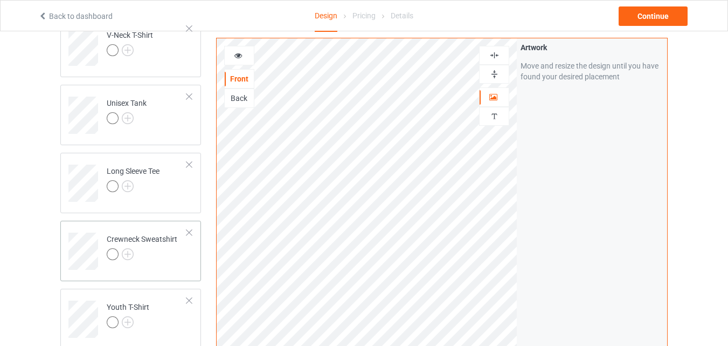
scroll to position [425, 0]
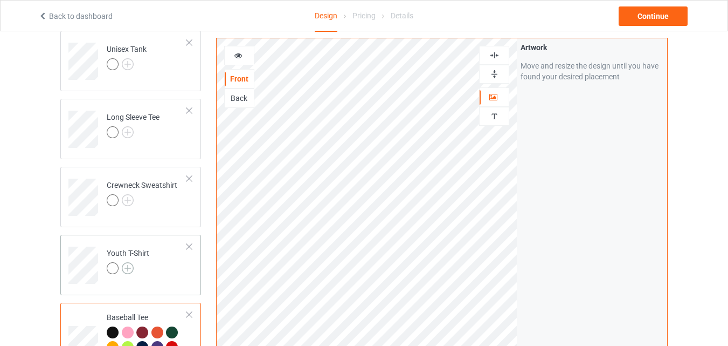
click at [129, 267] on img at bounding box center [128, 268] width 12 height 12
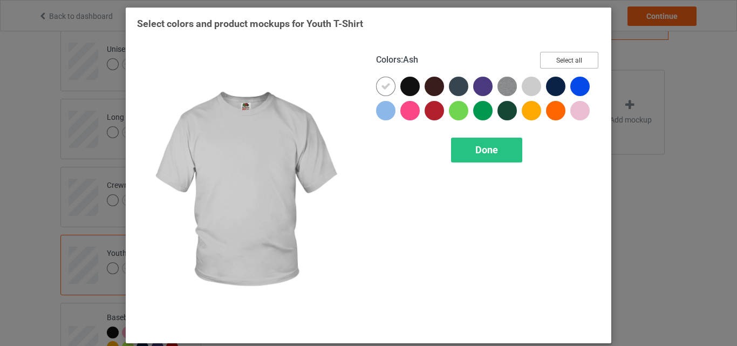
click at [542, 62] on button "Select all" at bounding box center [569, 60] width 58 height 17
click at [501, 159] on div "Done" at bounding box center [486, 149] width 71 height 25
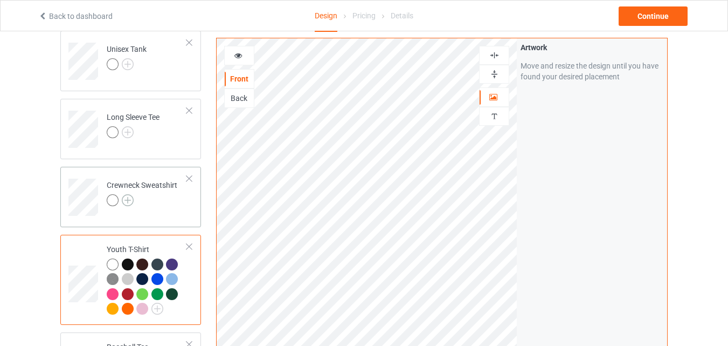
click at [126, 201] on img at bounding box center [128, 200] width 12 height 12
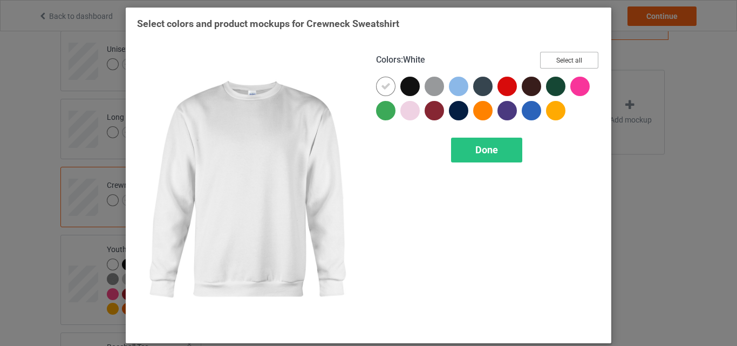
click at [566, 65] on button "Select all" at bounding box center [569, 60] width 58 height 17
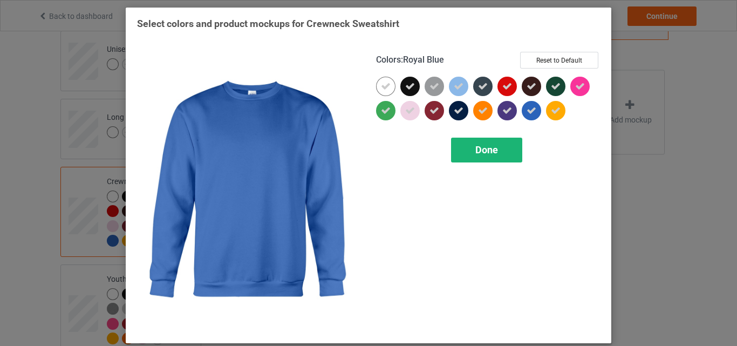
click at [510, 137] on div "Done" at bounding box center [486, 149] width 71 height 25
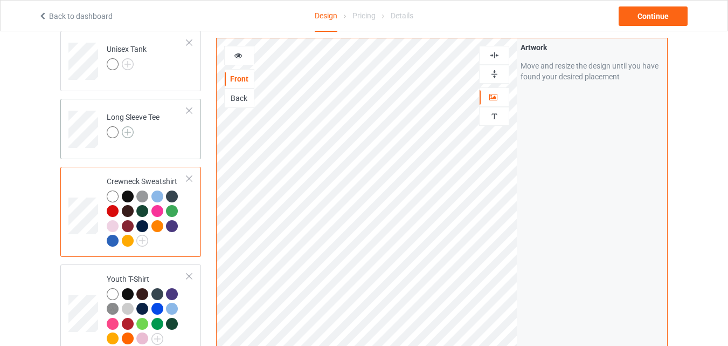
click at [130, 132] on img at bounding box center [128, 132] width 12 height 12
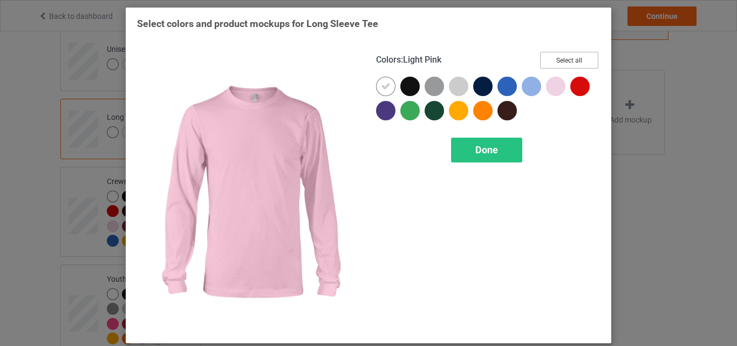
click at [567, 59] on button "Select all" at bounding box center [569, 60] width 58 height 17
click at [501, 152] on div "Done" at bounding box center [486, 149] width 71 height 25
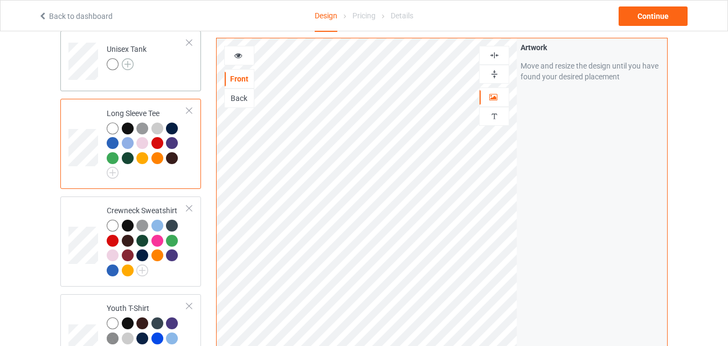
click at [125, 65] on img at bounding box center [128, 64] width 12 height 12
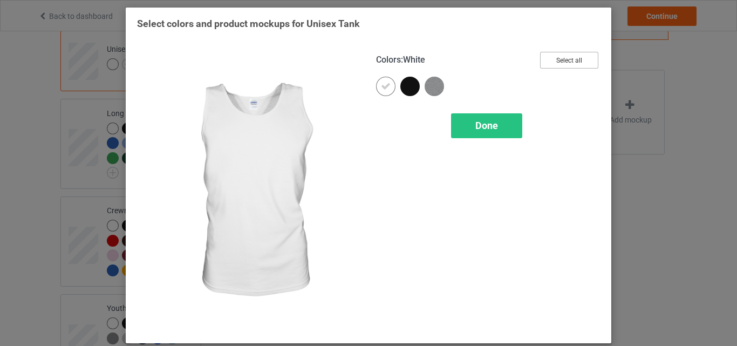
click at [540, 61] on button "Select all" at bounding box center [569, 60] width 58 height 17
click at [494, 121] on div "Done" at bounding box center [486, 125] width 71 height 25
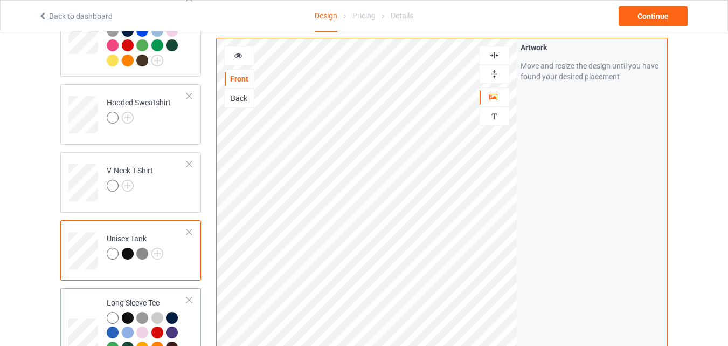
scroll to position [209, 0]
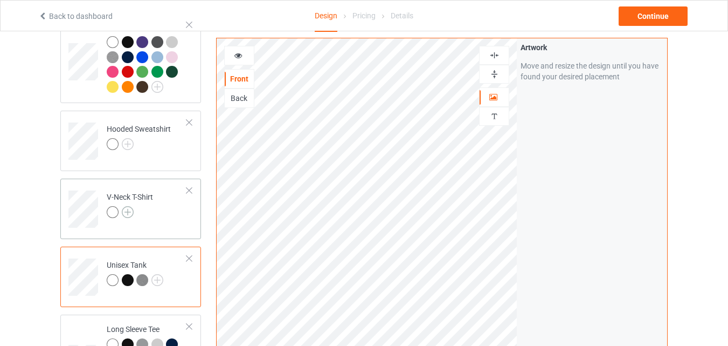
click at [132, 210] on img at bounding box center [128, 212] width 12 height 12
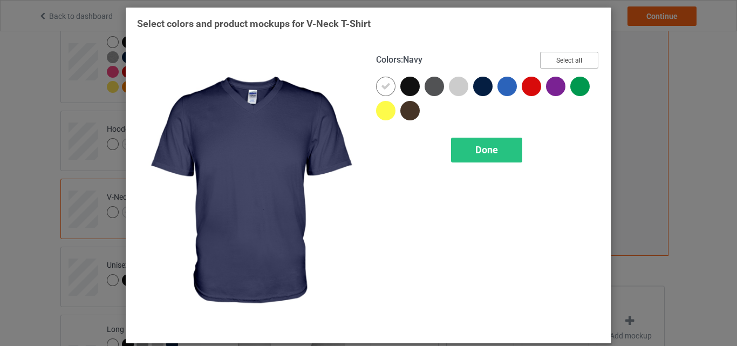
click at [574, 57] on button "Select all" at bounding box center [569, 60] width 58 height 17
click at [460, 141] on div "Done" at bounding box center [486, 149] width 71 height 25
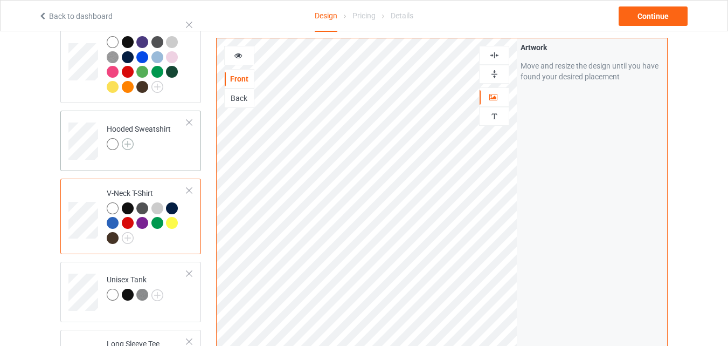
click at [130, 147] on img at bounding box center [128, 144] width 12 height 12
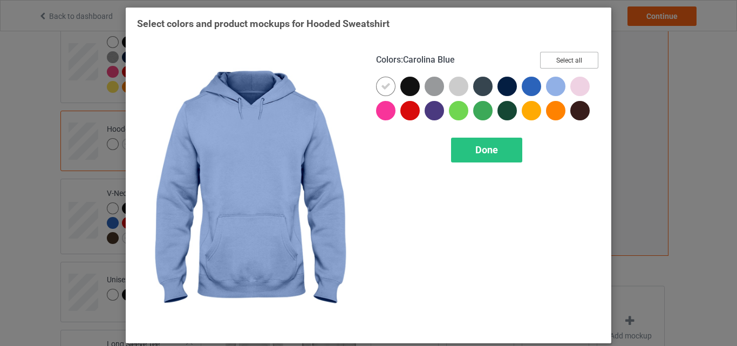
click at [547, 56] on button "Select all" at bounding box center [569, 60] width 58 height 17
click at [477, 140] on div "Done" at bounding box center [486, 149] width 71 height 25
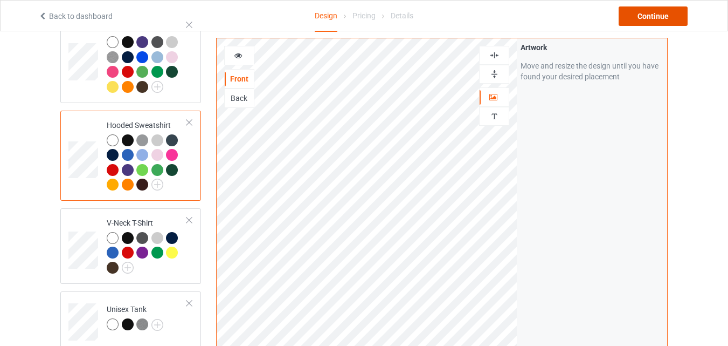
click at [657, 23] on div "Continue" at bounding box center [653, 15] width 69 height 19
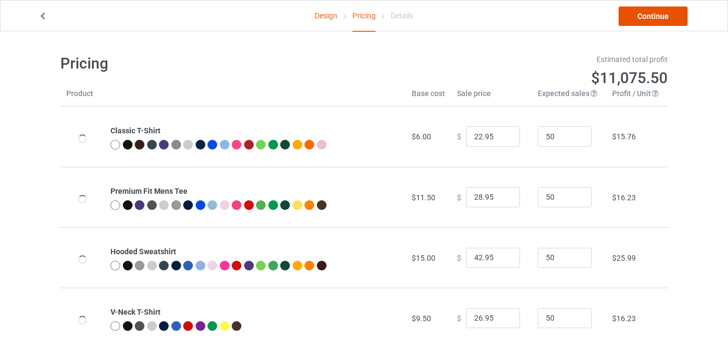
click at [652, 25] on link "Continue" at bounding box center [653, 15] width 69 height 19
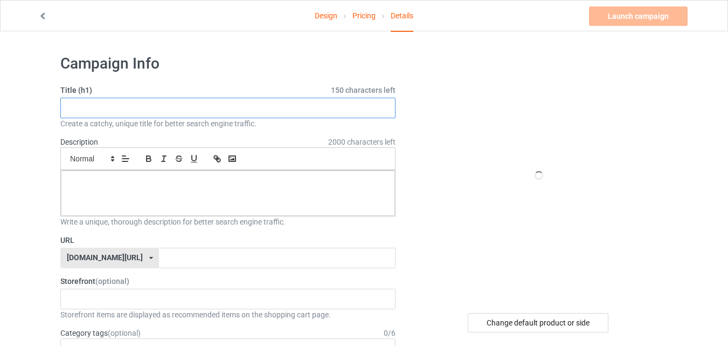
click at [175, 105] on input "text" at bounding box center [227, 108] width 335 height 20
paste input "Save A Horse Ride A Cowboy Horseback"
type input "Save A Horse Ride A Cowboy Horseback"
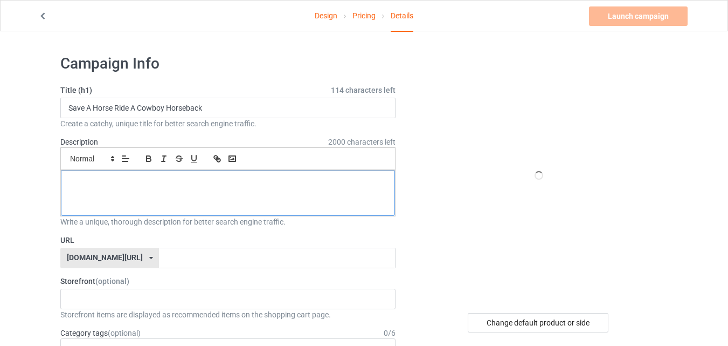
click at [154, 174] on div at bounding box center [228, 192] width 334 height 45
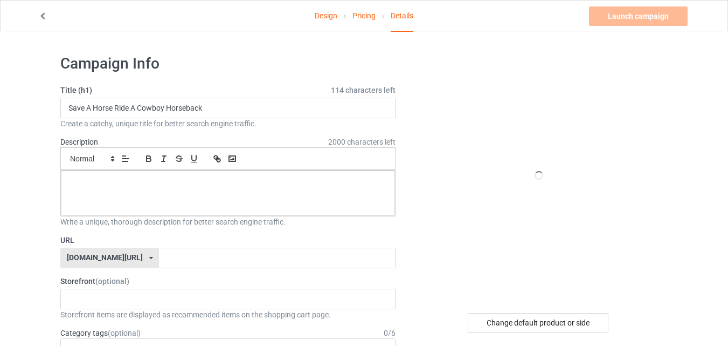
paste div
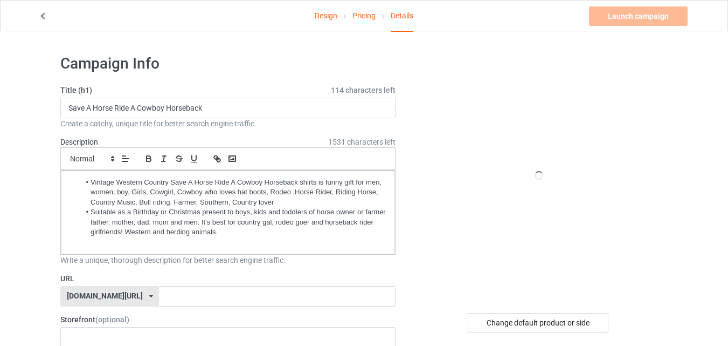
click at [139, 262] on div "Write a unique, thorough description for better search engine traffic." at bounding box center [227, 259] width 335 height 11
click at [159, 290] on input "text" at bounding box center [277, 296] width 236 height 20
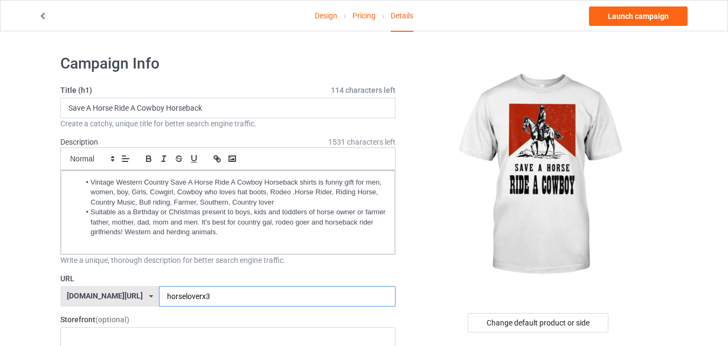
type input "horseloverx3"
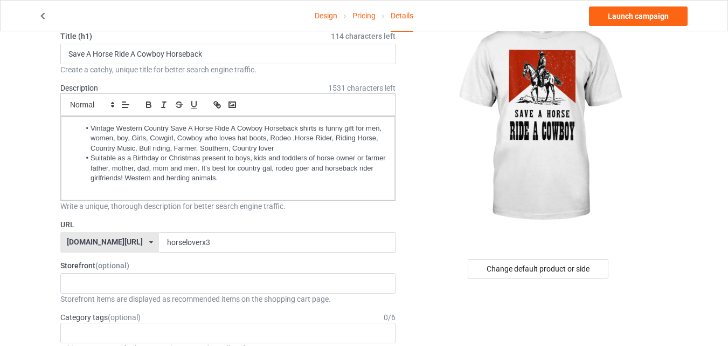
scroll to position [216, 0]
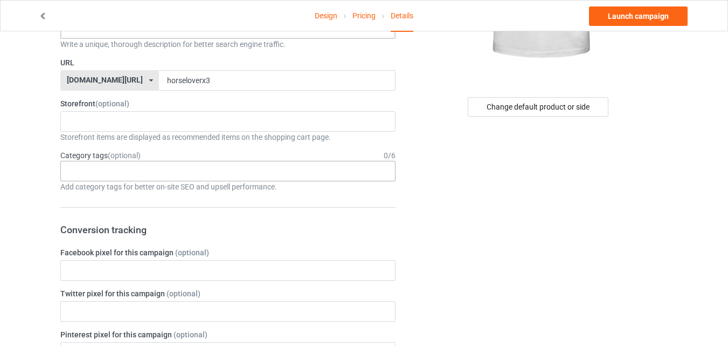
click at [231, 170] on div "Age > 1-19 > 1 Age > 1-12 Months > 1 Month Age > 1-12 Months Age > 1-19 Age > 1…" at bounding box center [227, 171] width 335 height 20
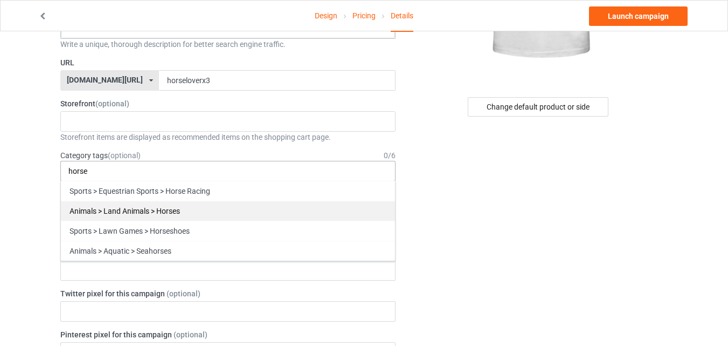
type input "horse"
click at [230, 204] on div "Animals > Land Animals > Horses" at bounding box center [228, 211] width 334 height 20
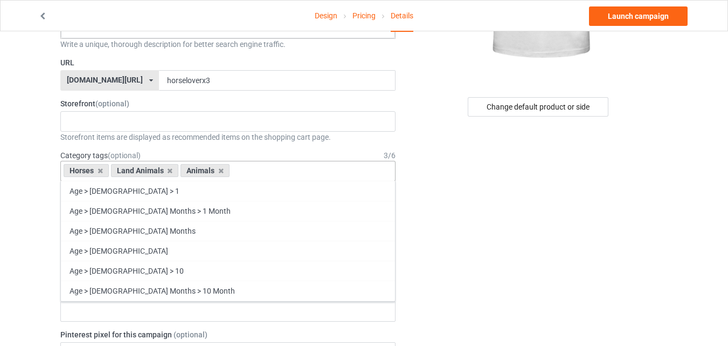
click at [274, 171] on div "Horses Land Animals Animals Age > 1-19 > 1 Age > 1-12 Months > 1 Month Age > 1-…" at bounding box center [227, 171] width 335 height 20
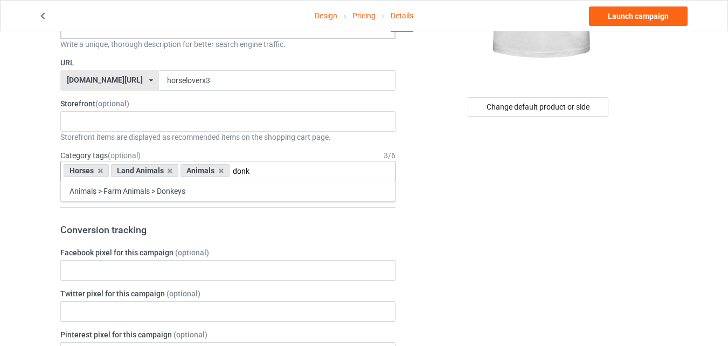
type input "donk"
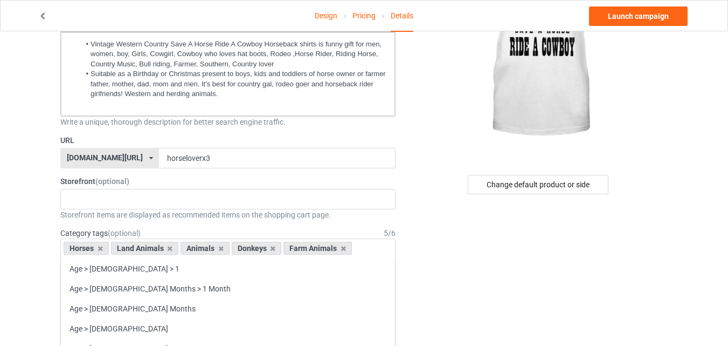
scroll to position [54, 0]
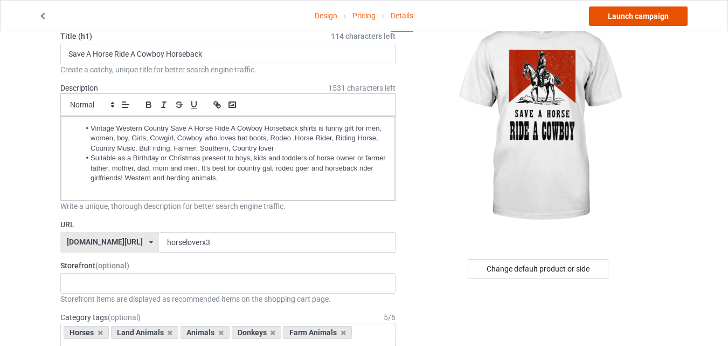
click at [598, 17] on link "Launch campaign" at bounding box center [638, 15] width 99 height 19
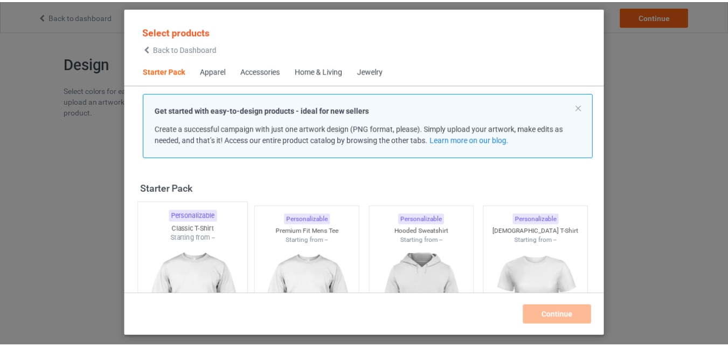
scroll to position [14, 0]
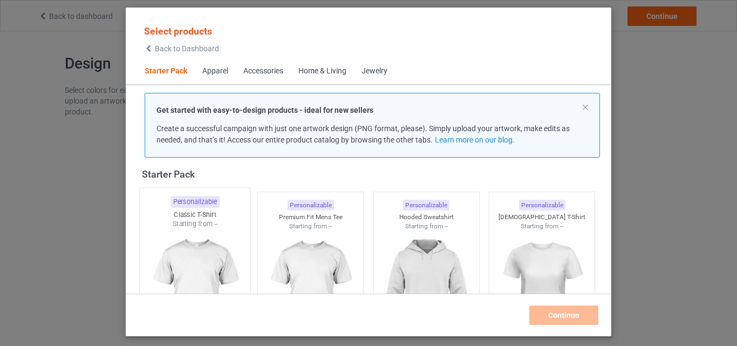
click at [191, 225] on div "Starting from --" at bounding box center [195, 223] width 111 height 9
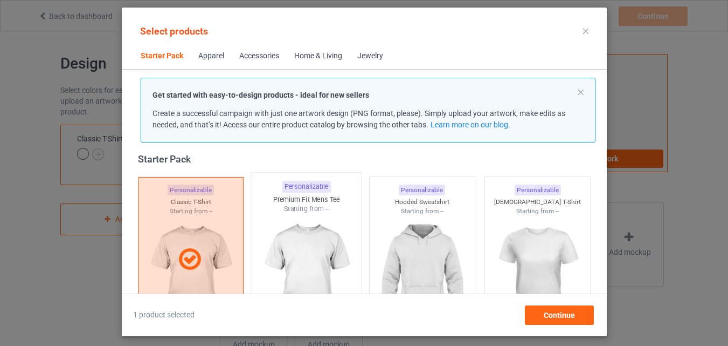
click at [284, 227] on img at bounding box center [306, 277] width 101 height 127
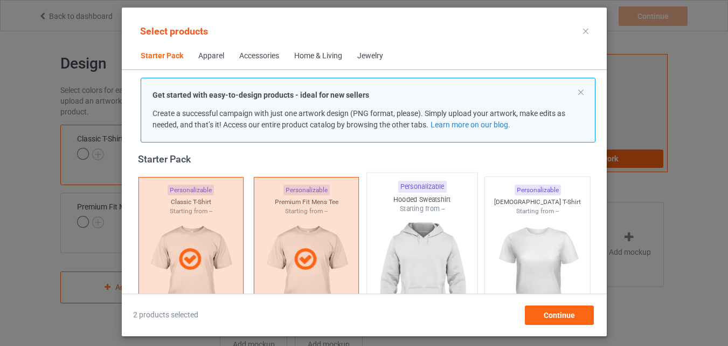
click at [436, 247] on img at bounding box center [421, 277] width 101 height 127
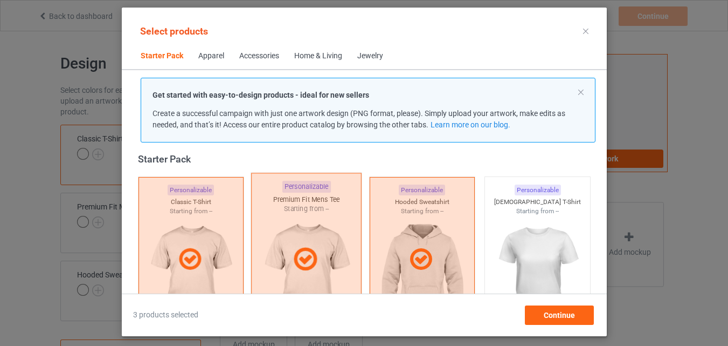
scroll to position [122, 0]
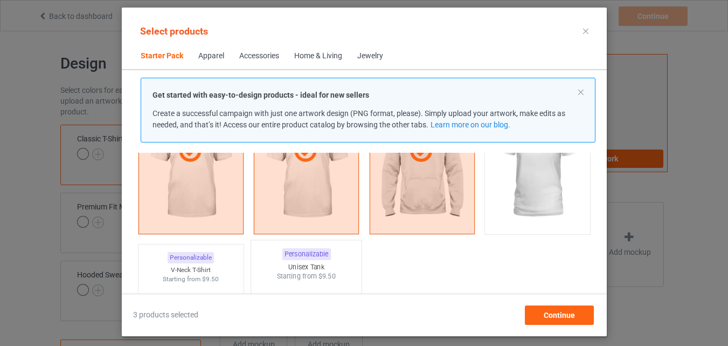
click at [191, 247] on div "Personalizable V-Neck T-Shirt Starting from $9.50" at bounding box center [190, 327] width 106 height 166
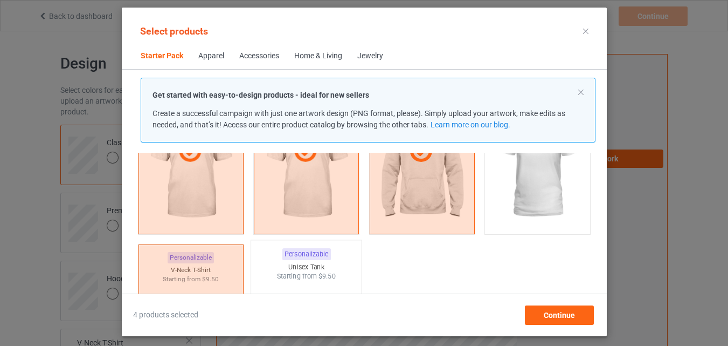
click at [287, 268] on div "Unisex Tank" at bounding box center [306, 266] width 111 height 9
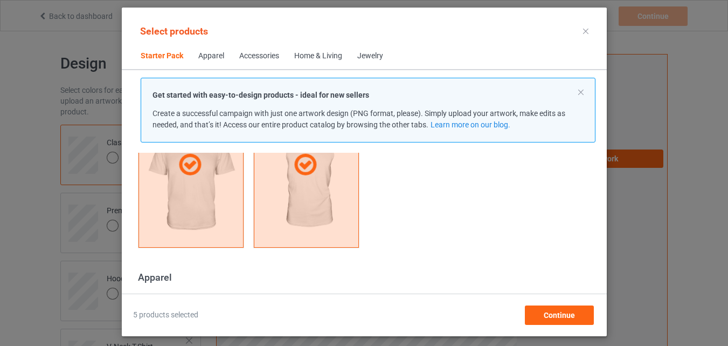
scroll to position [391, 0]
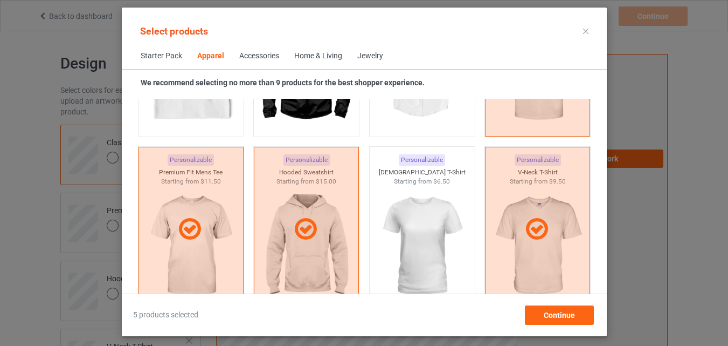
scroll to position [661, 0]
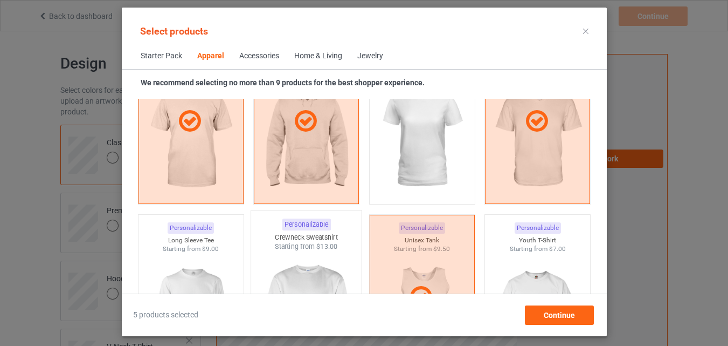
drag, startPoint x: 221, startPoint y: 245, endPoint x: 273, endPoint y: 241, distance: 51.9
click at [221, 244] on div "Starting from $9.00" at bounding box center [190, 248] width 105 height 9
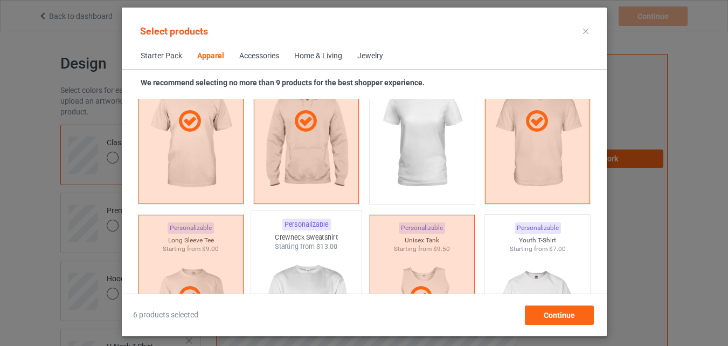
click at [275, 241] on div "Crewneck Sweatshirt" at bounding box center [306, 236] width 111 height 9
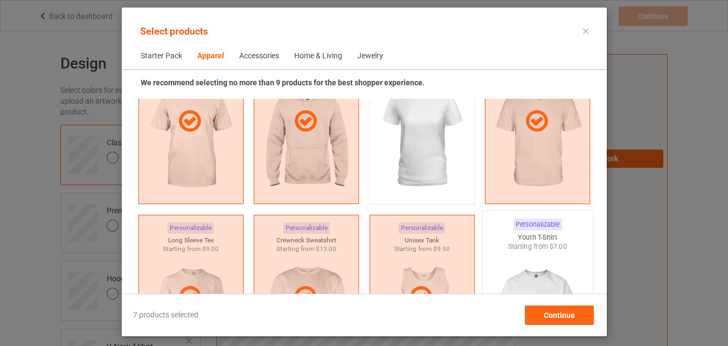
click at [510, 260] on img at bounding box center [537, 314] width 101 height 127
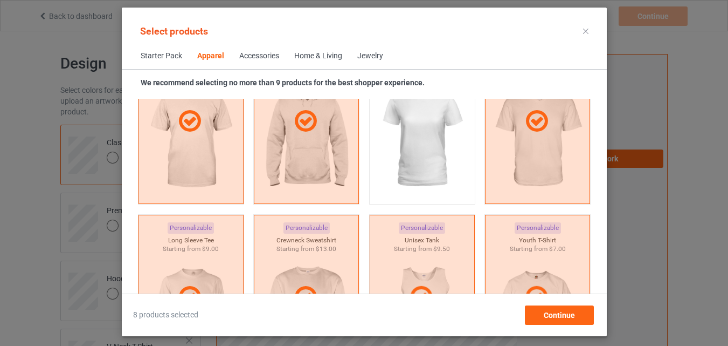
scroll to position [823, 0]
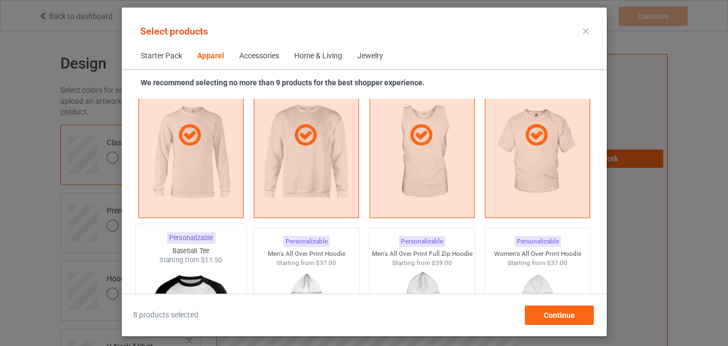
click at [191, 256] on div "Starting from $11.50" at bounding box center [190, 260] width 111 height 9
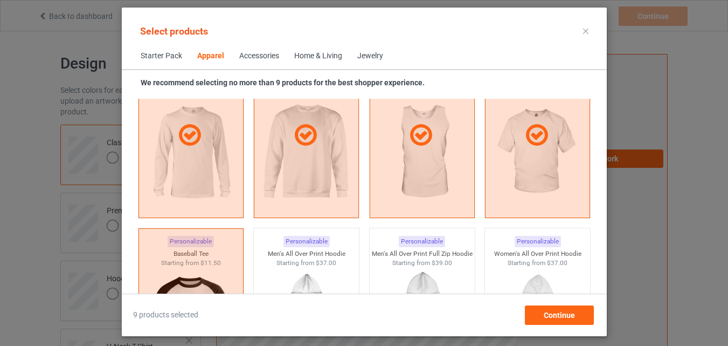
click at [315, 58] on div "Home & Living" at bounding box center [318, 56] width 48 height 11
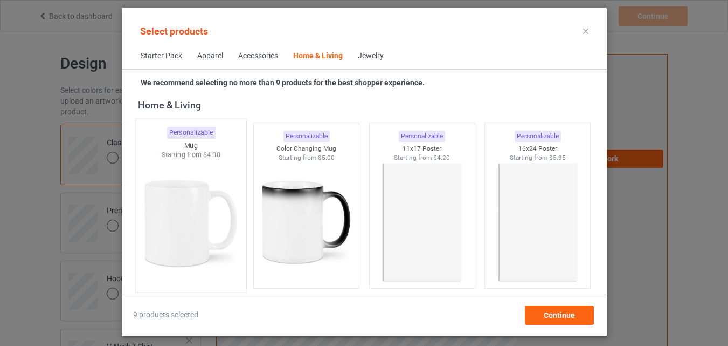
click at [230, 239] on img at bounding box center [190, 223] width 101 height 127
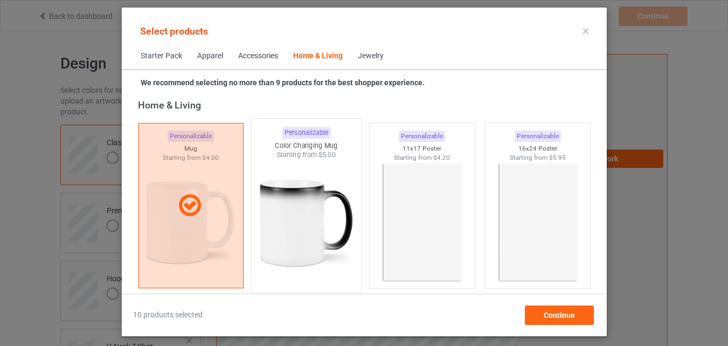
click at [297, 236] on img at bounding box center [306, 223] width 101 height 127
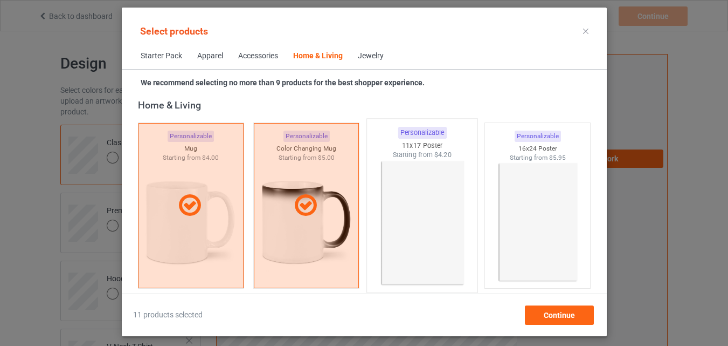
click at [371, 228] on img at bounding box center [421, 223] width 101 height 127
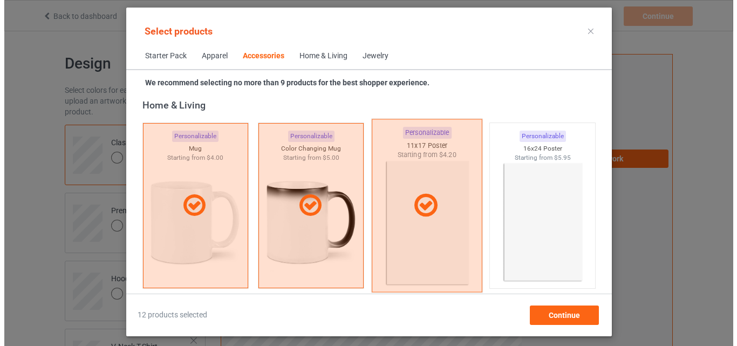
scroll to position [4216, 0]
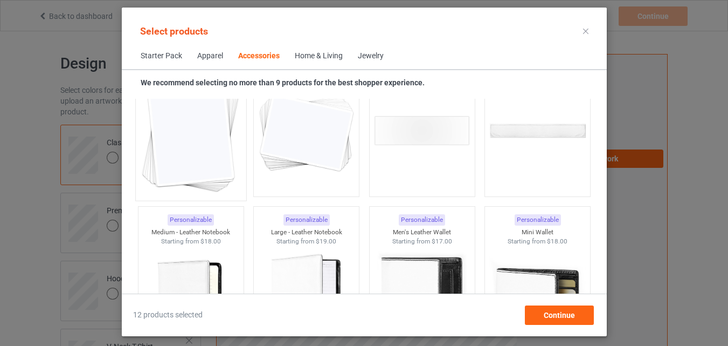
click at [193, 134] on img at bounding box center [190, 131] width 101 height 127
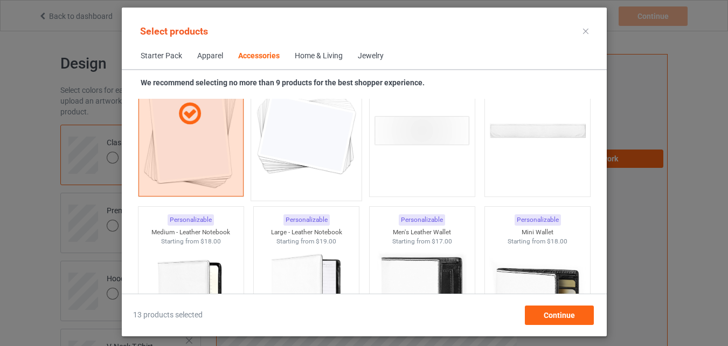
click at [253, 146] on div at bounding box center [306, 131] width 111 height 127
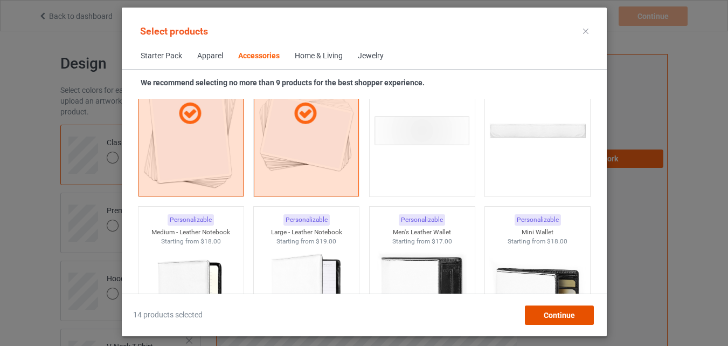
click at [547, 318] on span "Continue" at bounding box center [558, 315] width 31 height 9
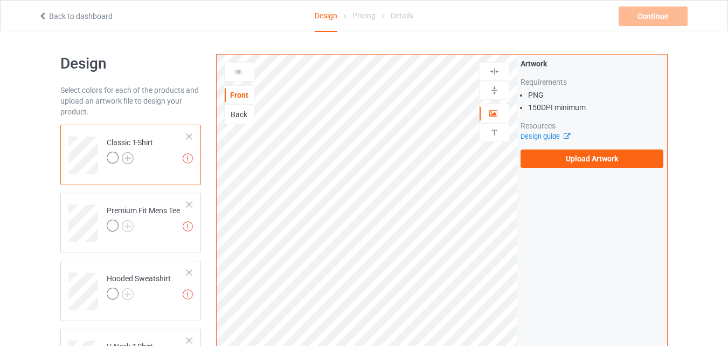
click at [122, 160] on img at bounding box center [128, 158] width 12 height 12
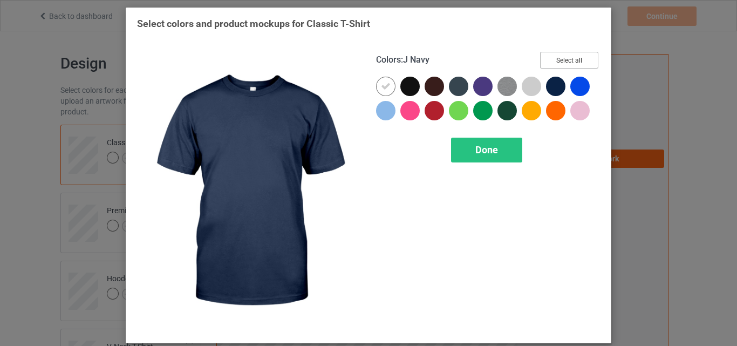
click at [576, 58] on button "Select all" at bounding box center [569, 60] width 58 height 17
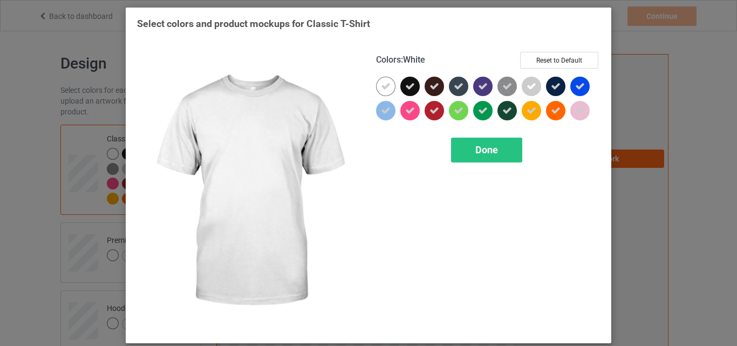
click at [376, 83] on div at bounding box center [385, 86] width 19 height 19
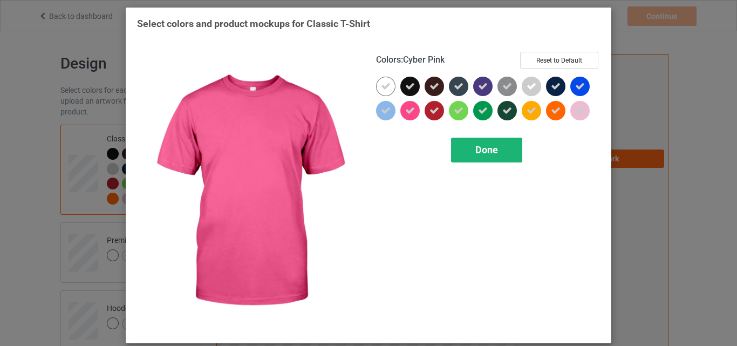
click at [487, 147] on span "Done" at bounding box center [486, 149] width 23 height 11
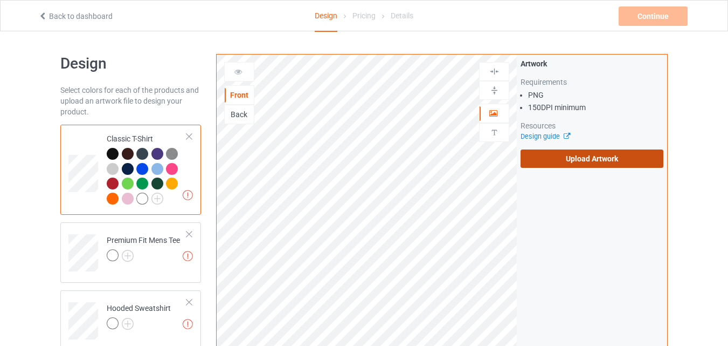
click at [571, 160] on label "Upload Artwork" at bounding box center [592, 158] width 143 height 18
click at [0, 0] on input "Upload Artwork" at bounding box center [0, 0] width 0 height 0
